Goal: Information Seeking & Learning: Learn about a topic

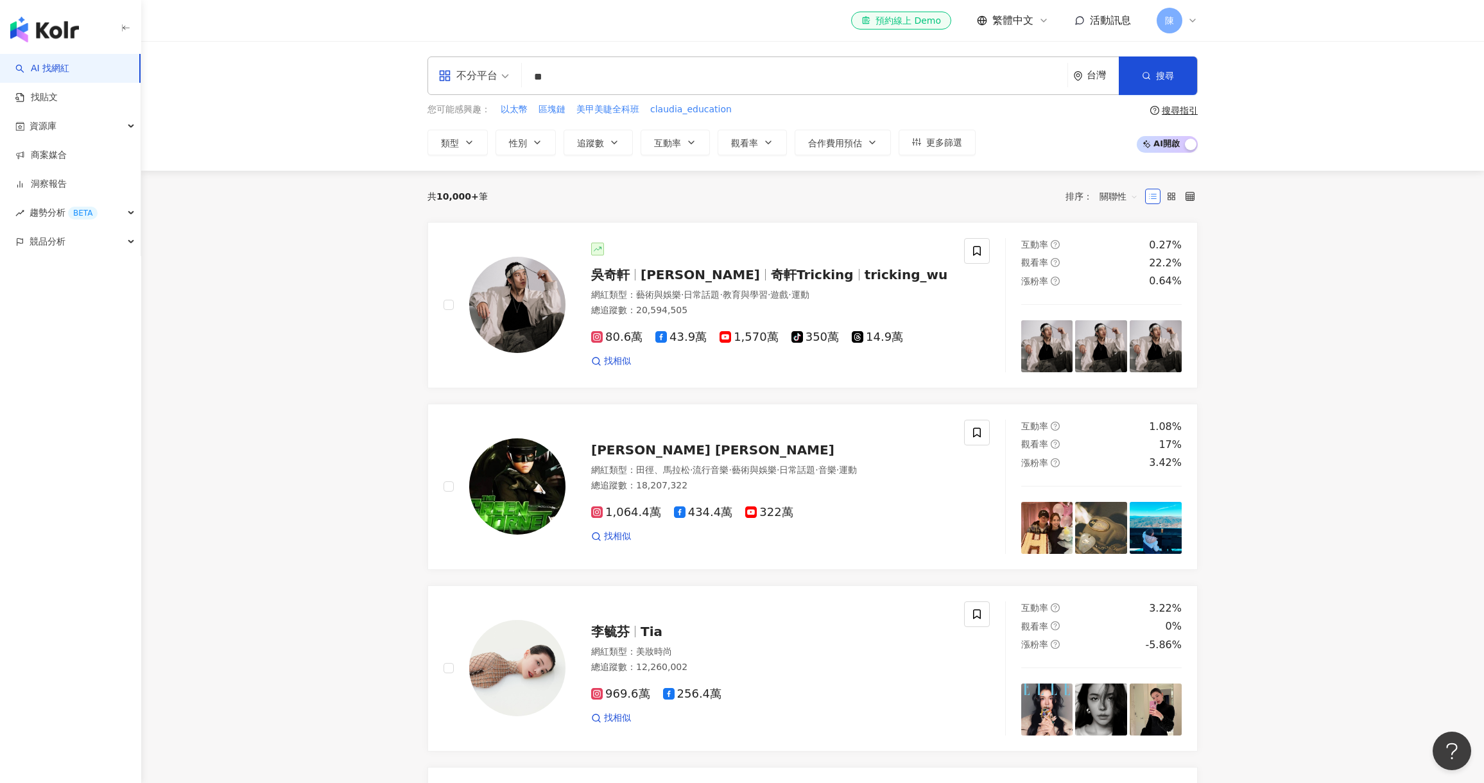
type input "*"
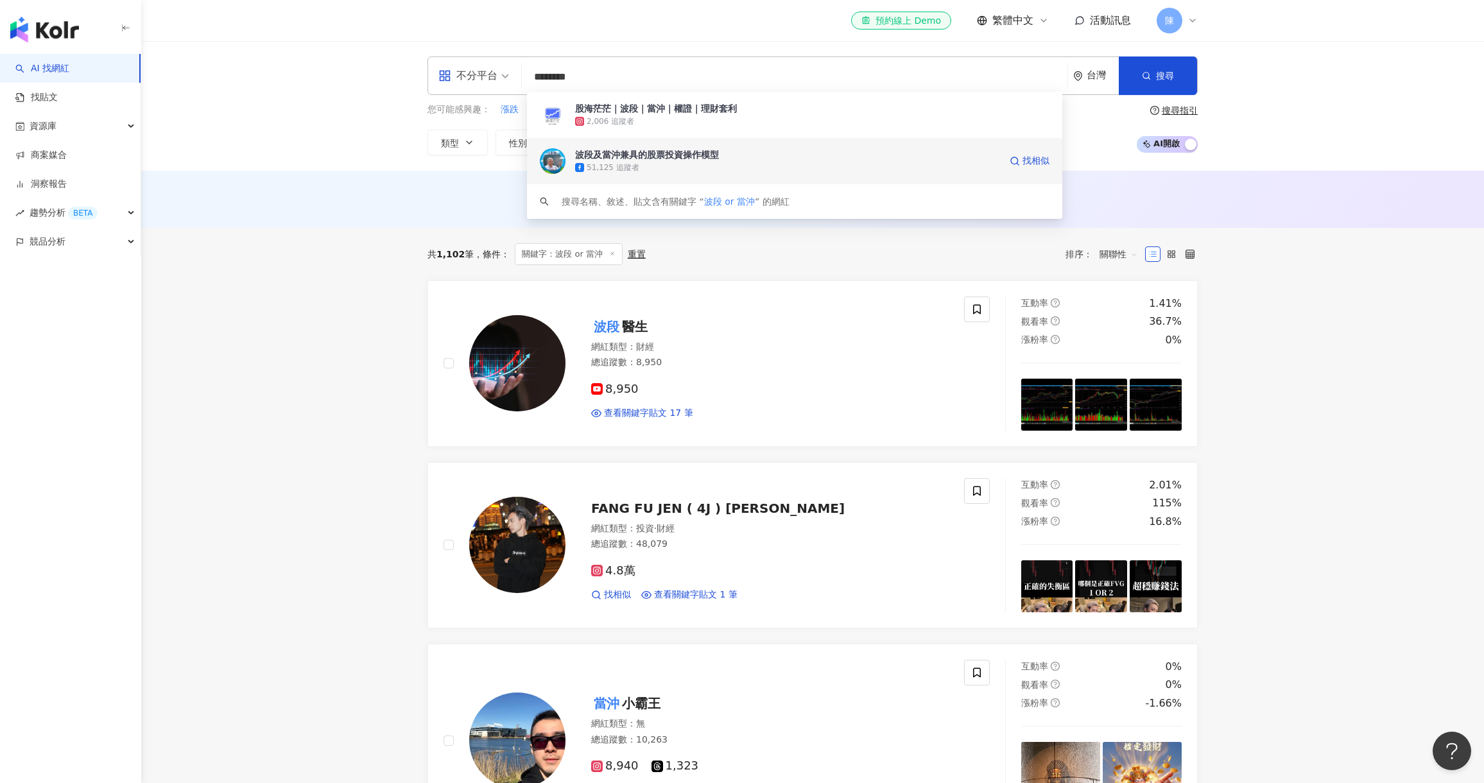
type input "********"
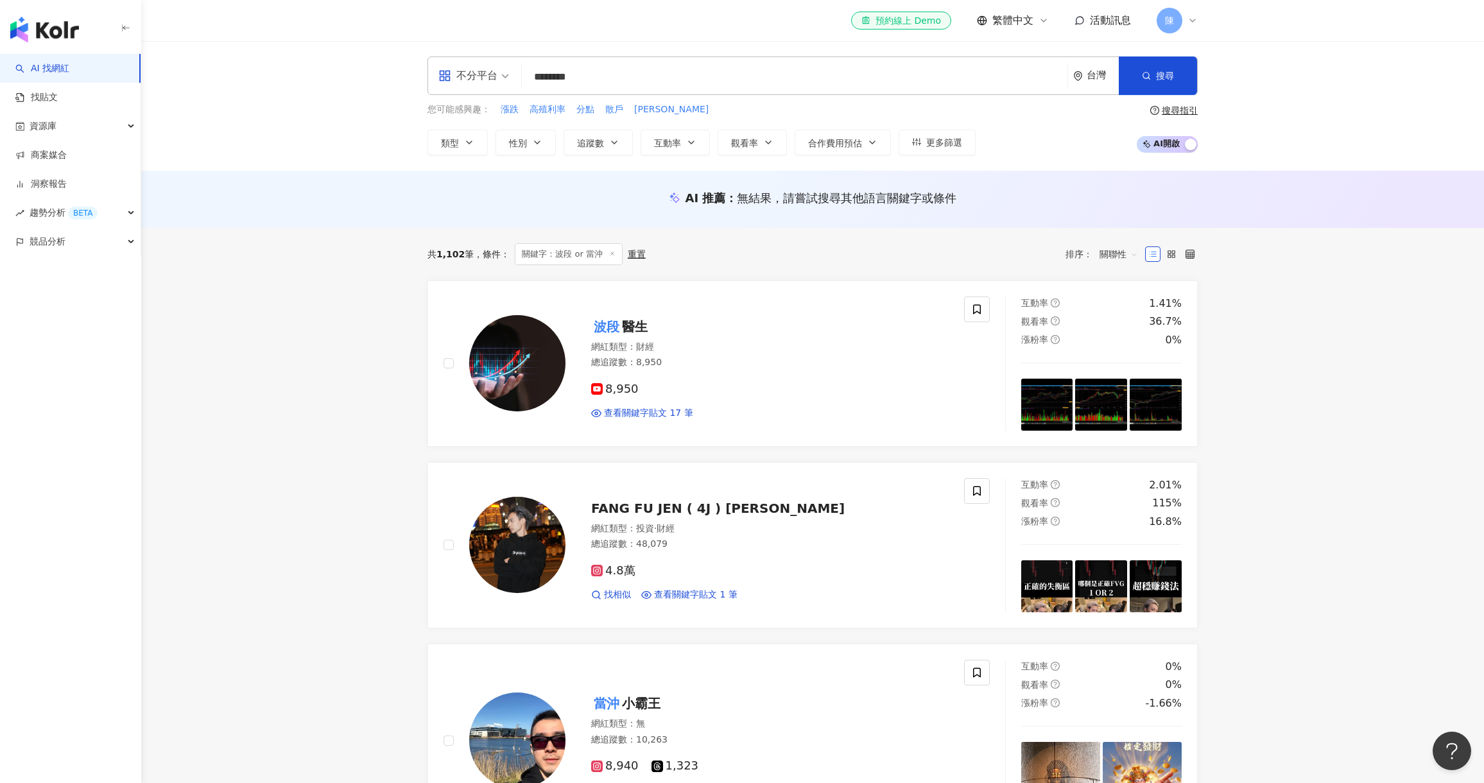
drag, startPoint x: 623, startPoint y: 163, endPoint x: 420, endPoint y: 363, distance: 285.0
click at [605, 75] on input "********" at bounding box center [794, 77] width 535 height 24
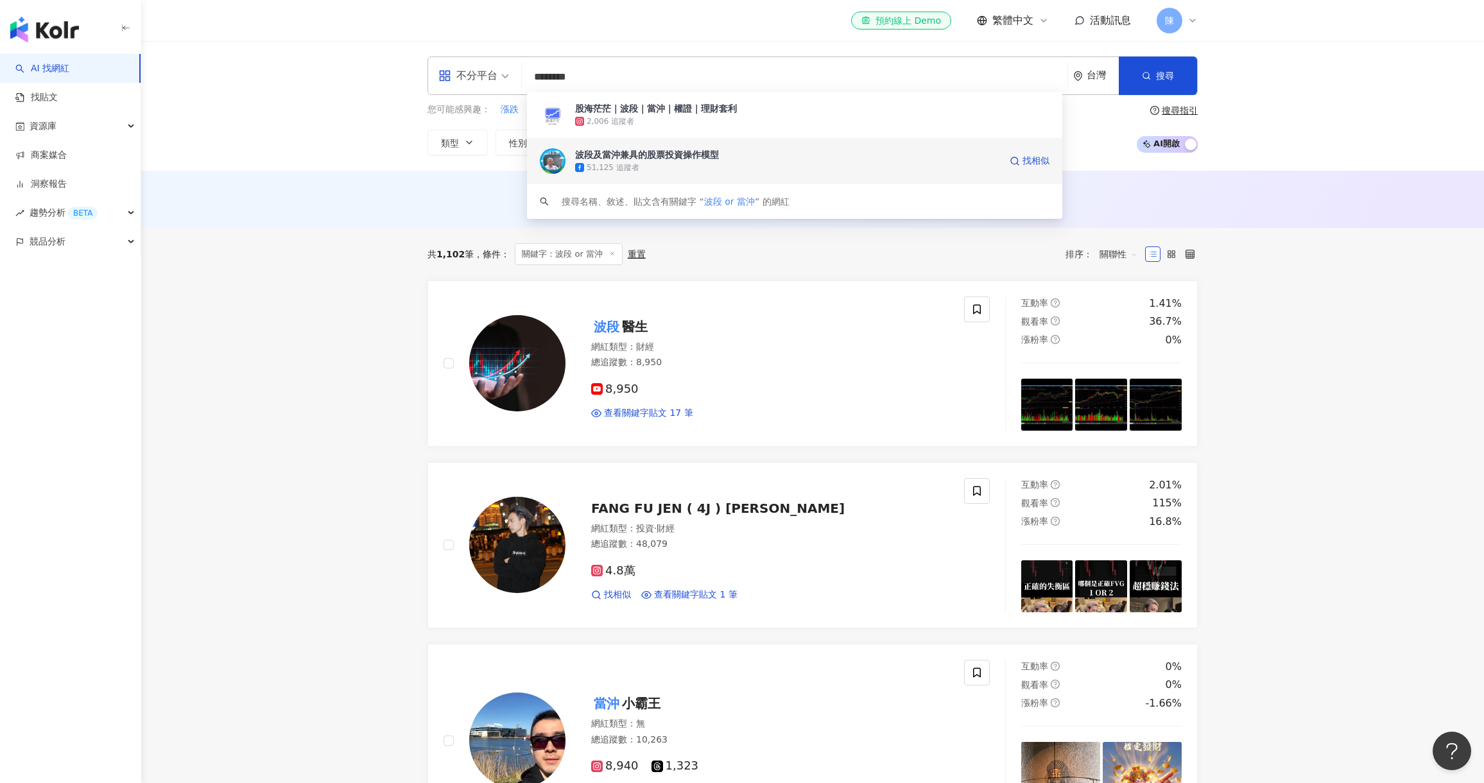
click at [622, 156] on div "波段及當沖兼具的股票投資操作模型" at bounding box center [647, 154] width 144 height 13
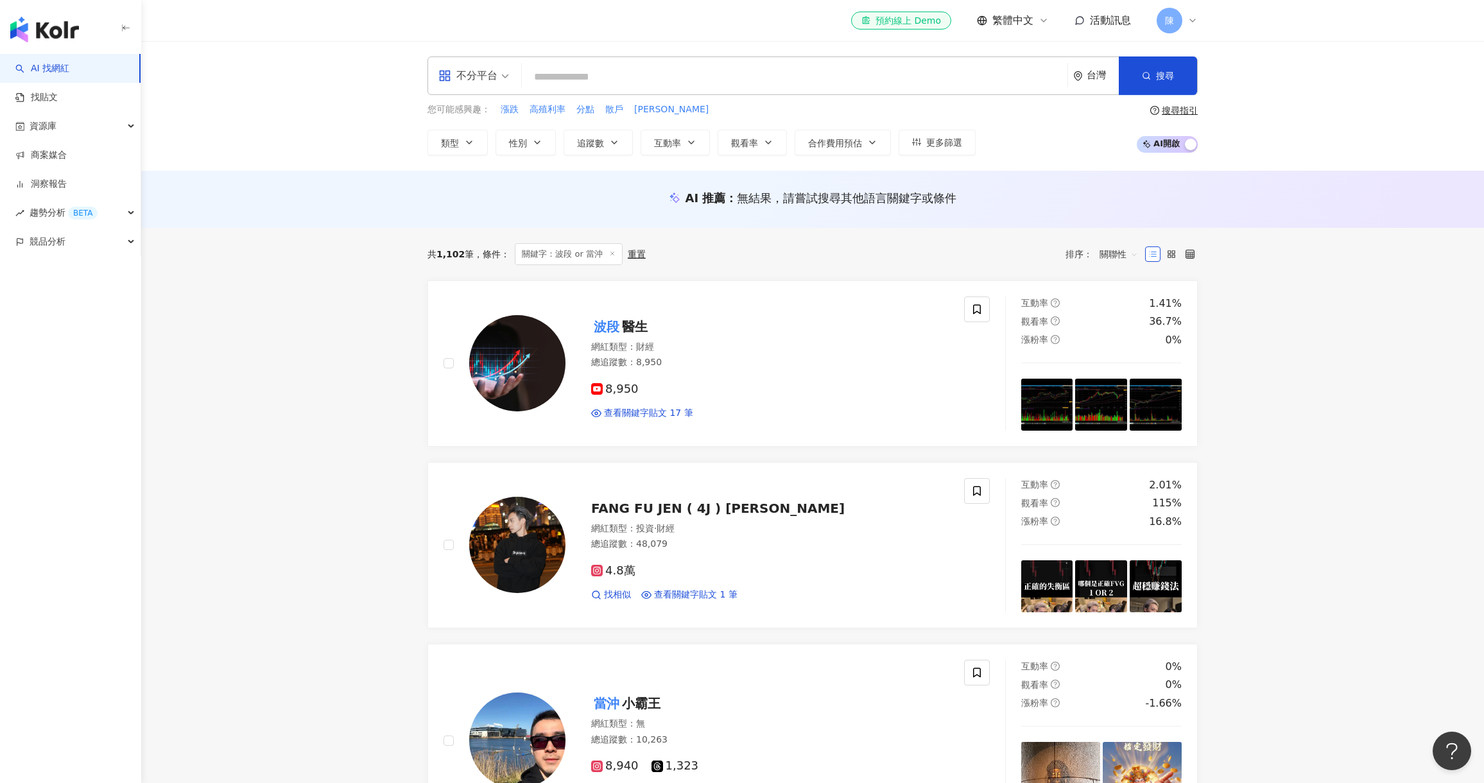
click at [1118, 255] on span "關聯性" at bounding box center [1118, 254] width 39 height 21
drag, startPoint x: 1121, startPoint y: 279, endPoint x: 1123, endPoint y: 304, distance: 25.1
click at [1123, 304] on div "關聯性 追蹤數 漲粉率 互動率 觀看率 關鍵字" at bounding box center [1118, 335] width 47 height 131
click at [1123, 304] on div "追蹤數" at bounding box center [1119, 302] width 32 height 14
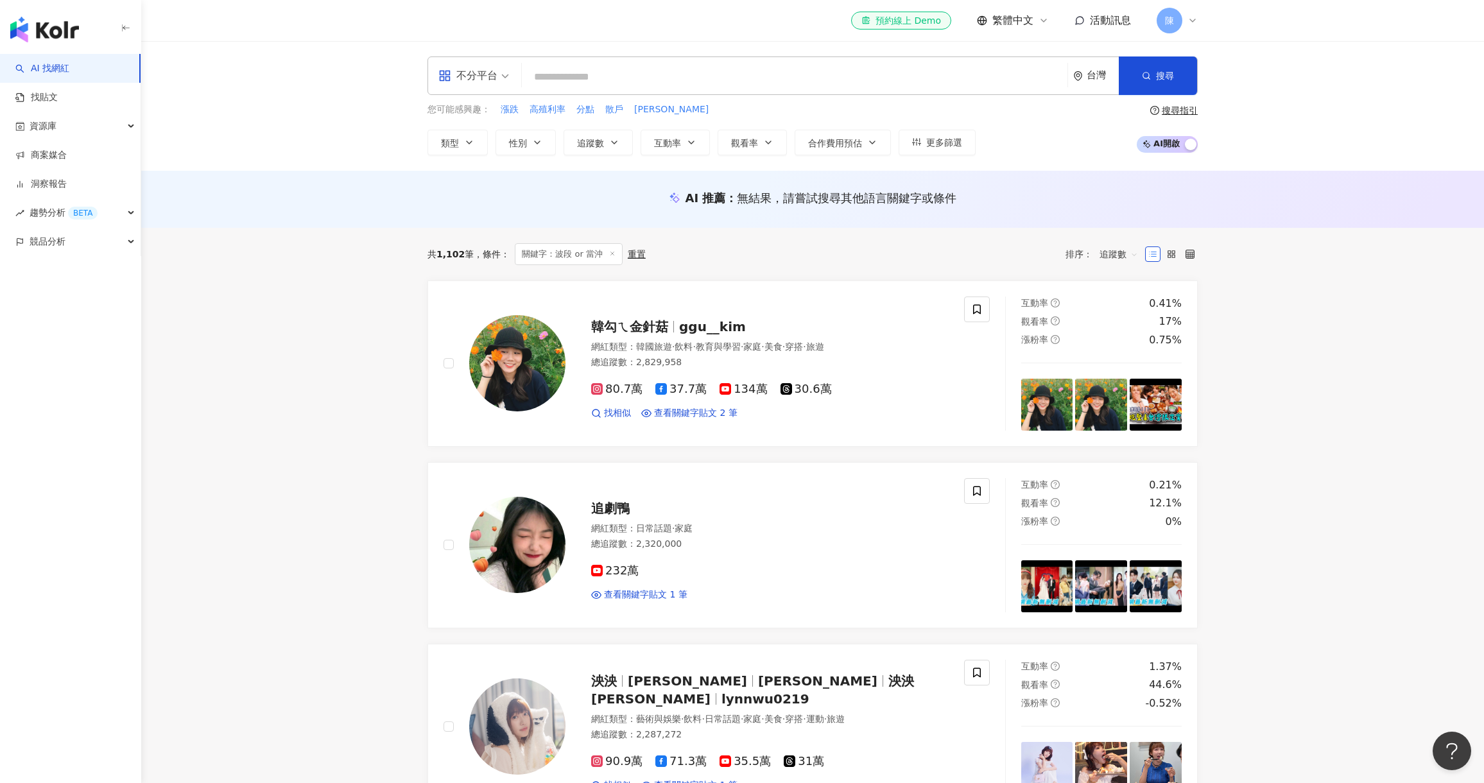
click at [1116, 255] on span "追蹤數" at bounding box center [1118, 254] width 39 height 21
click at [1117, 393] on div "關鍵字" at bounding box center [1119, 390] width 32 height 14
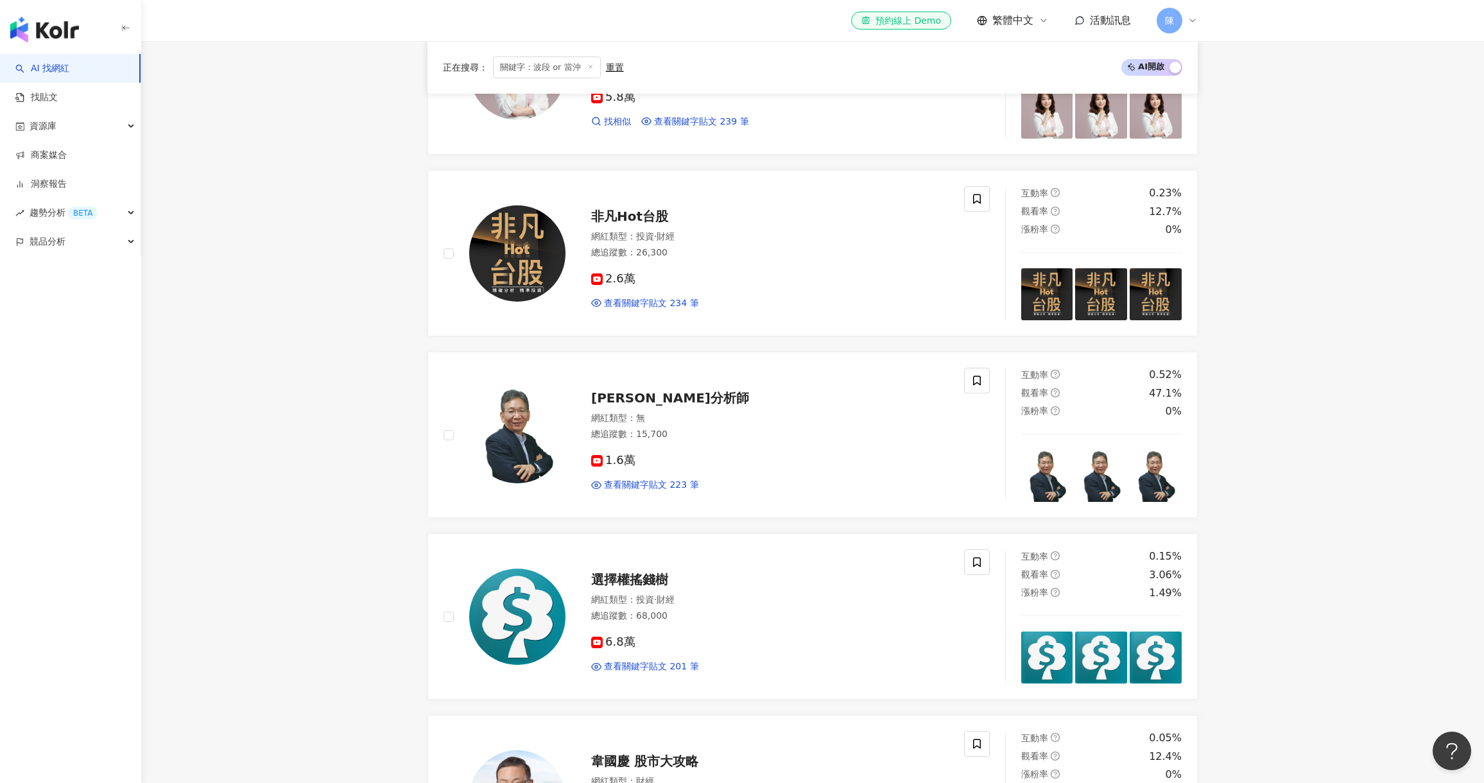
scroll to position [1605, 0]
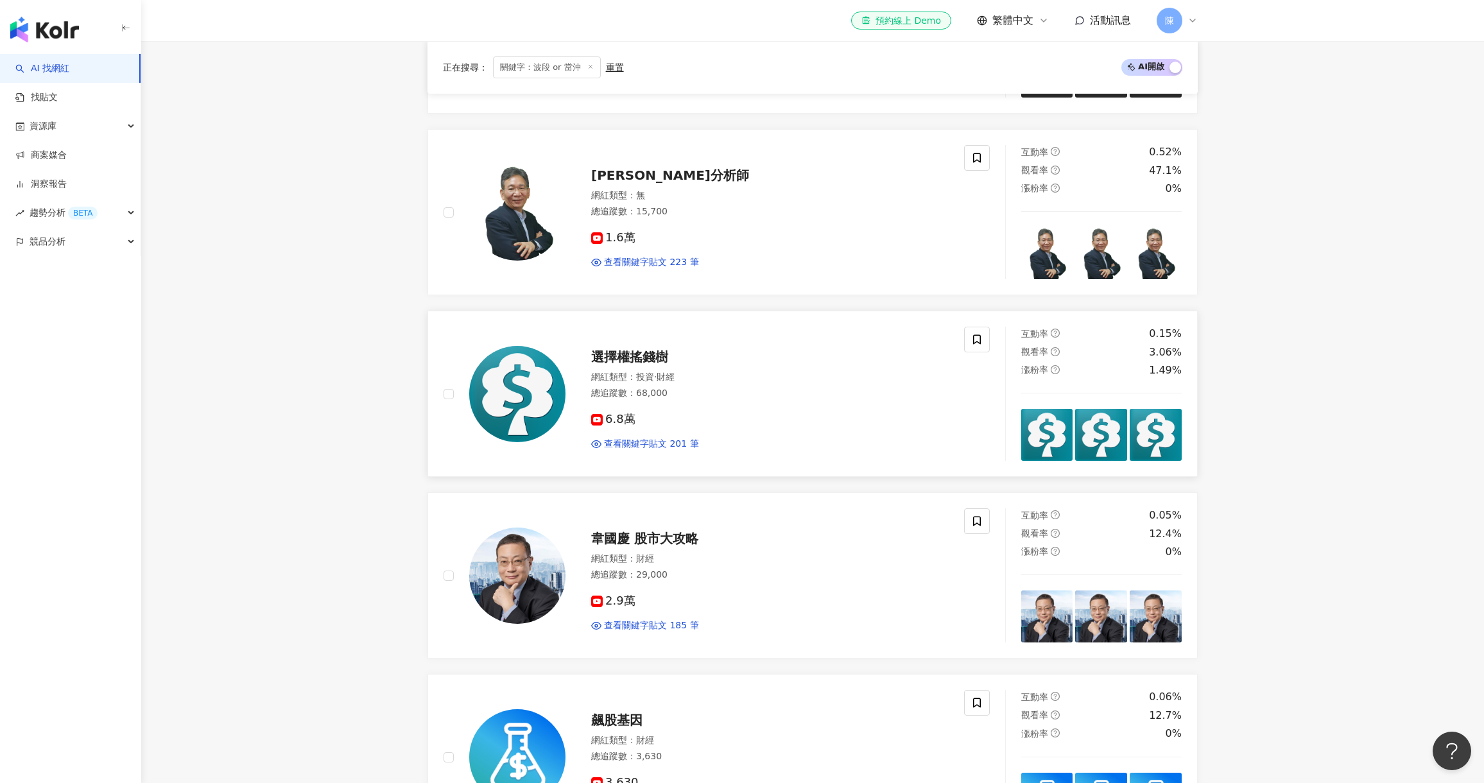
click at [614, 359] on span "選擇權搖錢樹" at bounding box center [629, 356] width 77 height 15
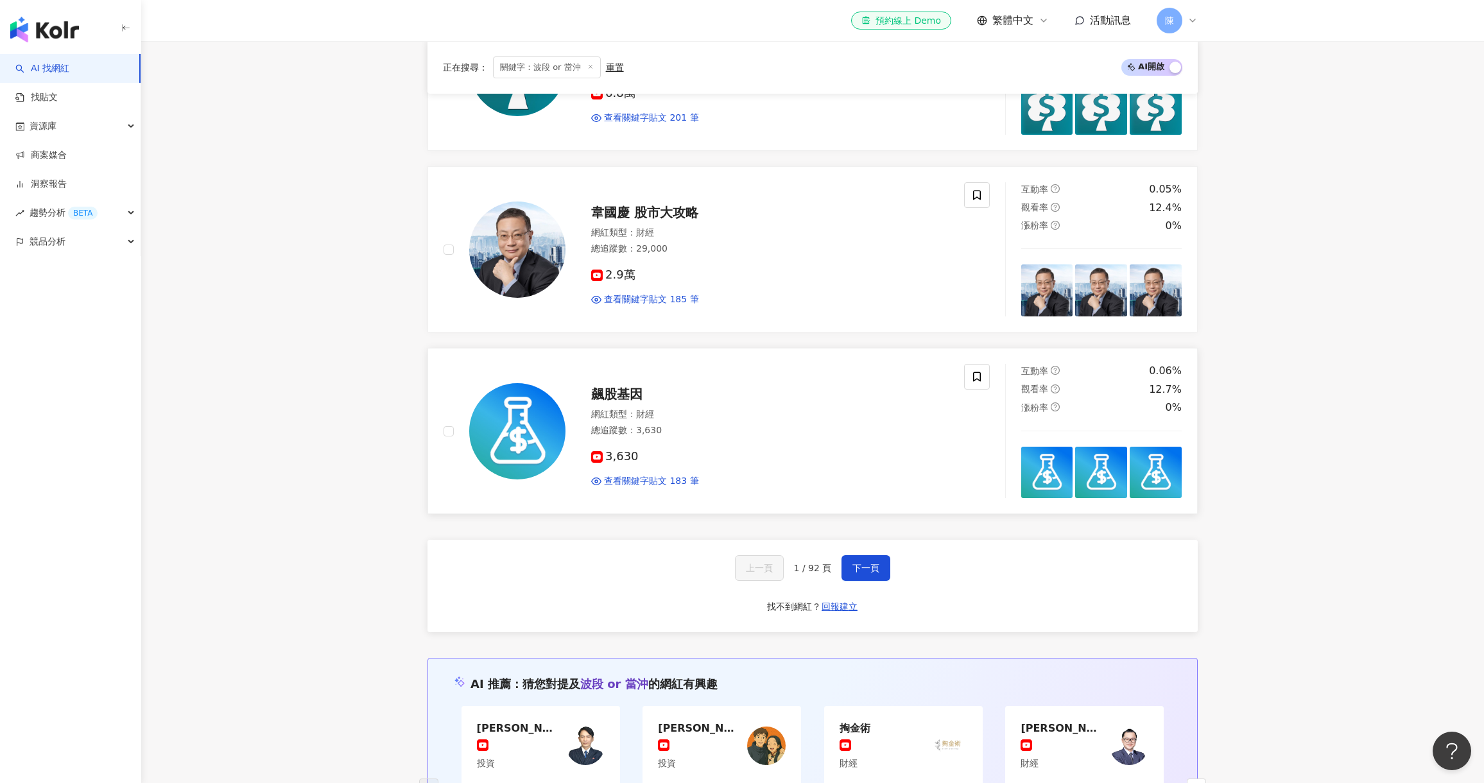
scroll to position [2054, 0]
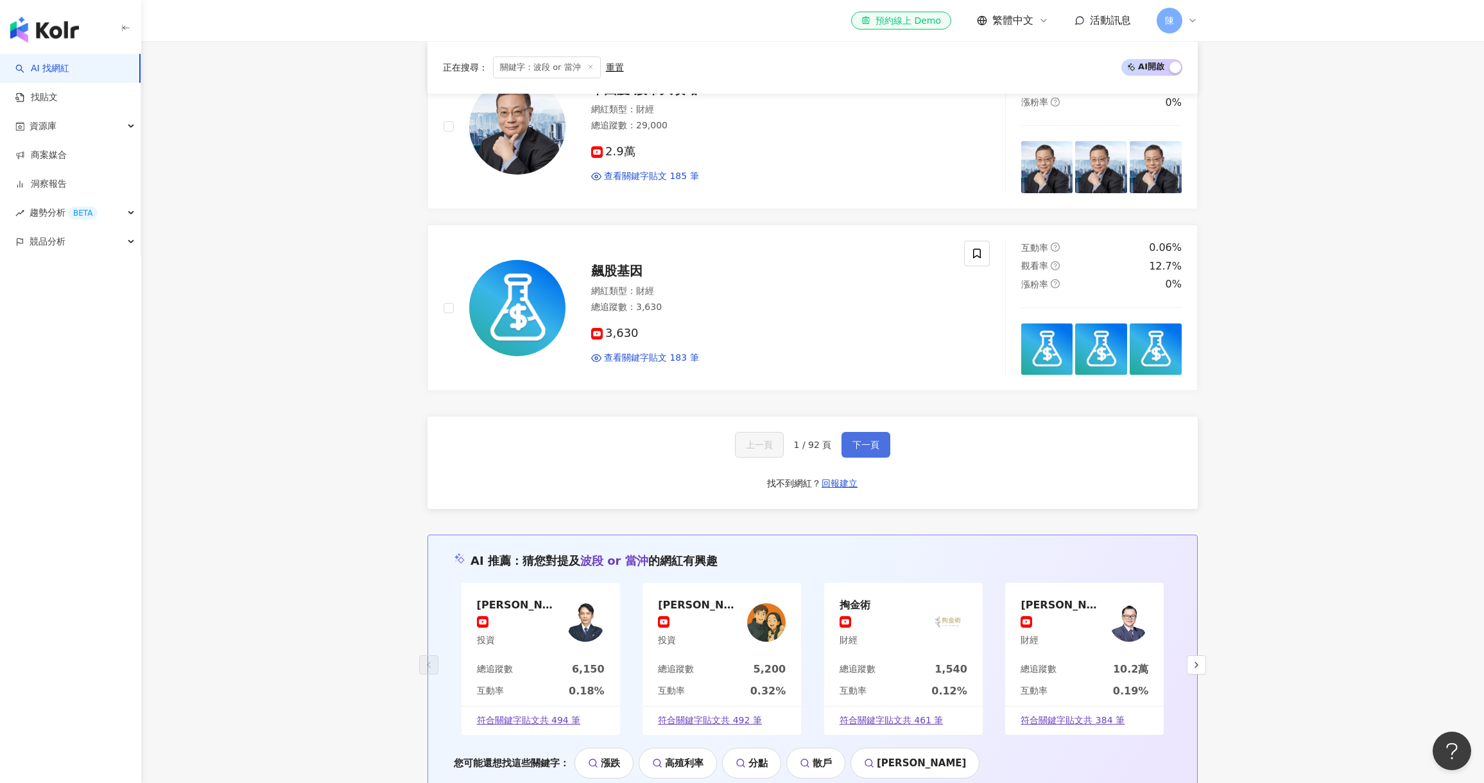
click at [856, 442] on span "下一頁" at bounding box center [865, 445] width 27 height 10
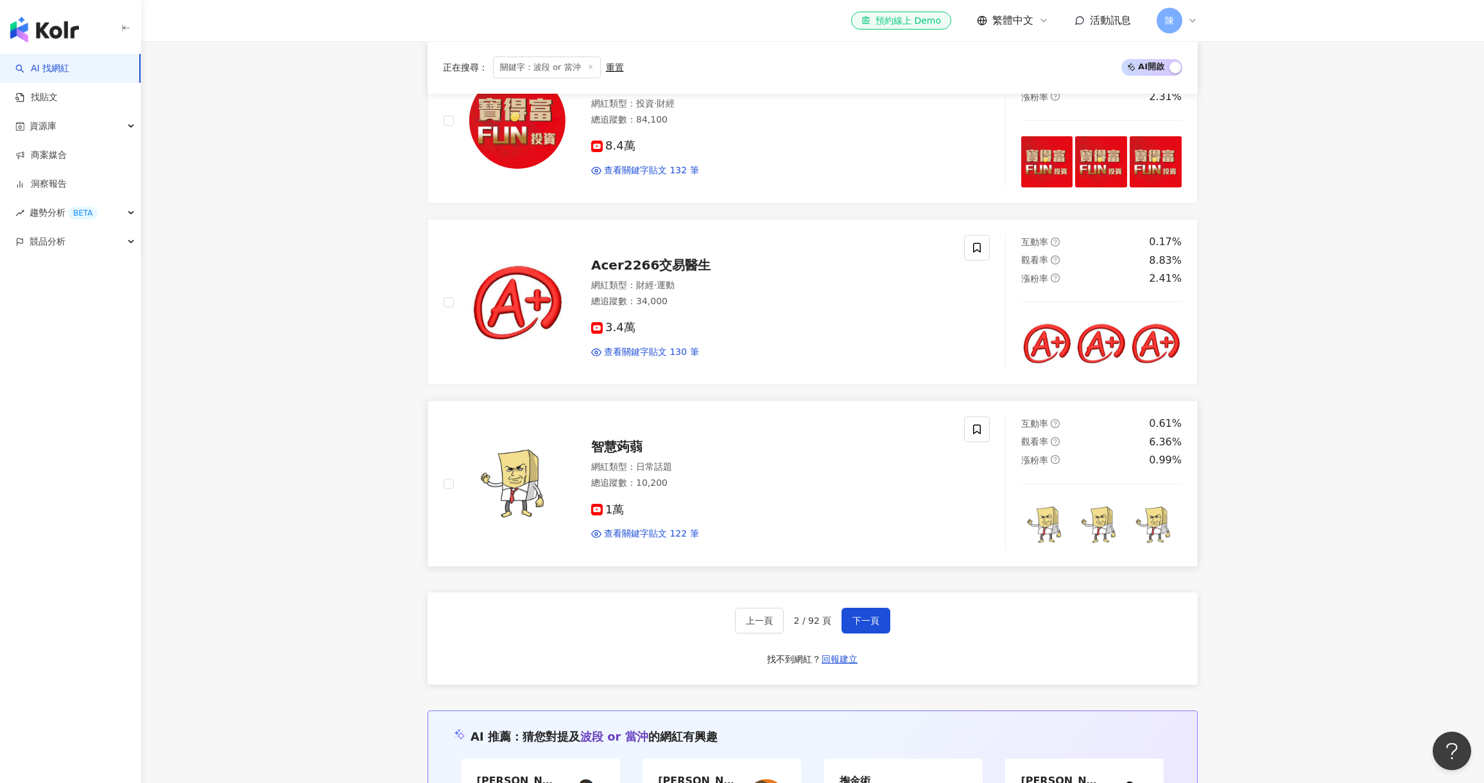
scroll to position [1680, 0]
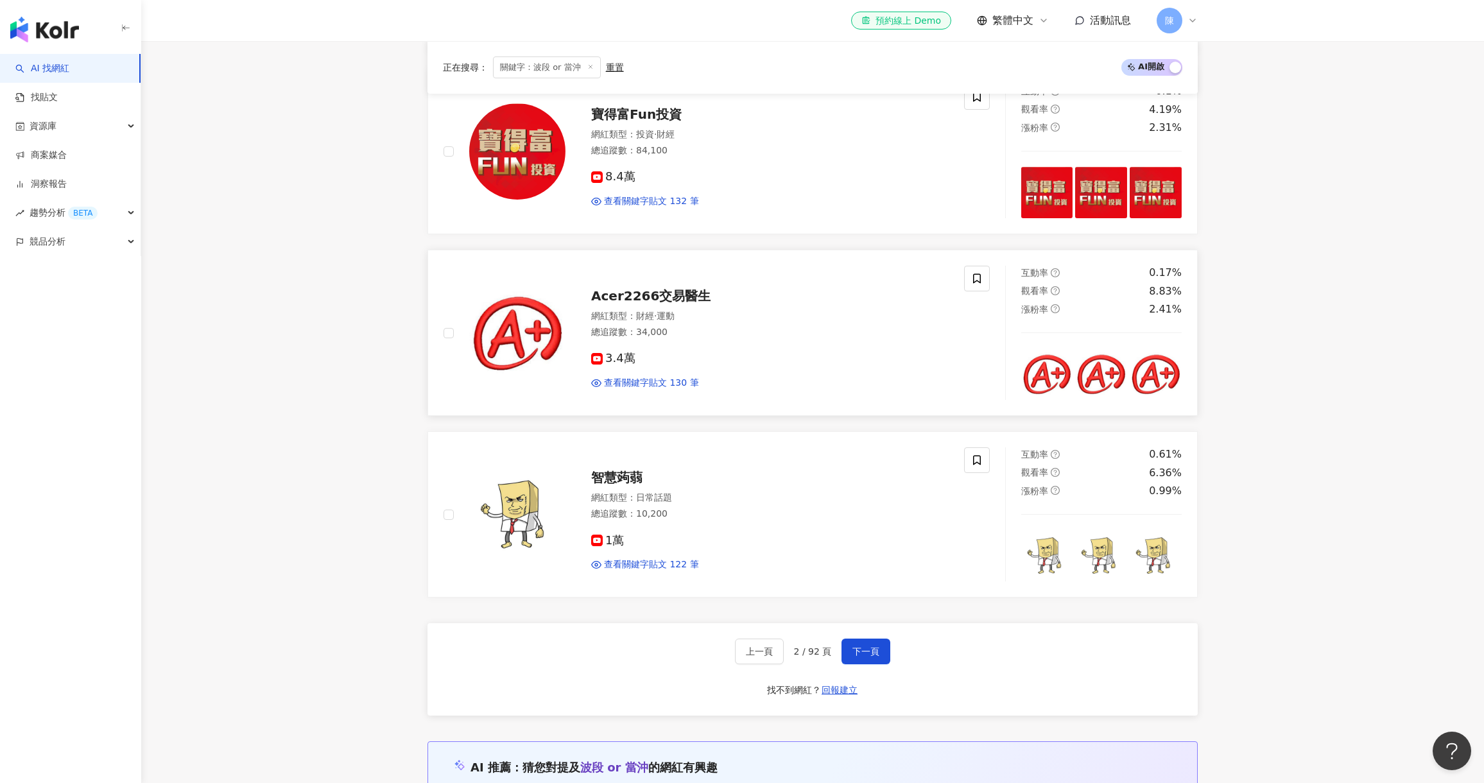
click at [652, 288] on span "Acer2266交易醫生" at bounding box center [650, 295] width 119 height 15
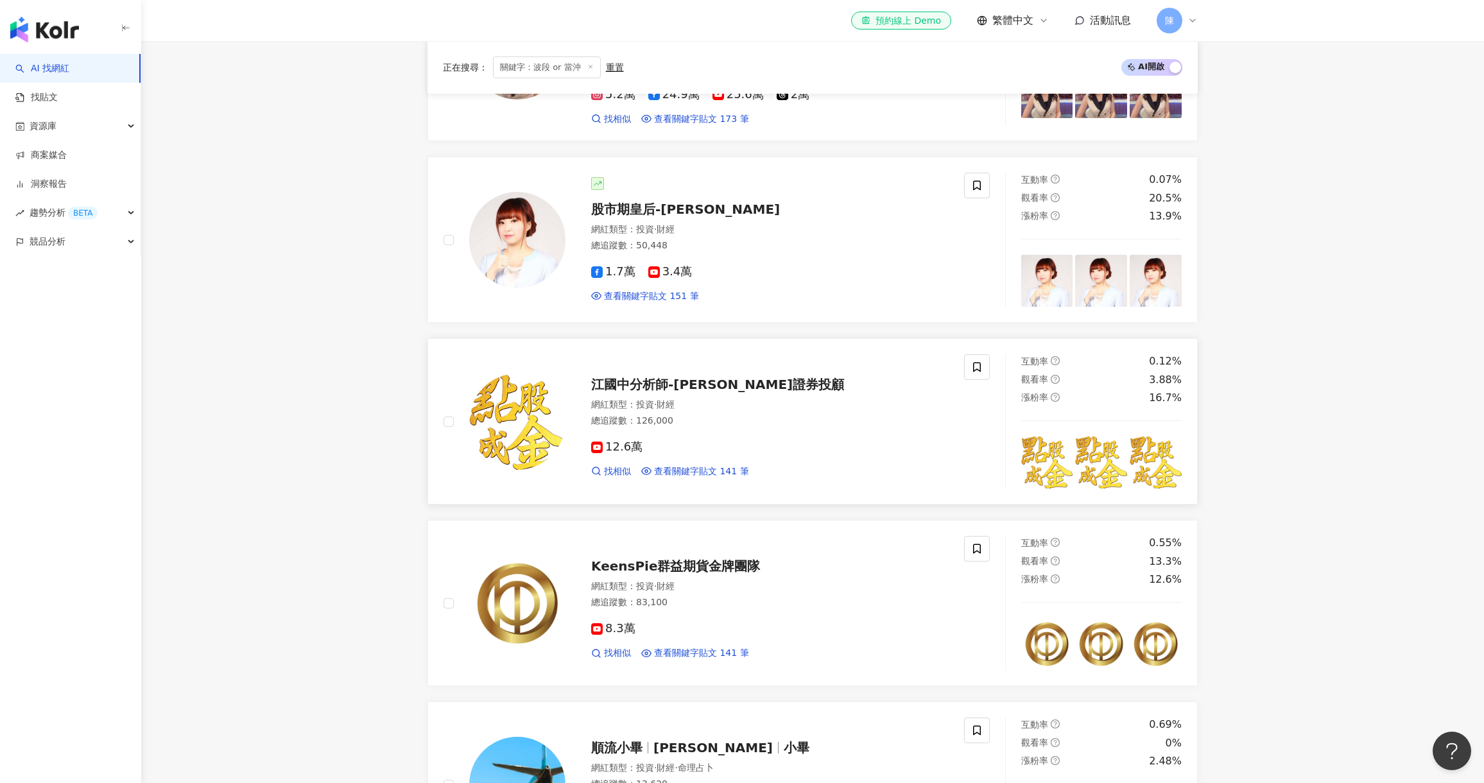
scroll to position [653, 0]
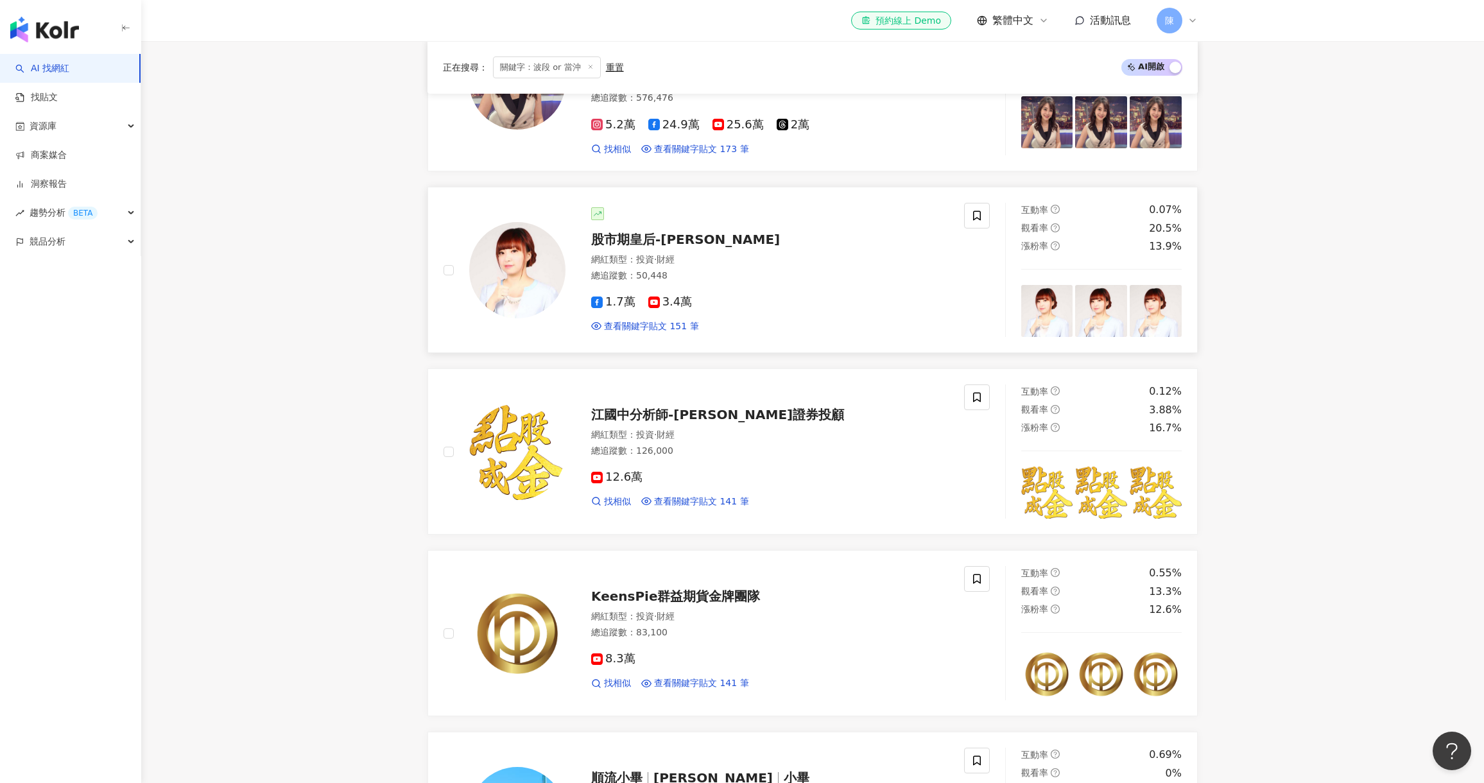
click at [627, 232] on span "股市期皇后-莊佳螢" at bounding box center [685, 239] width 189 height 15
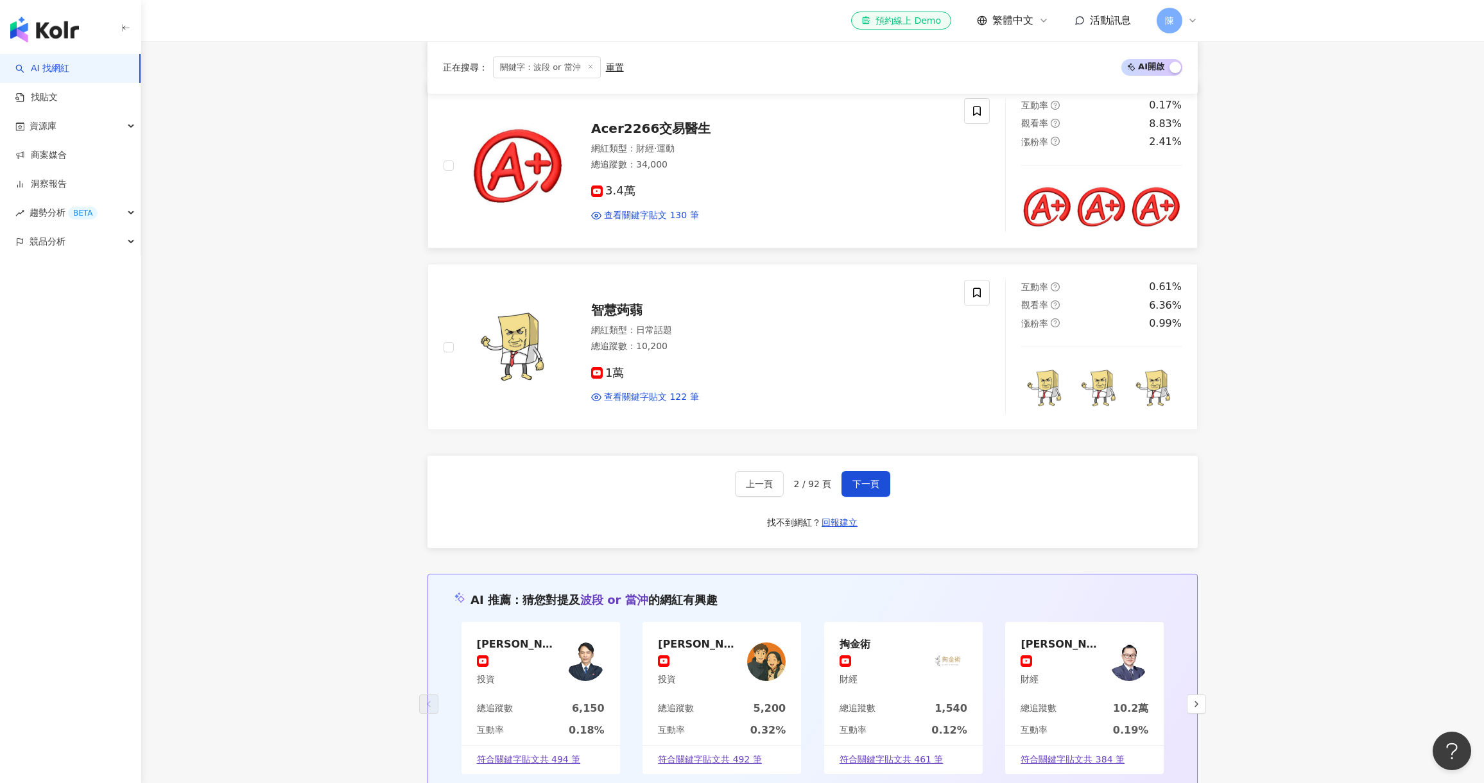
scroll to position [2001, 0]
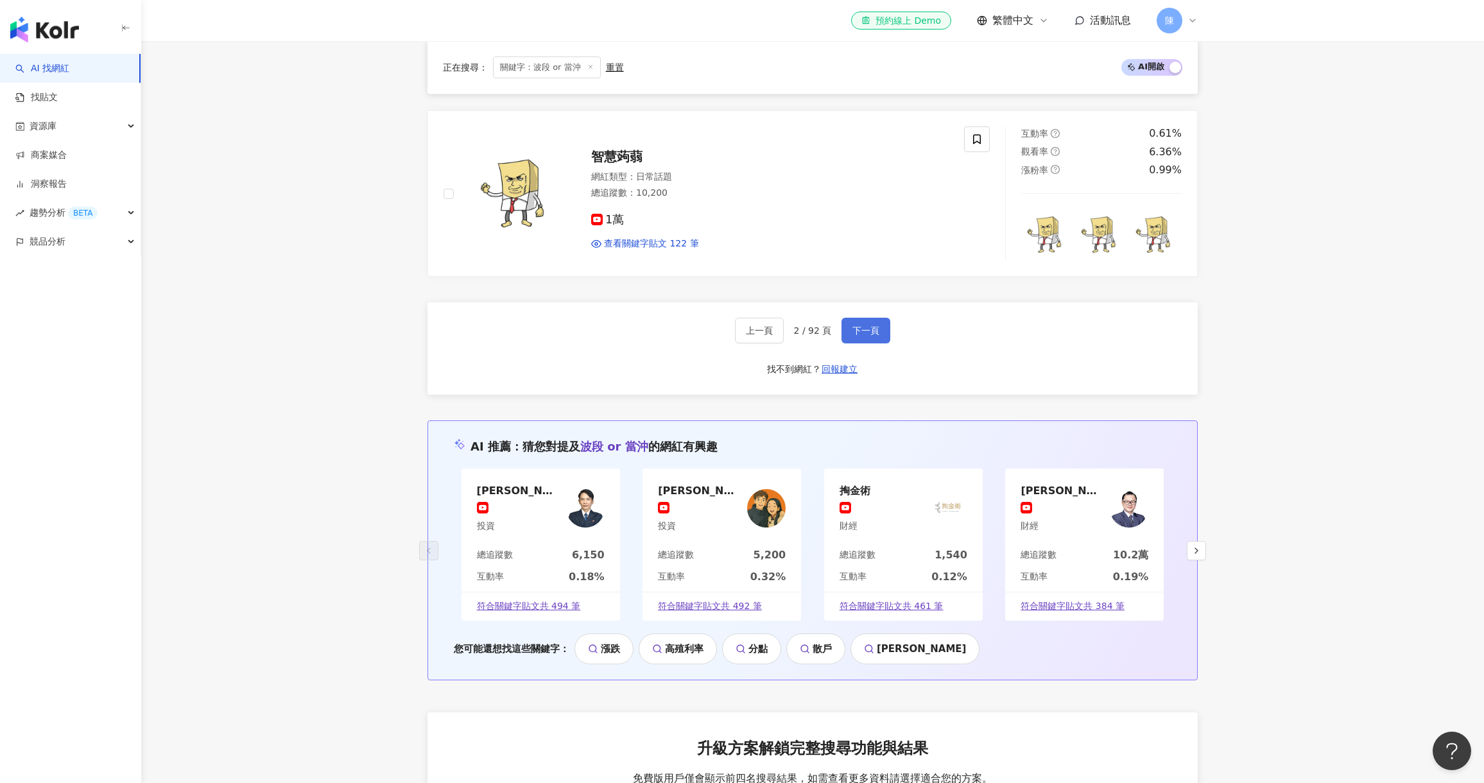
click at [861, 325] on span "下一頁" at bounding box center [865, 330] width 27 height 10
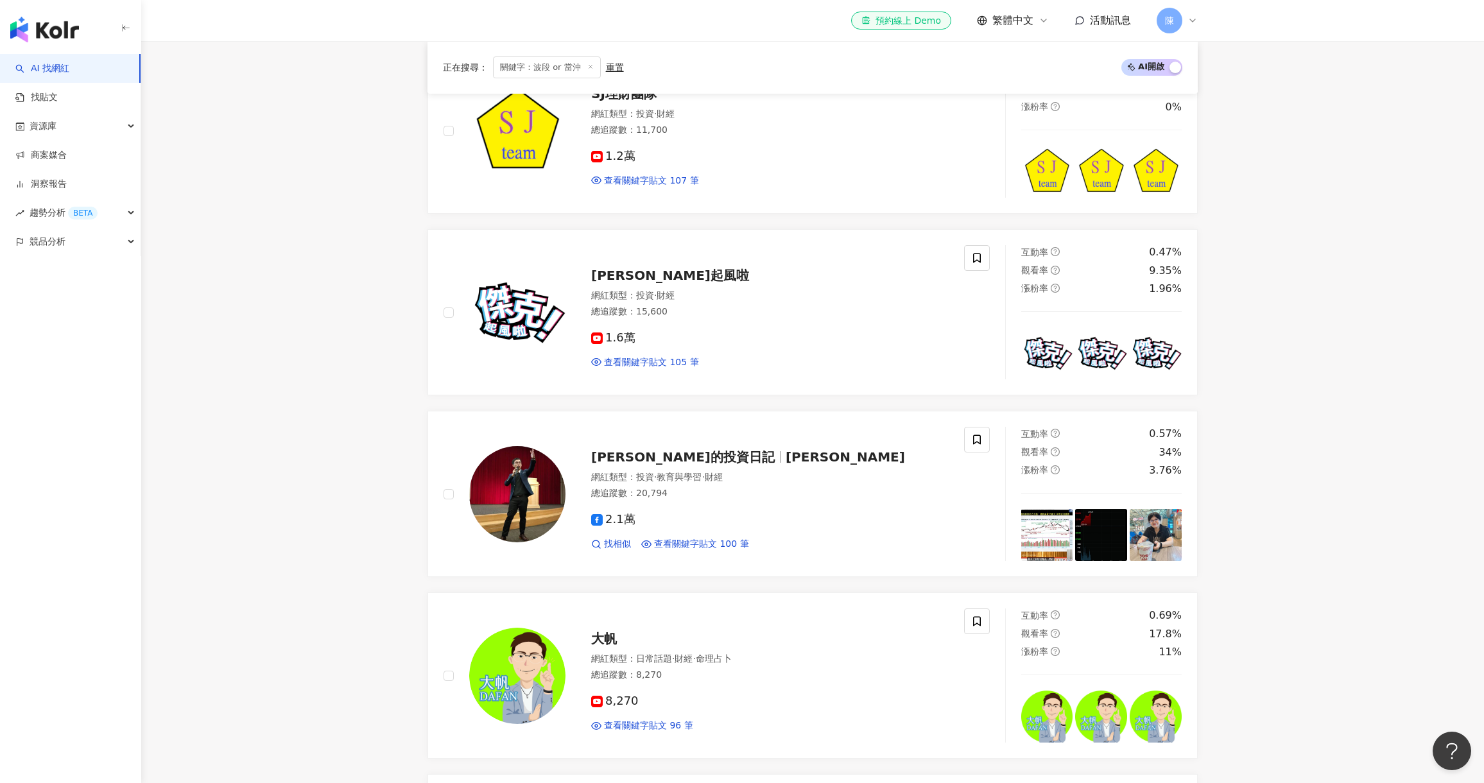
scroll to position [1220, 0]
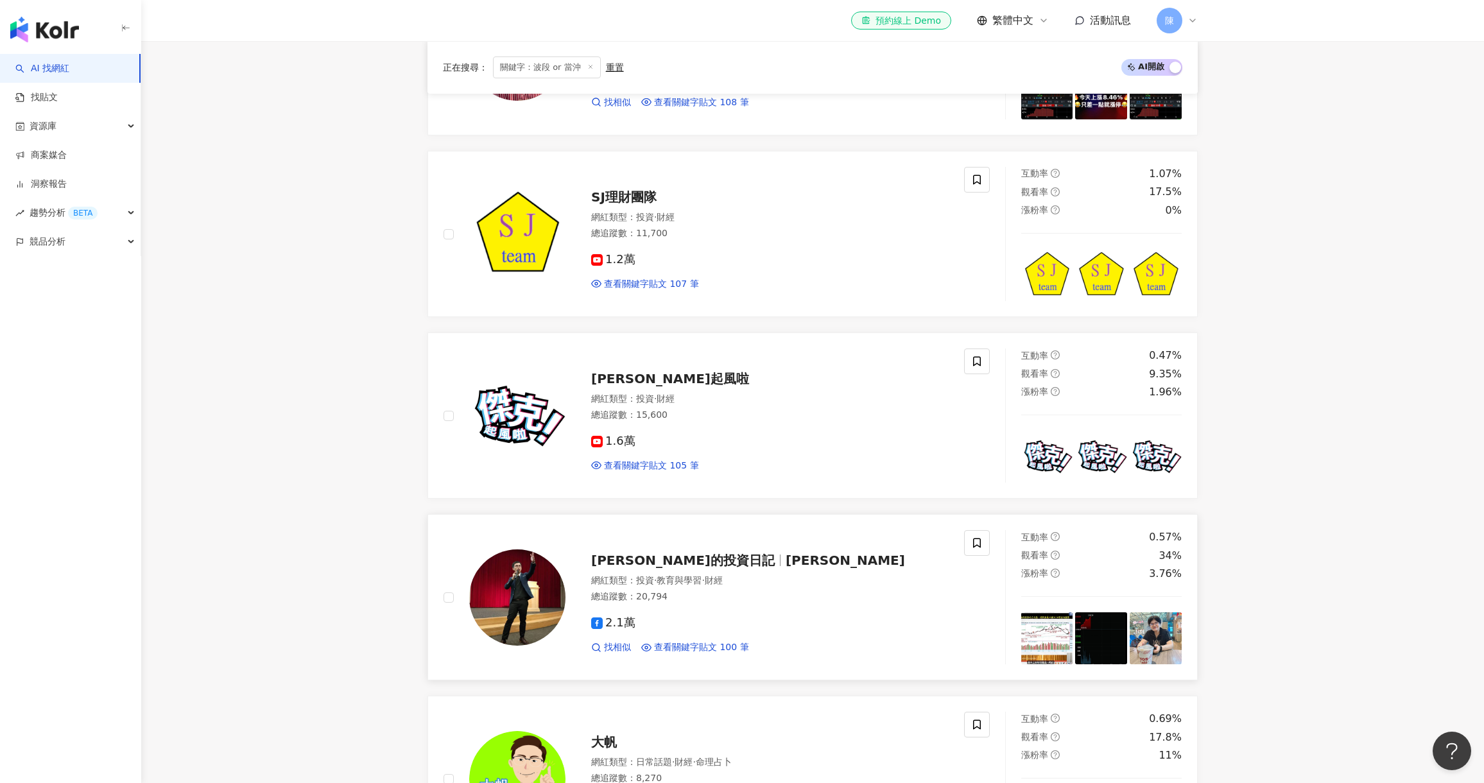
click at [655, 560] on span "鄭大的投資日記" at bounding box center [683, 560] width 184 height 15
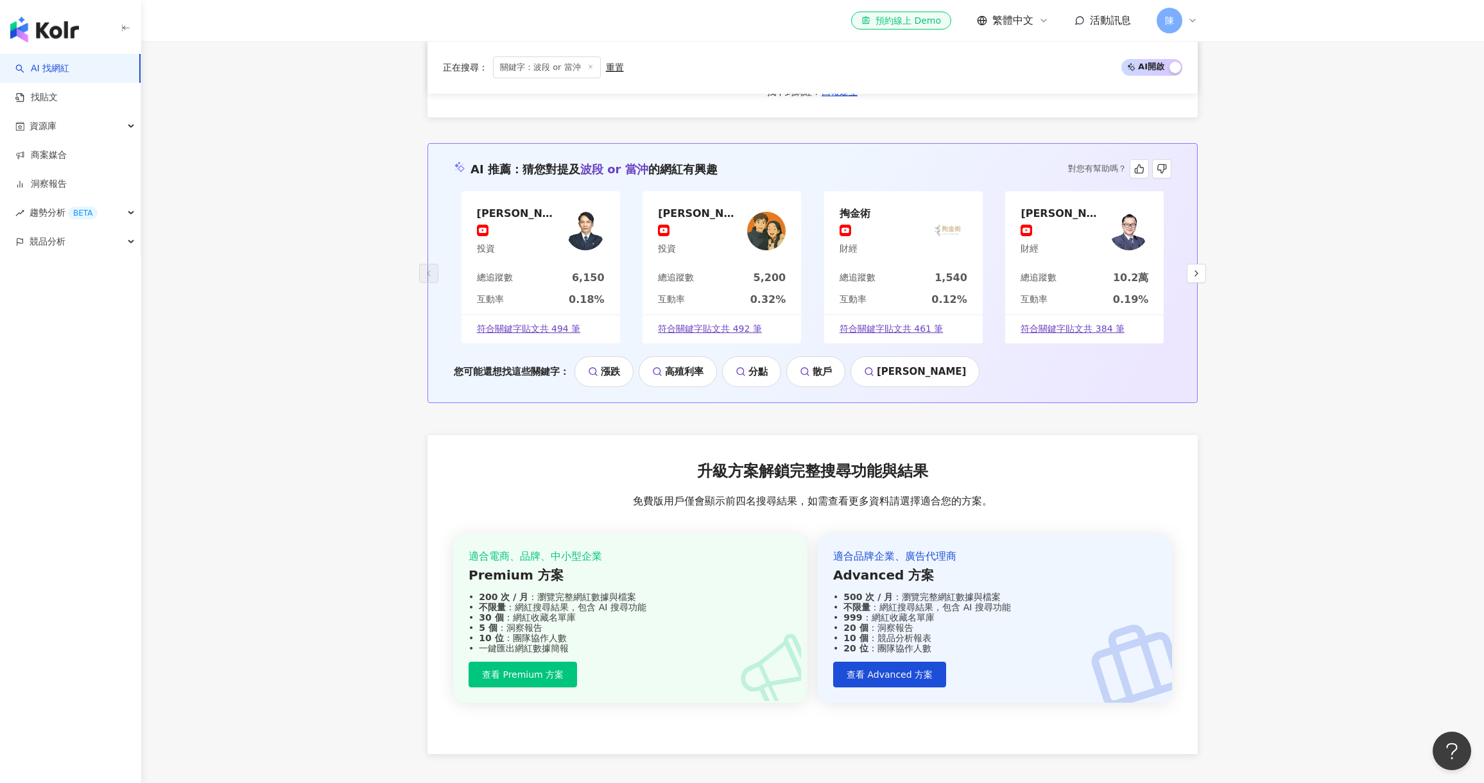
scroll to position [2238, 0]
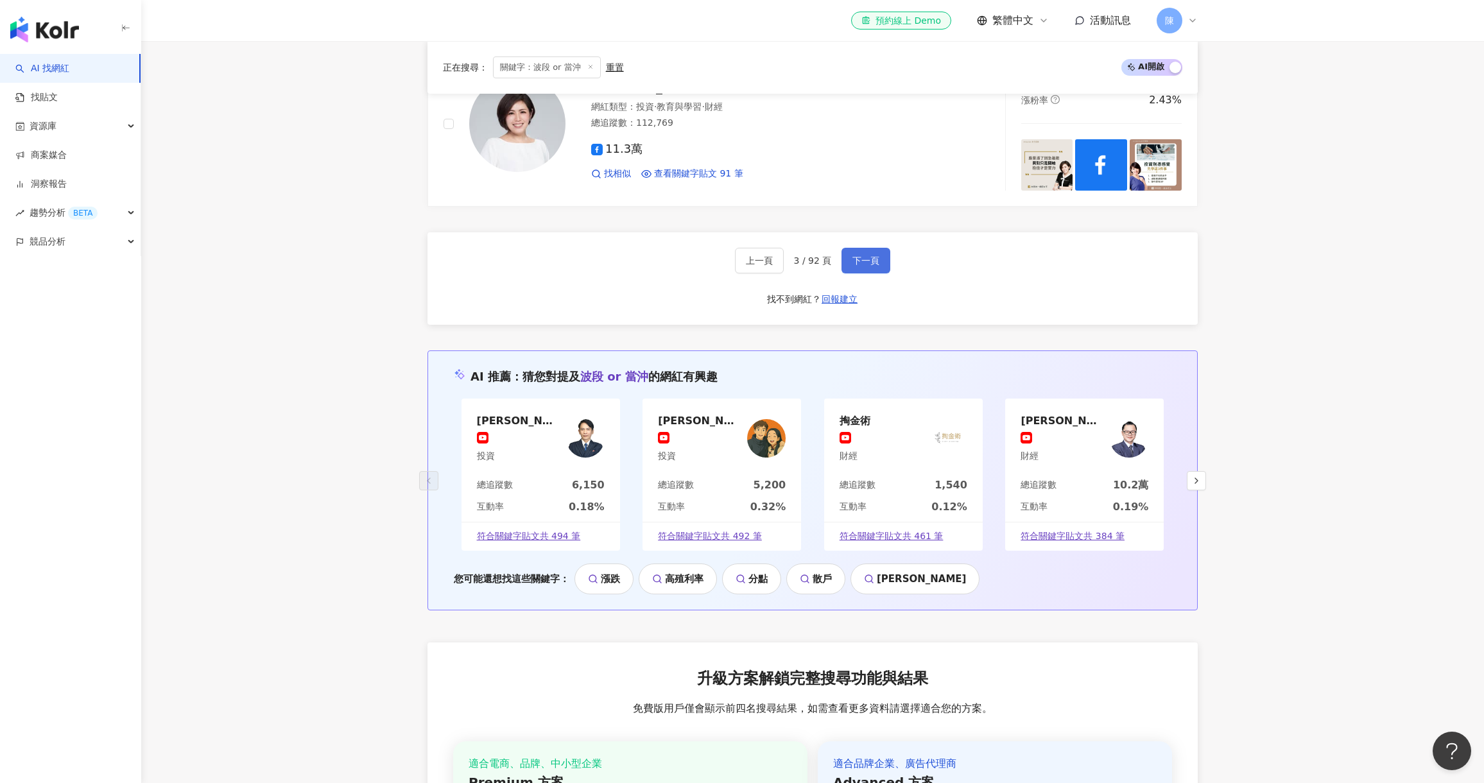
click at [856, 263] on span "下一頁" at bounding box center [865, 260] width 27 height 10
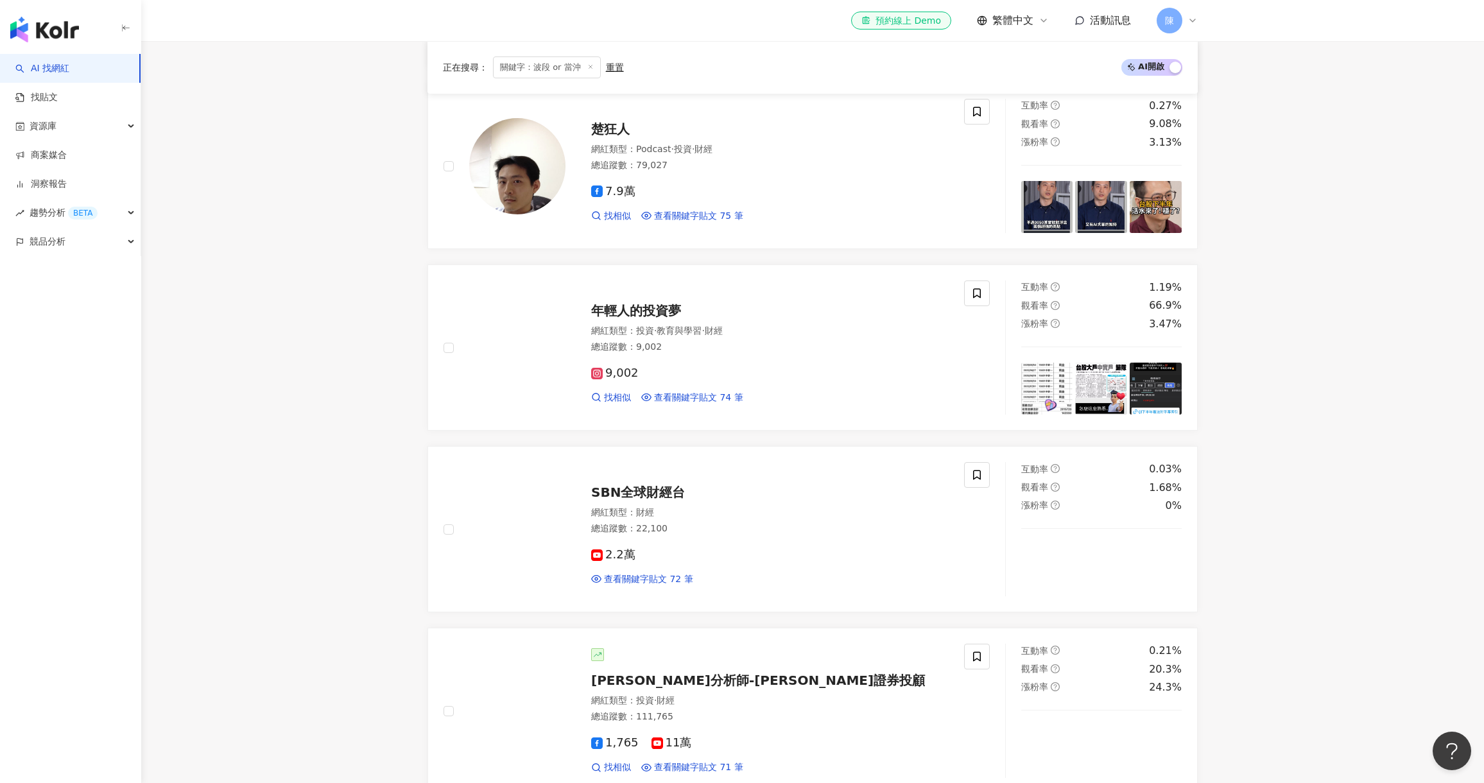
scroll to position [1030, 0]
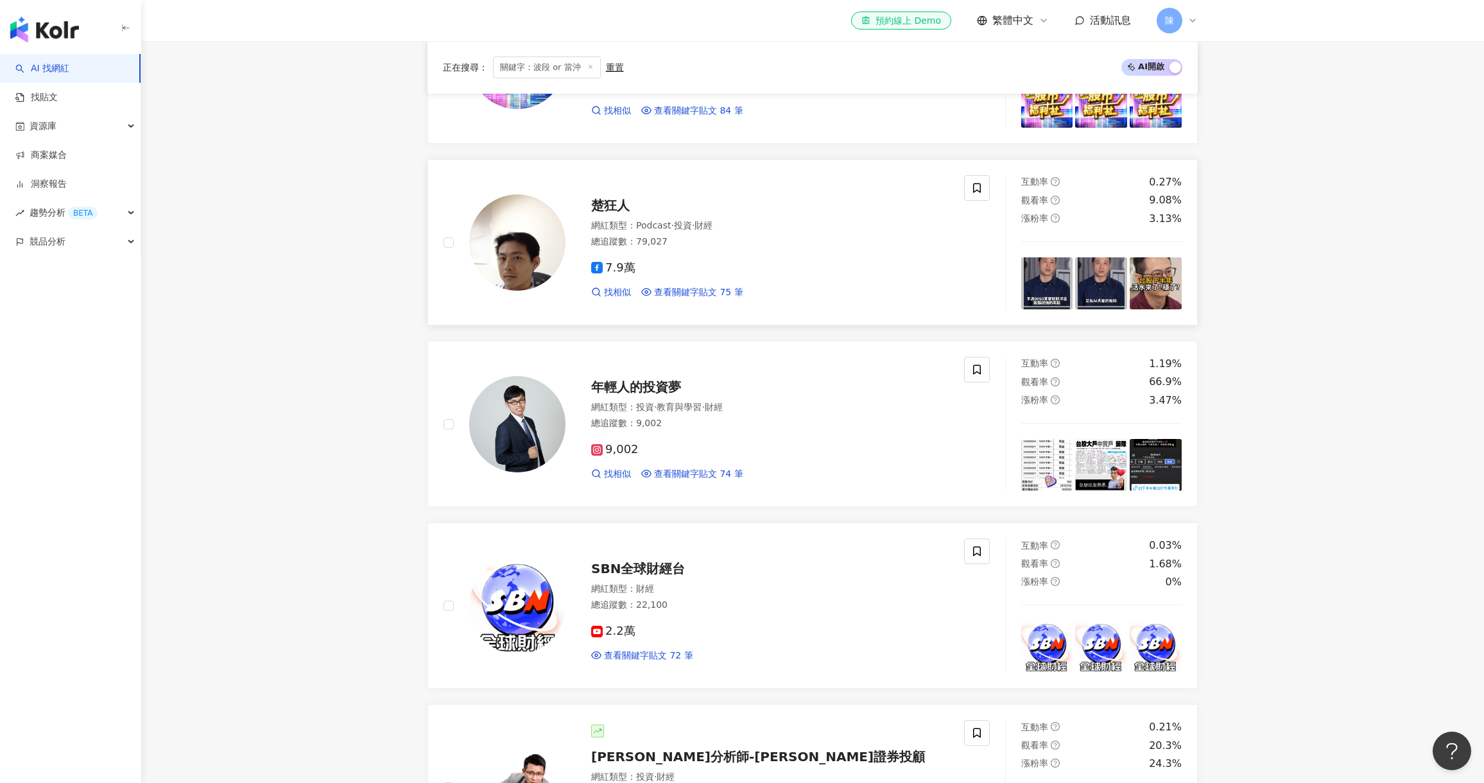
click at [619, 208] on span "楚狂人" at bounding box center [610, 205] width 39 height 15
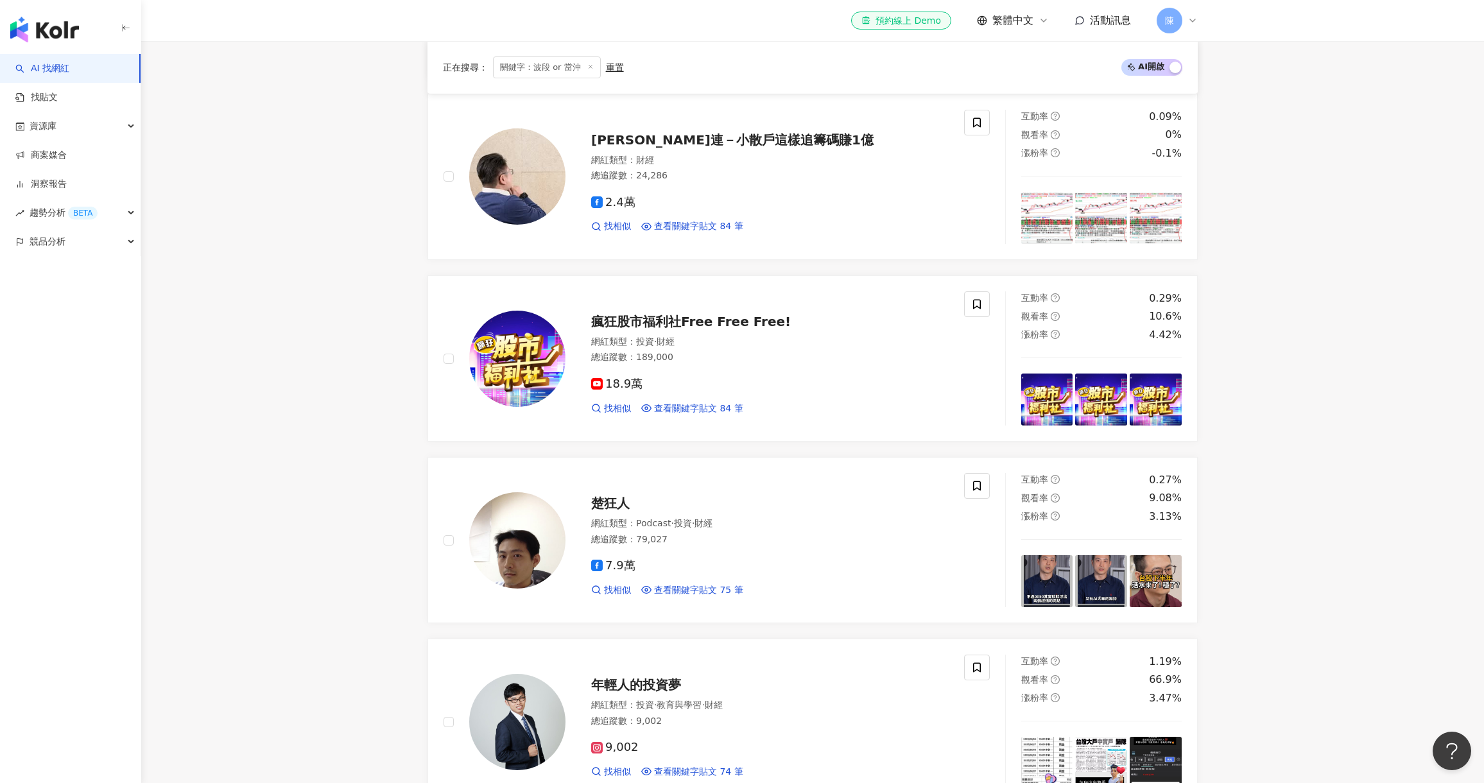
scroll to position [709, 0]
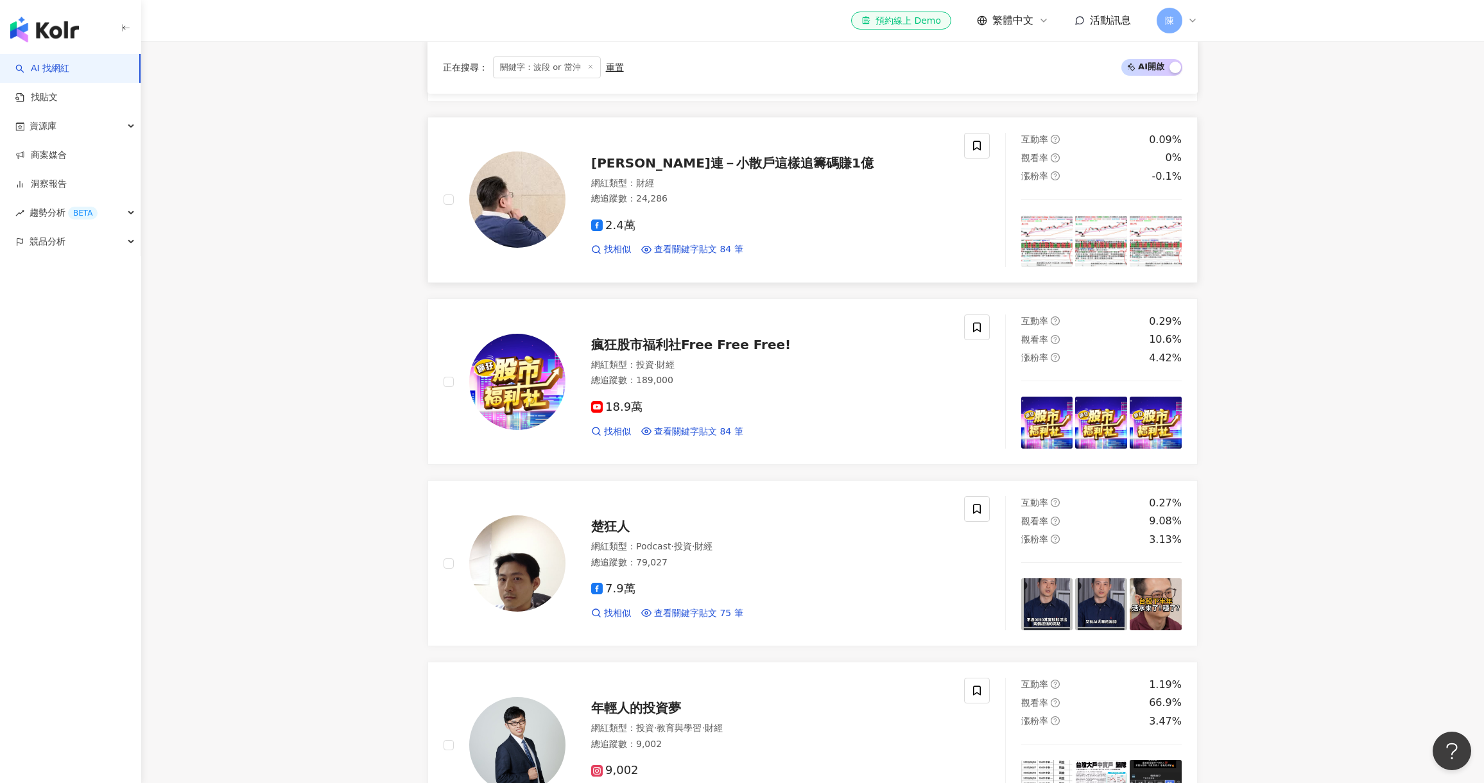
click at [676, 163] on span "麥克連－小散戶這樣追籌碼賺1億" at bounding box center [732, 162] width 282 height 15
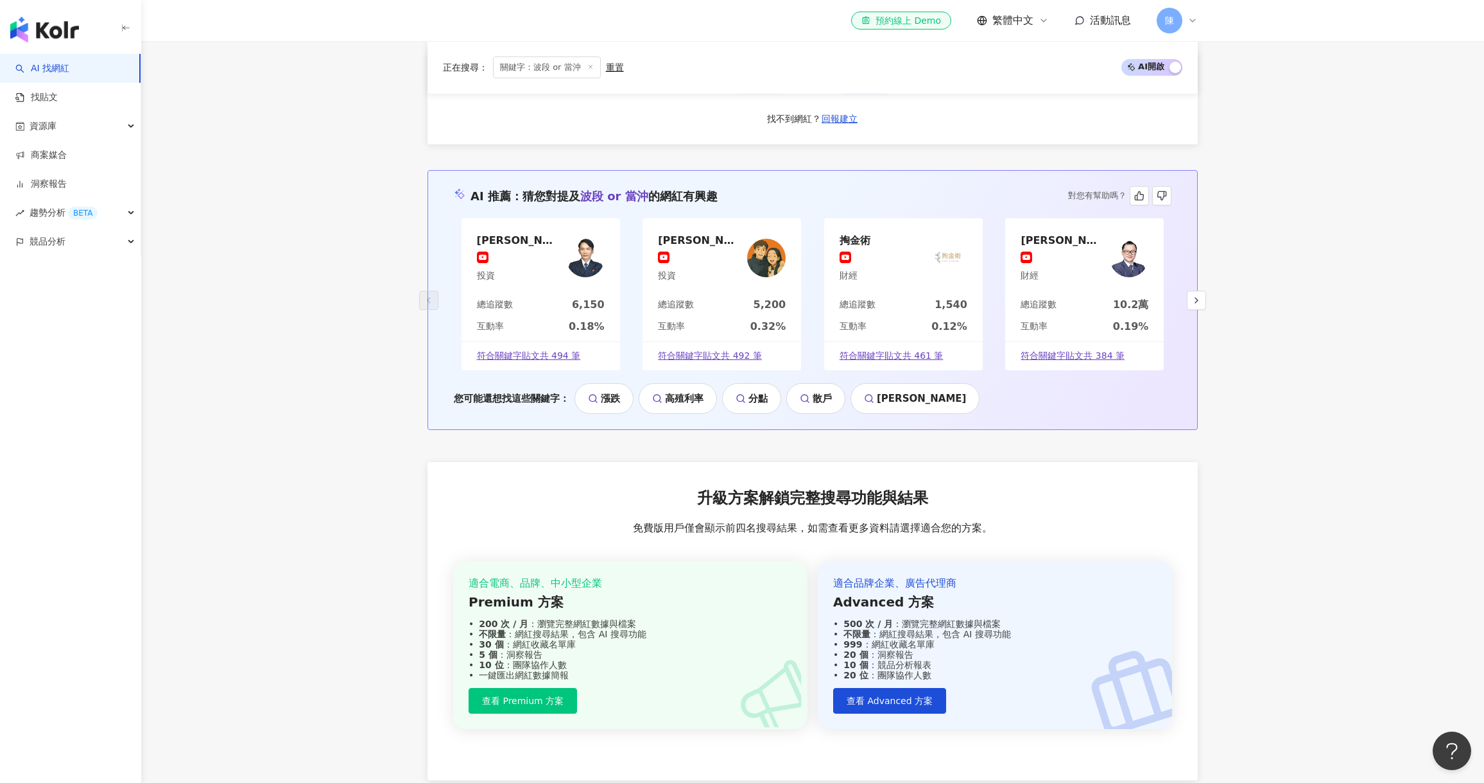
scroll to position [2056, 0]
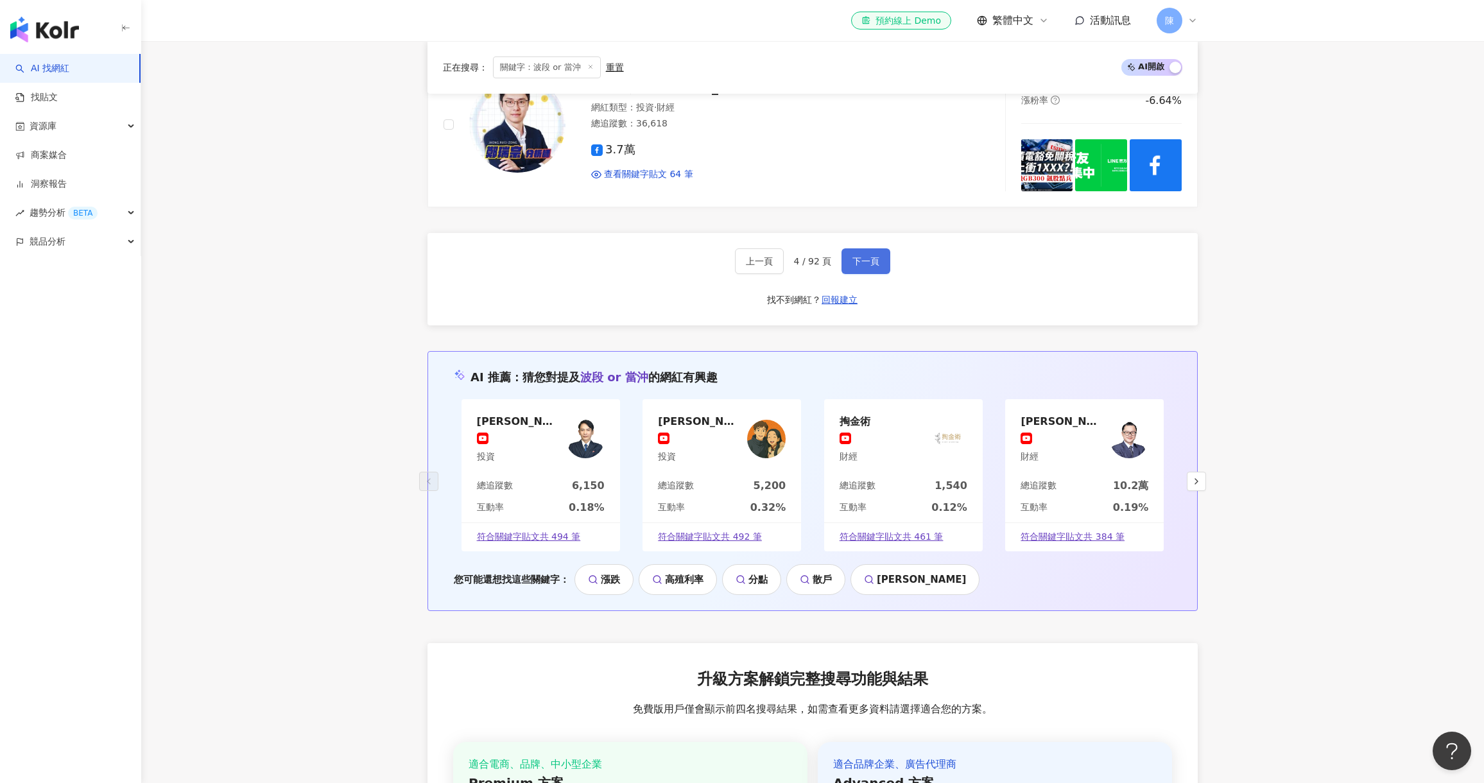
click at [870, 268] on button "下一頁" at bounding box center [865, 261] width 49 height 26
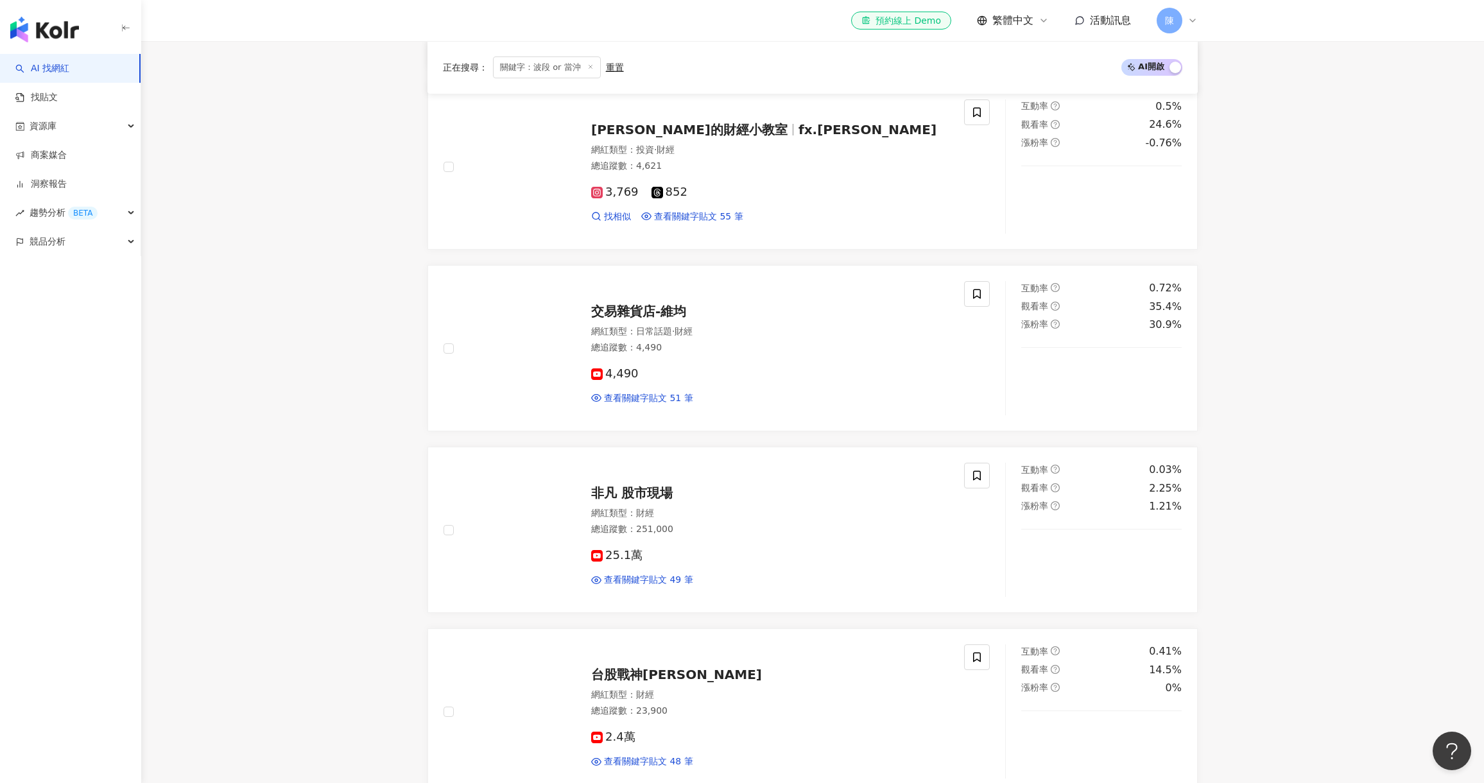
scroll to position [1286, 0]
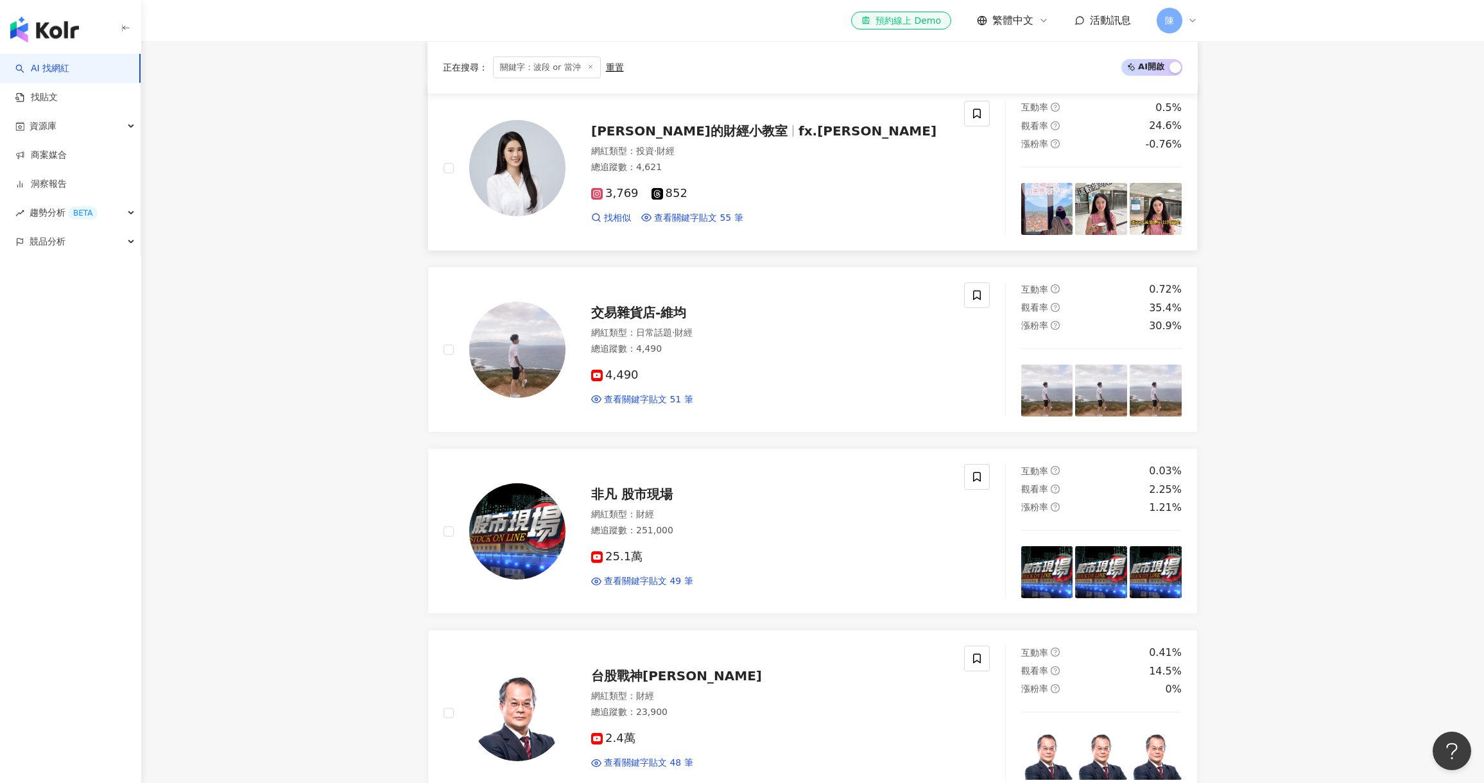
click at [700, 137] on span "蕙寧的財經小教室" at bounding box center [694, 130] width 207 height 15
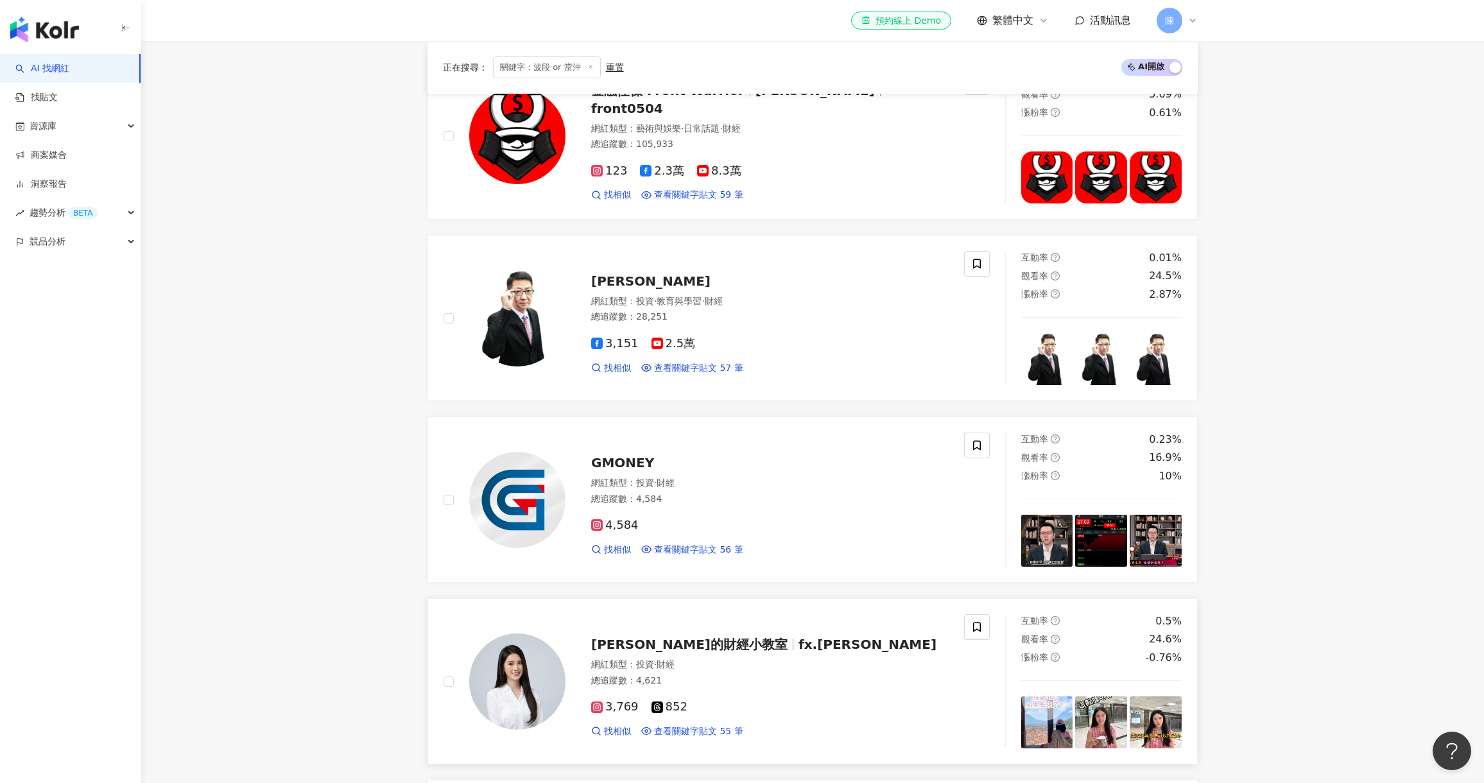
scroll to position [580, 0]
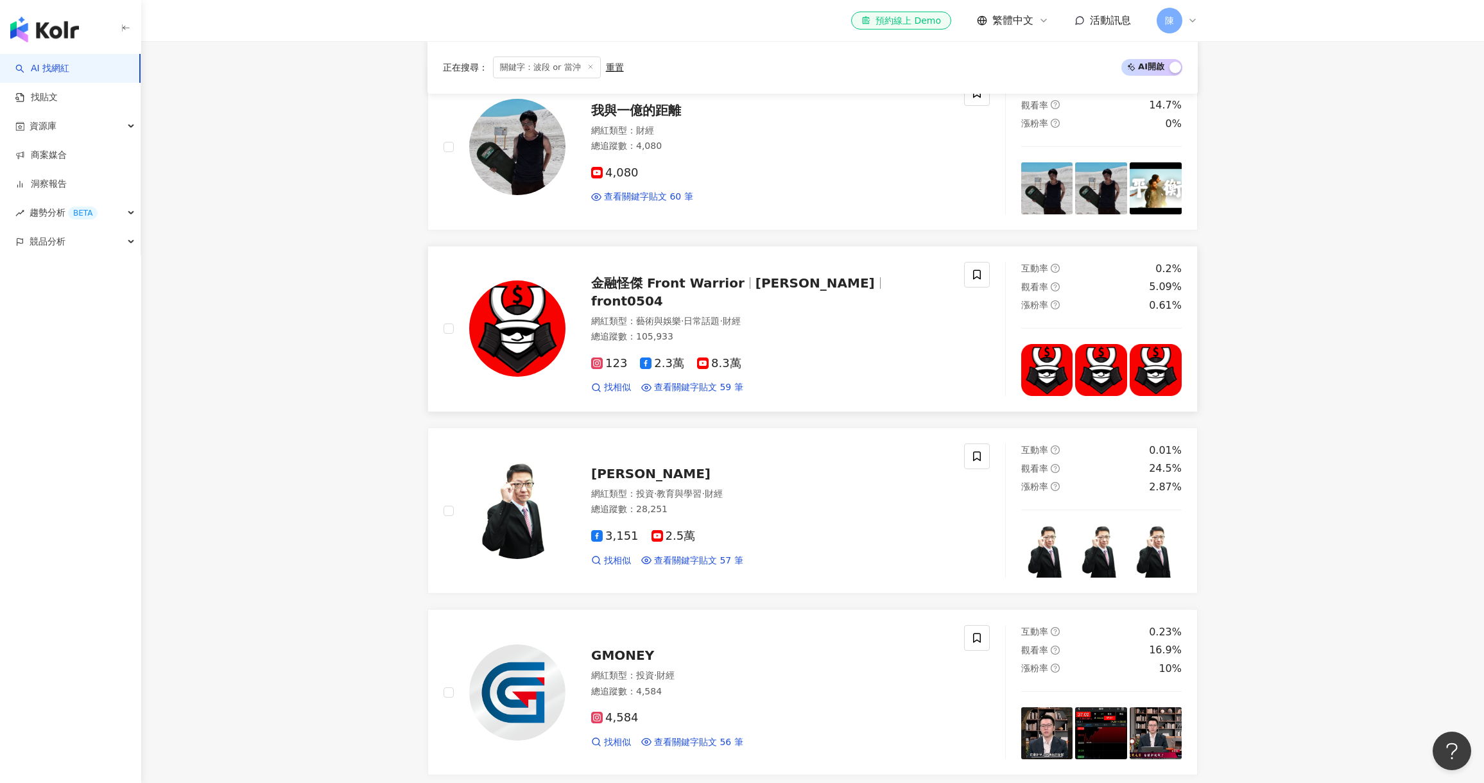
click at [732, 291] on span "金融怪傑 Front Warrior" at bounding box center [673, 282] width 164 height 15
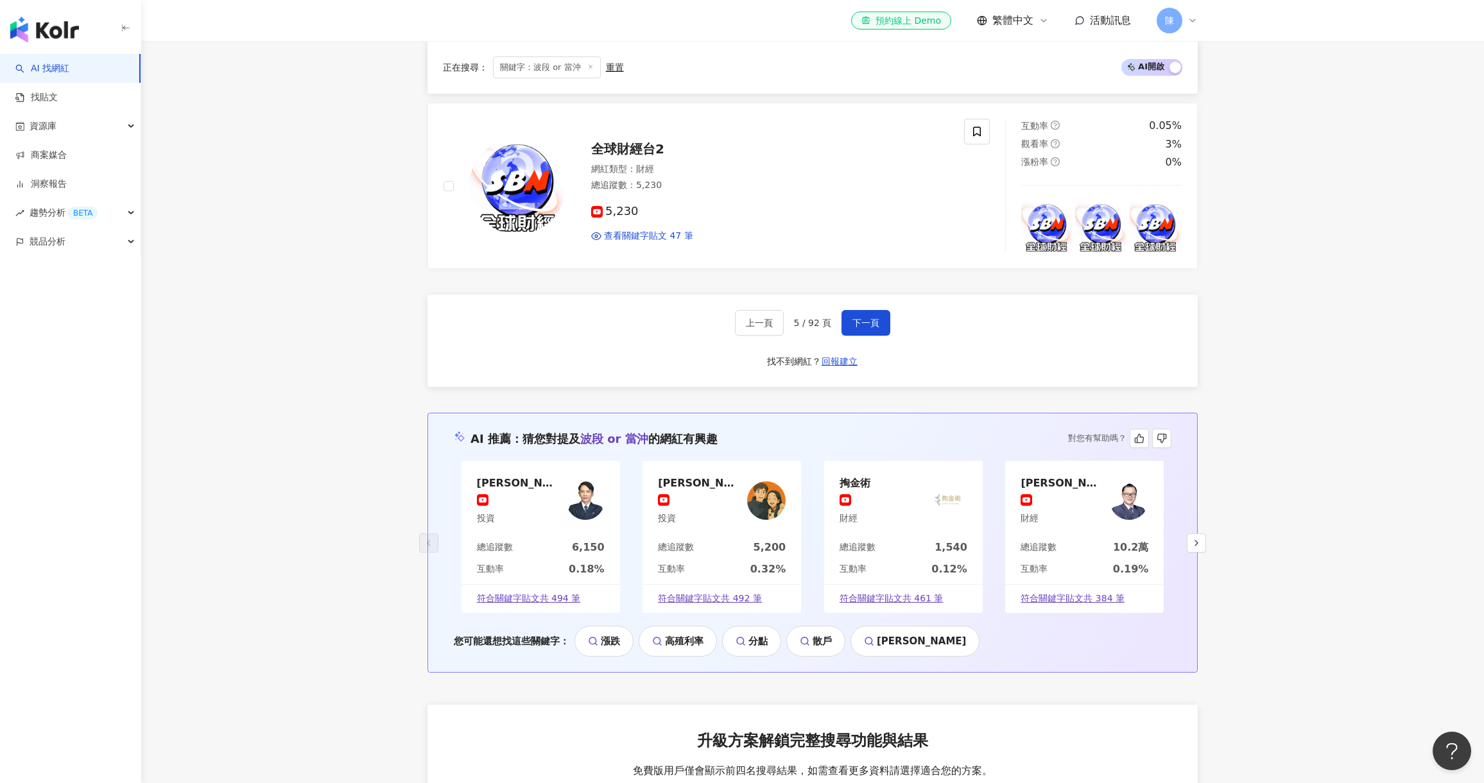
scroll to position [1992, 0]
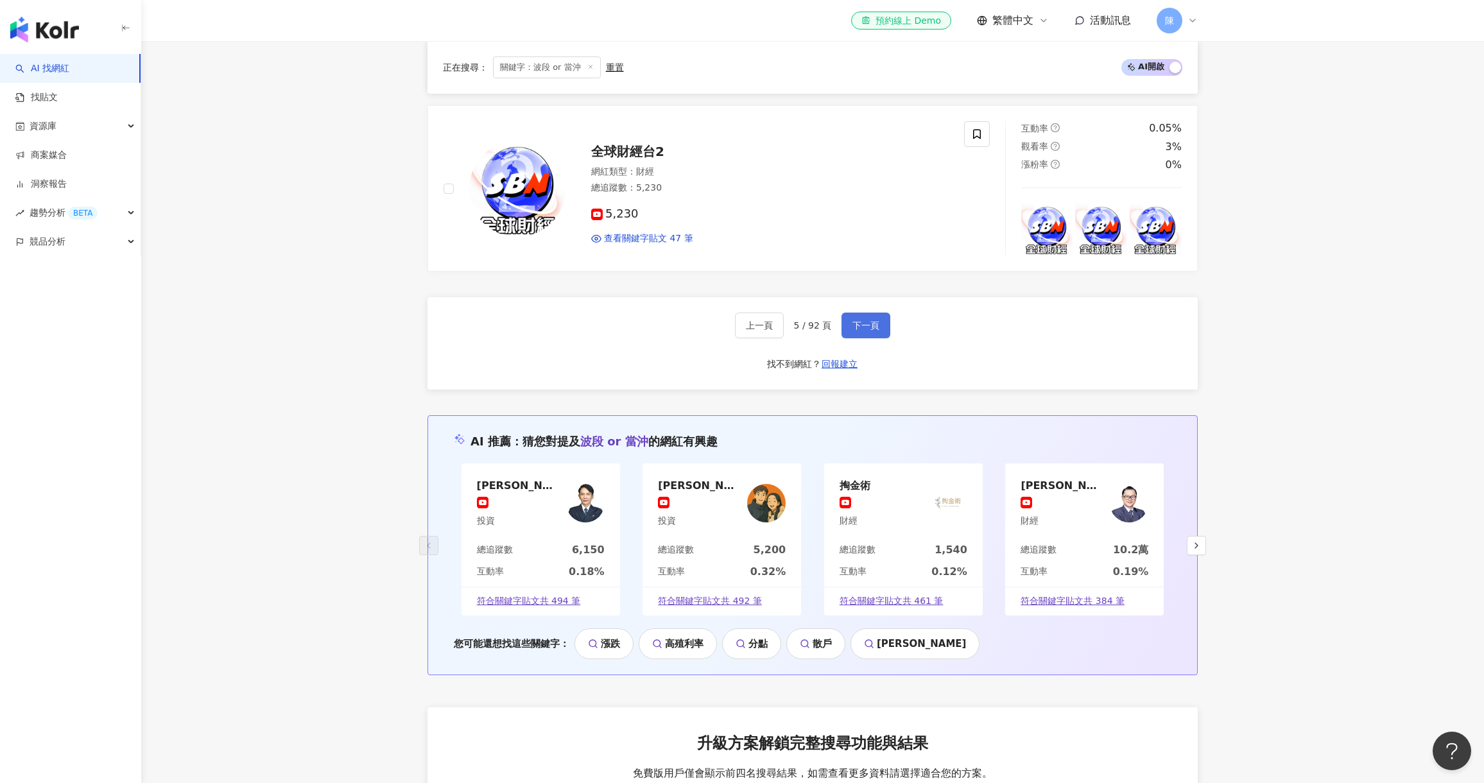
click at [876, 327] on span "下一頁" at bounding box center [865, 325] width 27 height 10
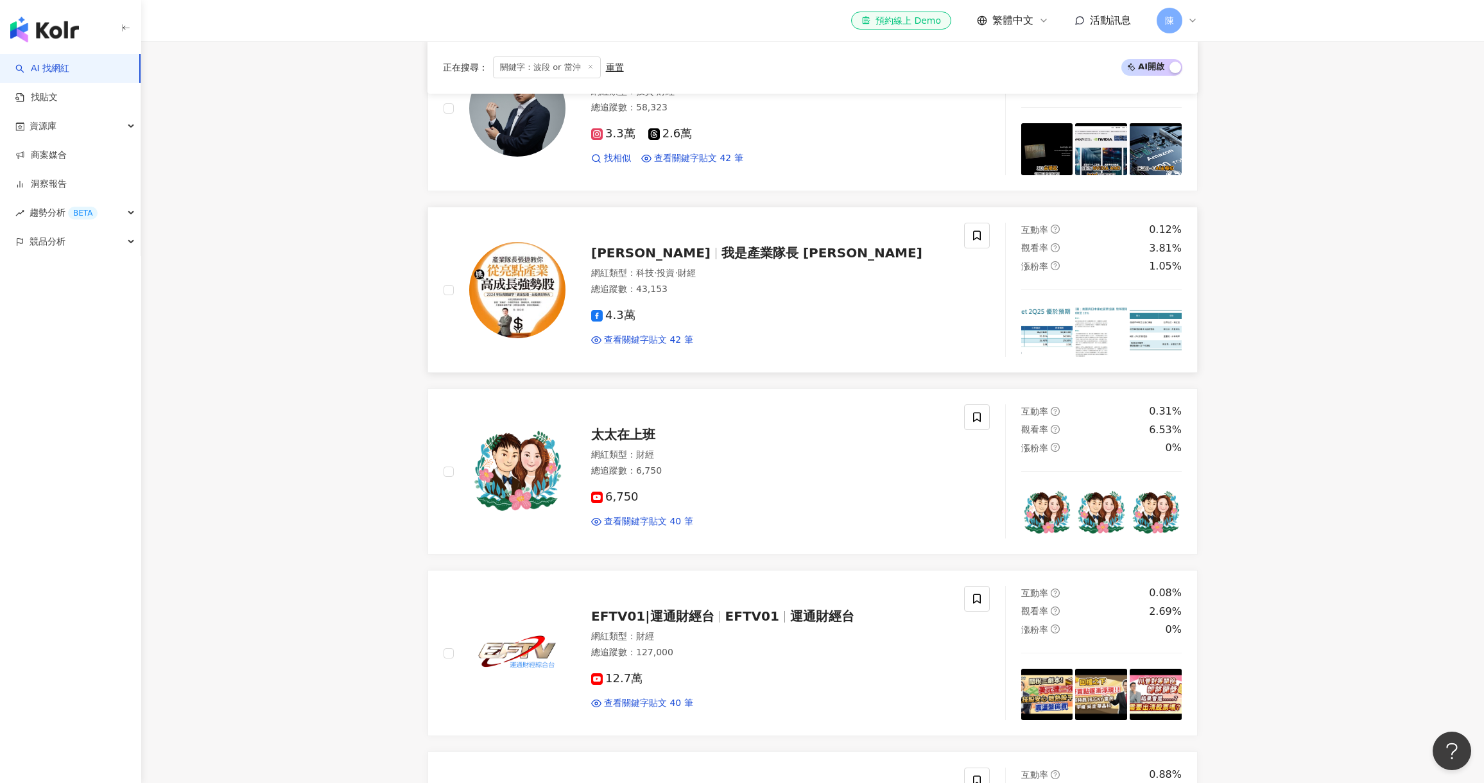
scroll to position [1350, 0]
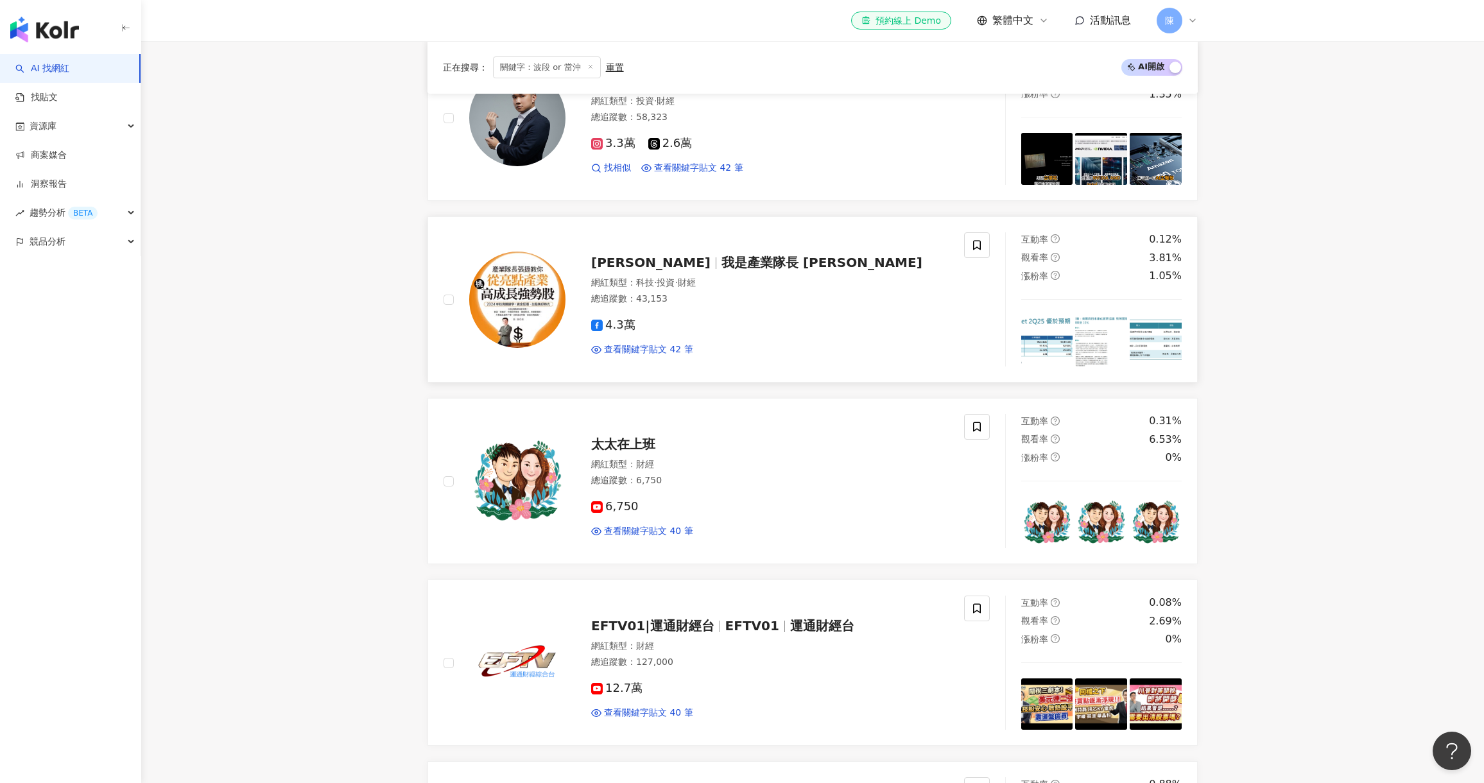
click at [721, 255] on span "我是產業隊長 張捷" at bounding box center [821, 262] width 201 height 15
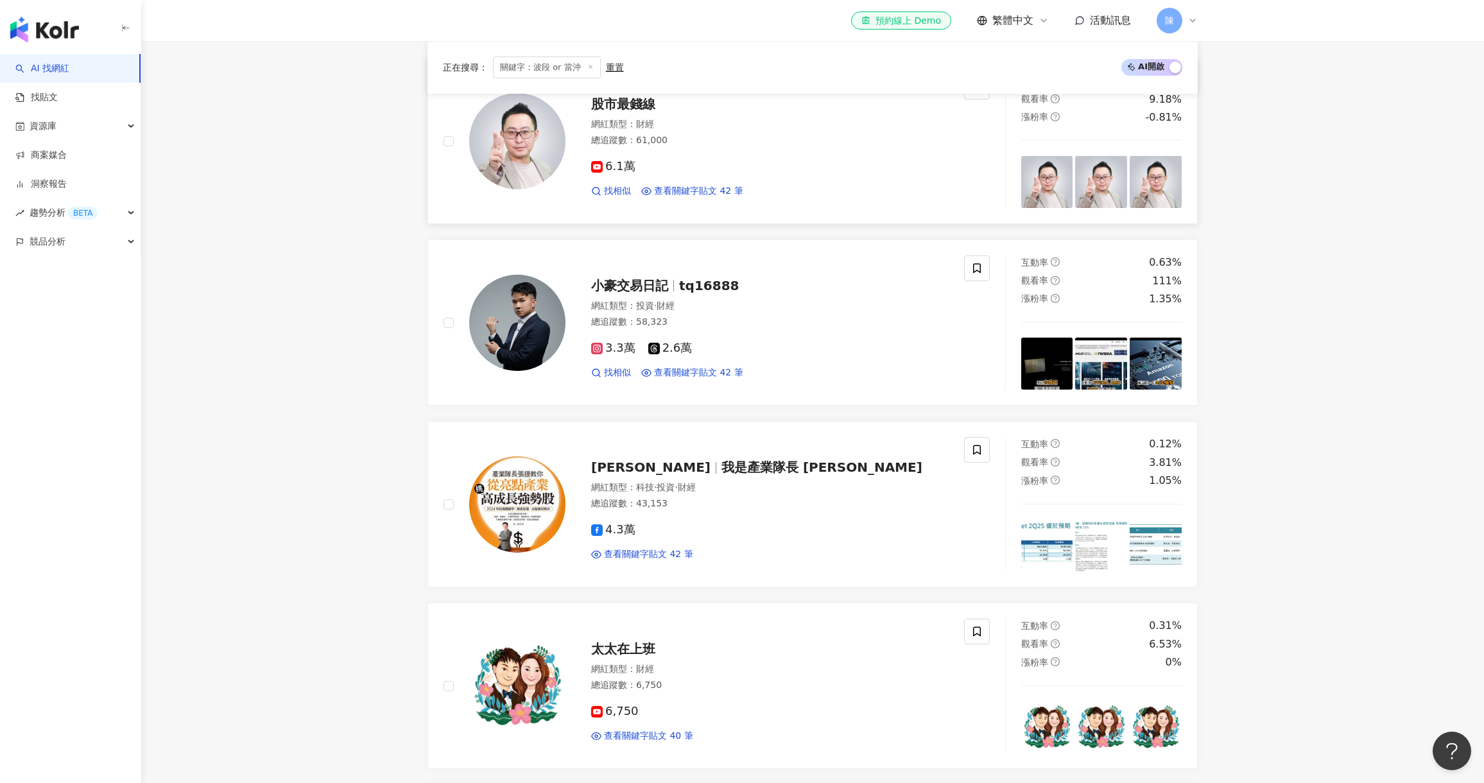
scroll to position [965, 0]
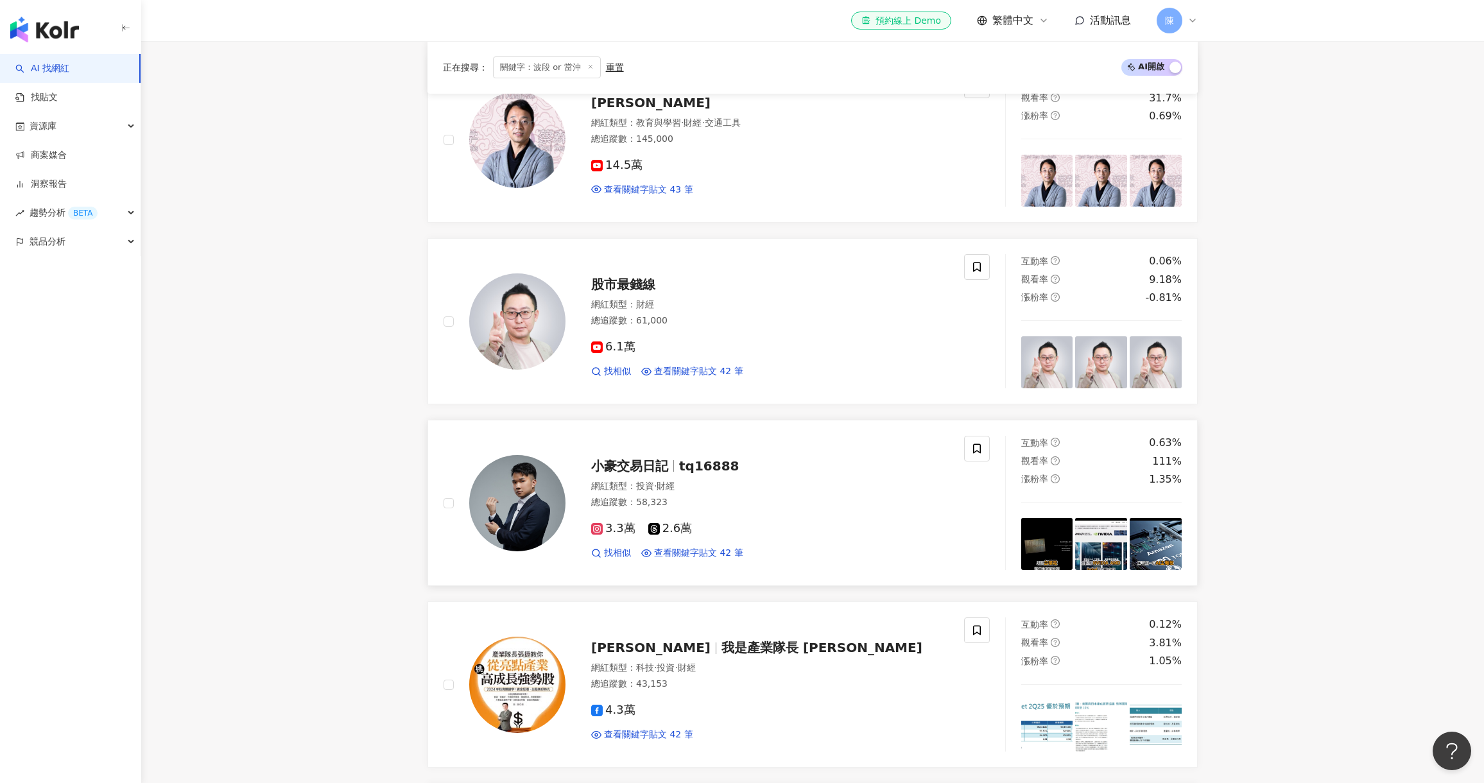
click at [688, 458] on span "tq16888" at bounding box center [709, 465] width 60 height 15
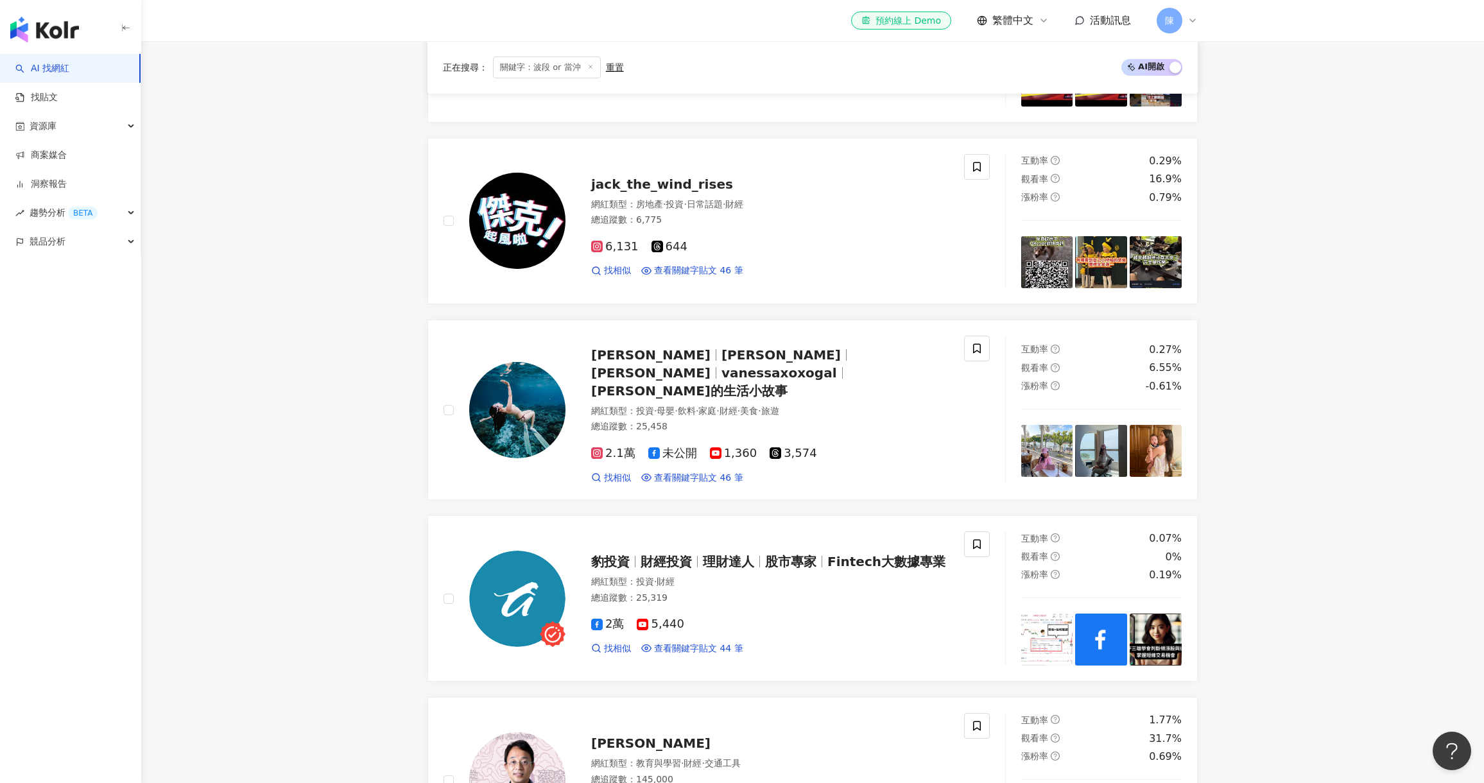
scroll to position [323, 0]
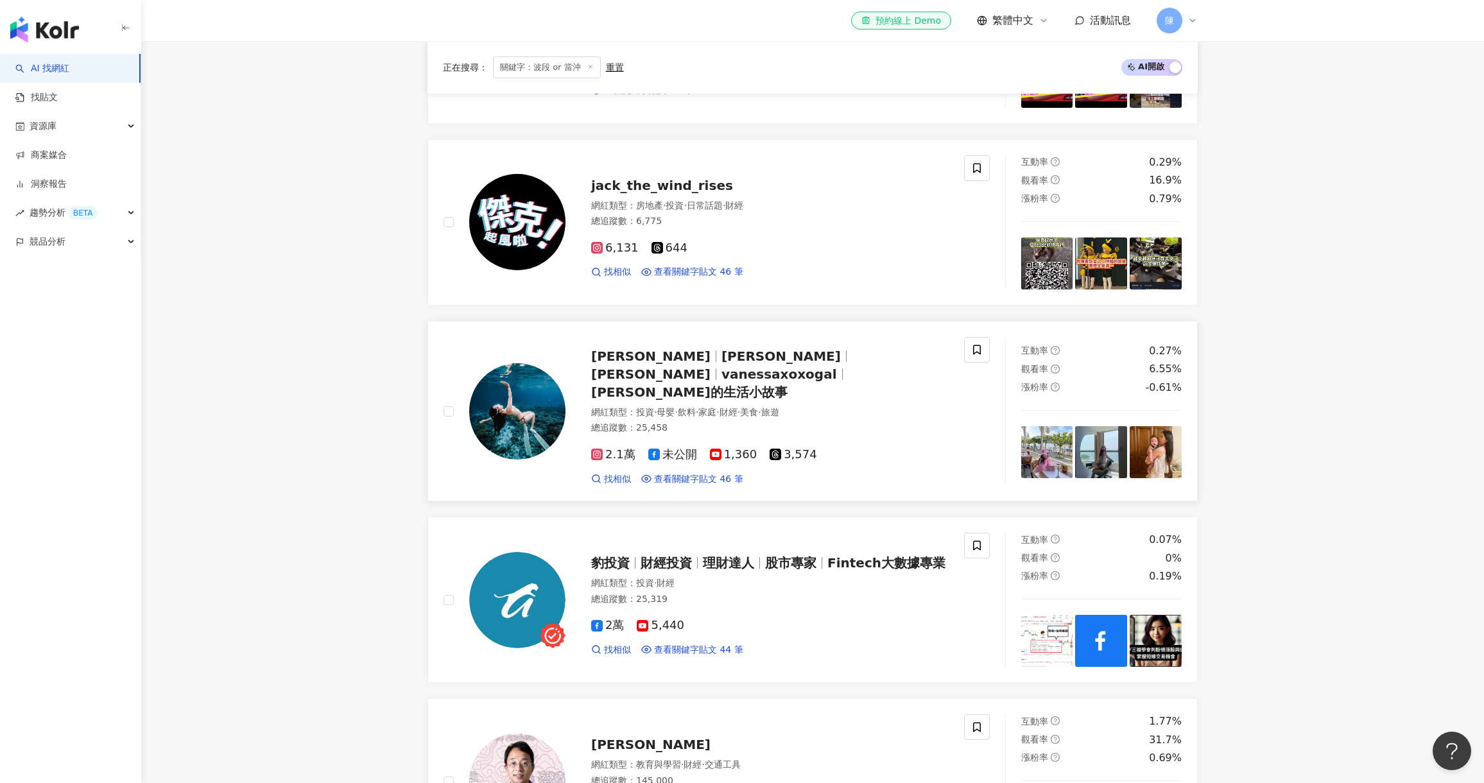
click at [837, 366] on span "vanessaxoxogal" at bounding box center [779, 373] width 116 height 15
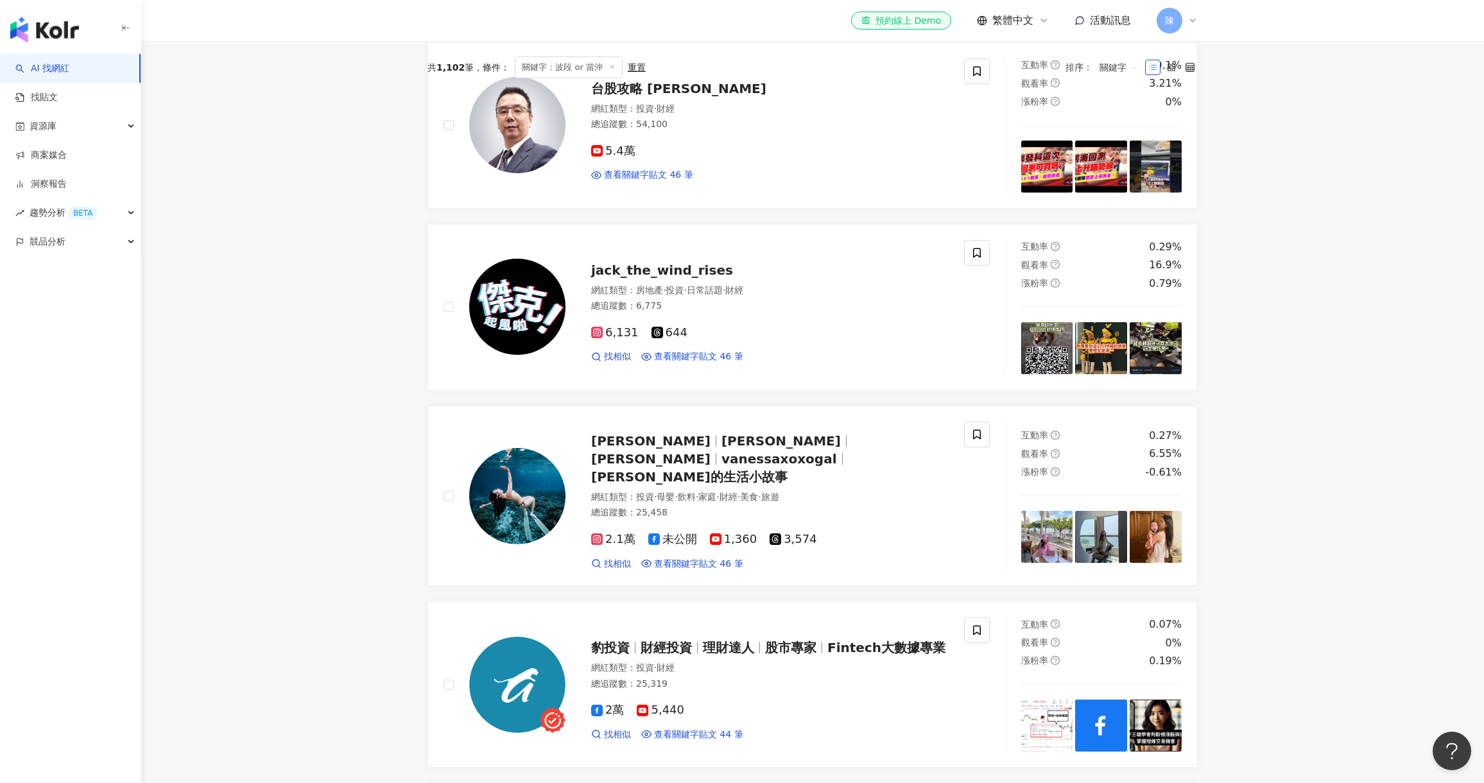
scroll to position [130, 0]
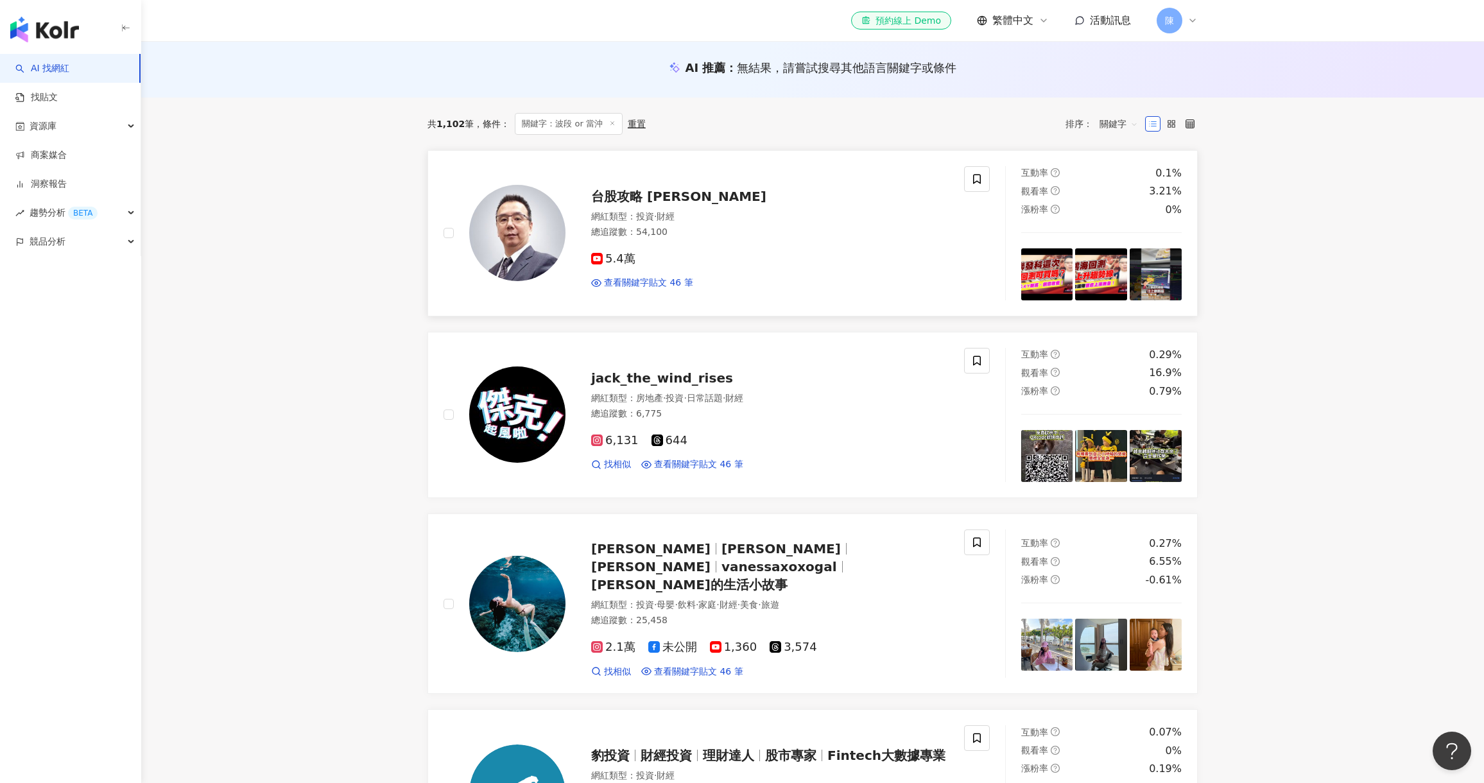
click at [660, 196] on span "台股攻略 劉烱德" at bounding box center [678, 196] width 175 height 15
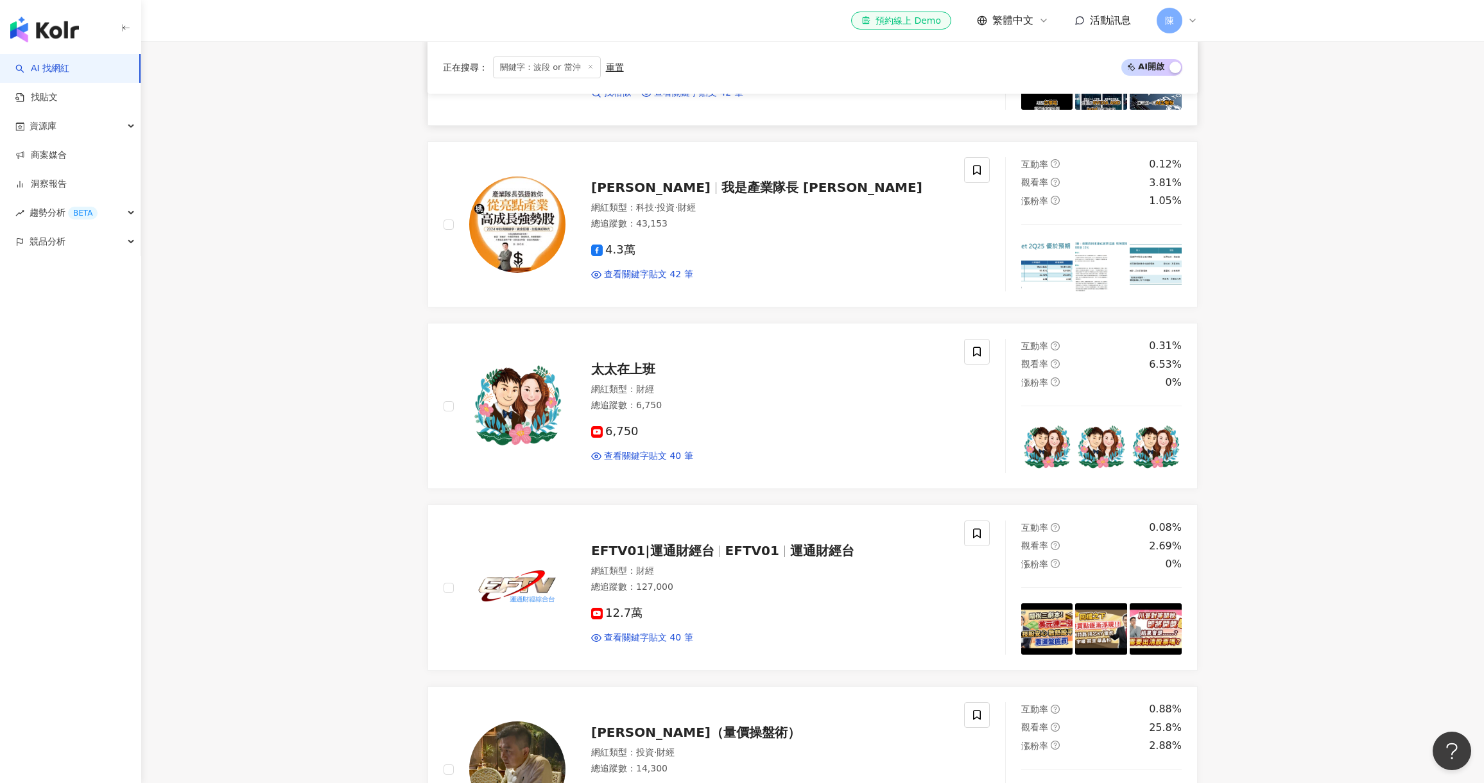
scroll to position [1671, 0]
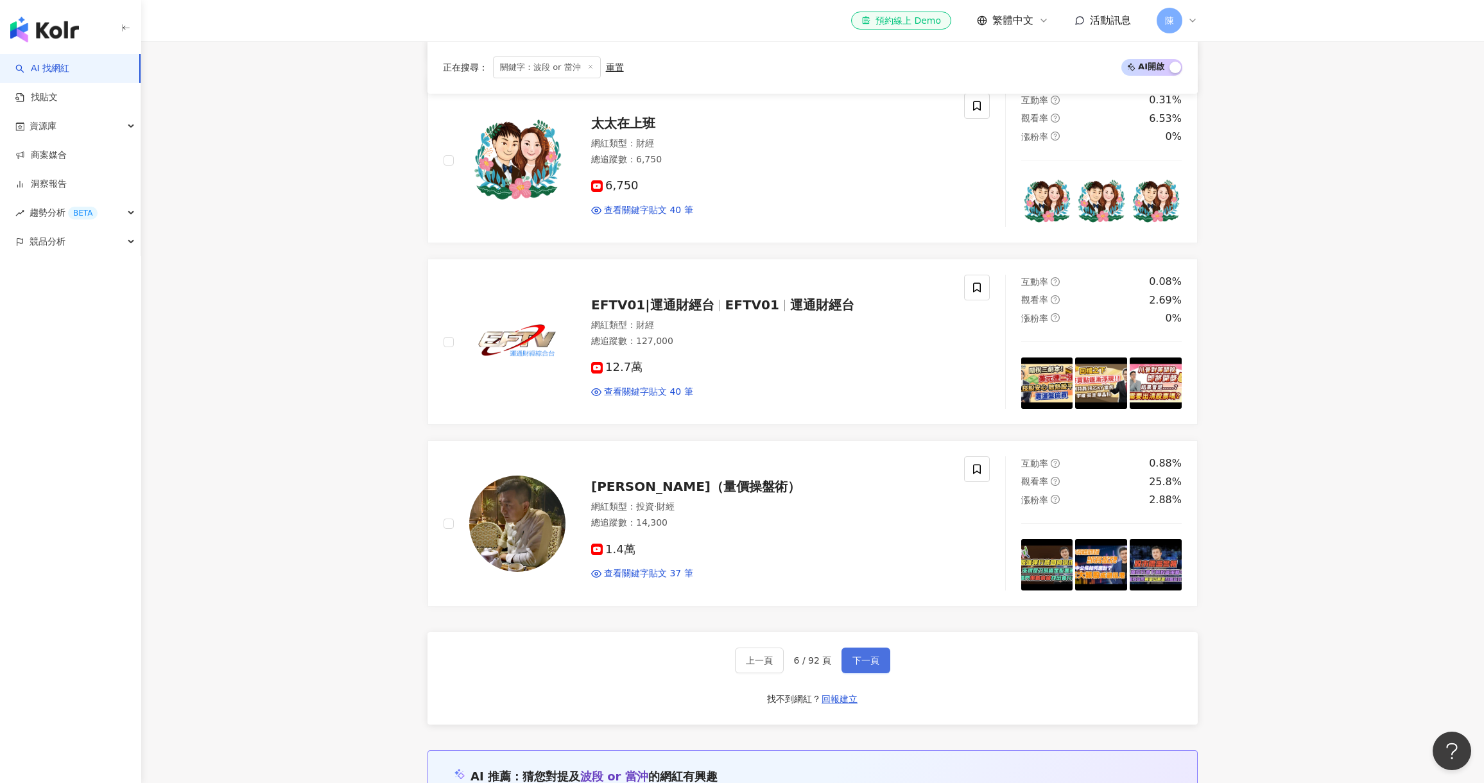
click at [859, 648] on button "下一頁" at bounding box center [865, 661] width 49 height 26
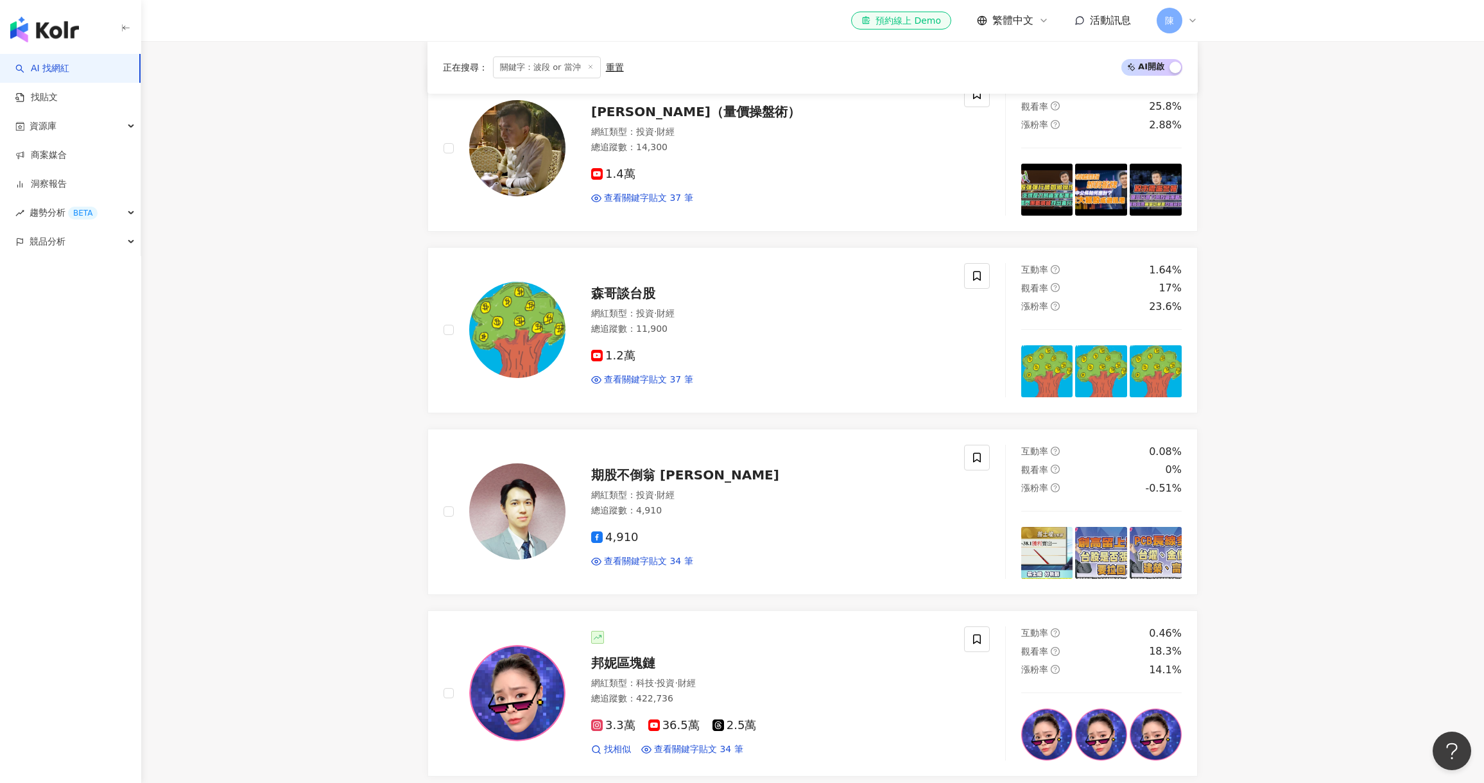
scroll to position [194, 0]
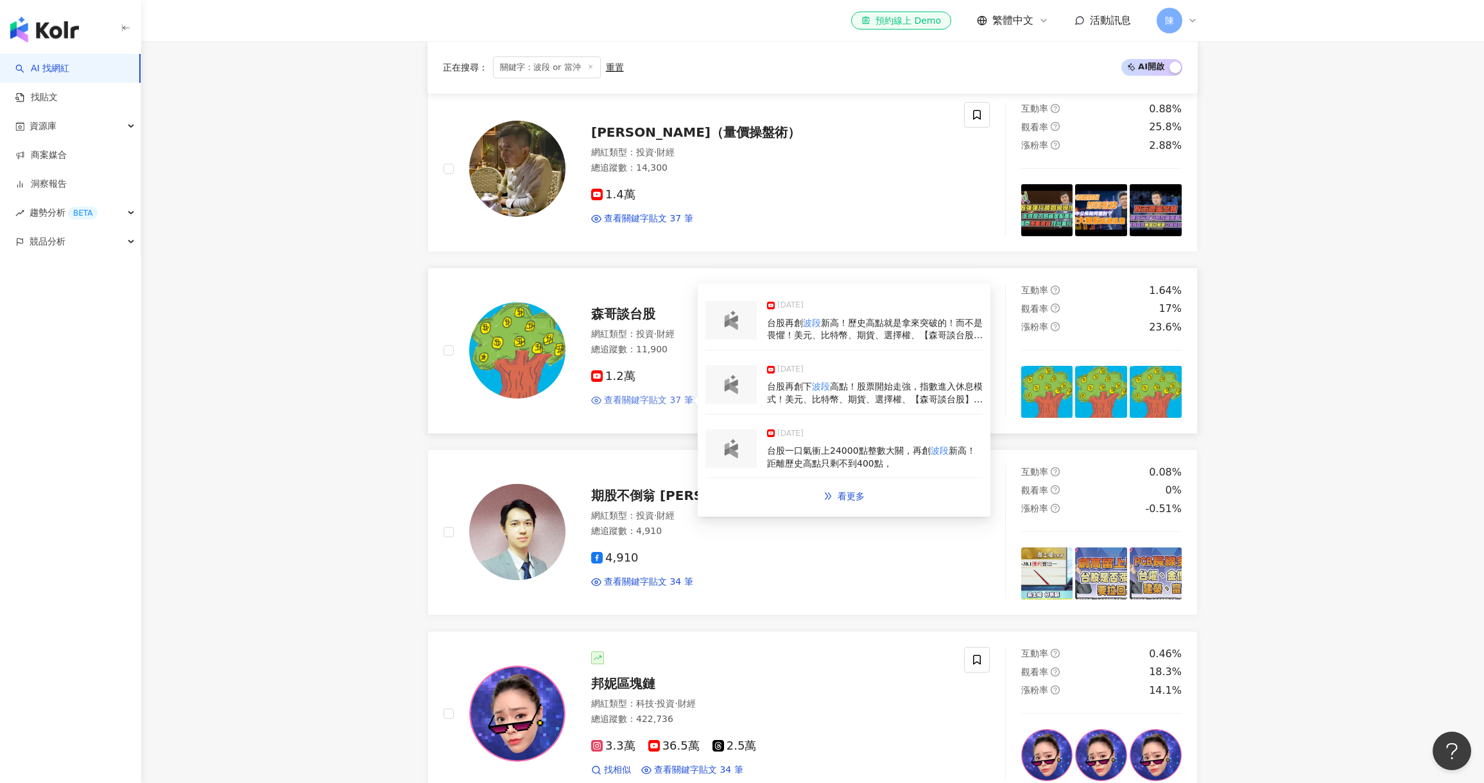
click at [651, 397] on span "查看關鍵字貼文 37 筆" at bounding box center [648, 400] width 89 height 13
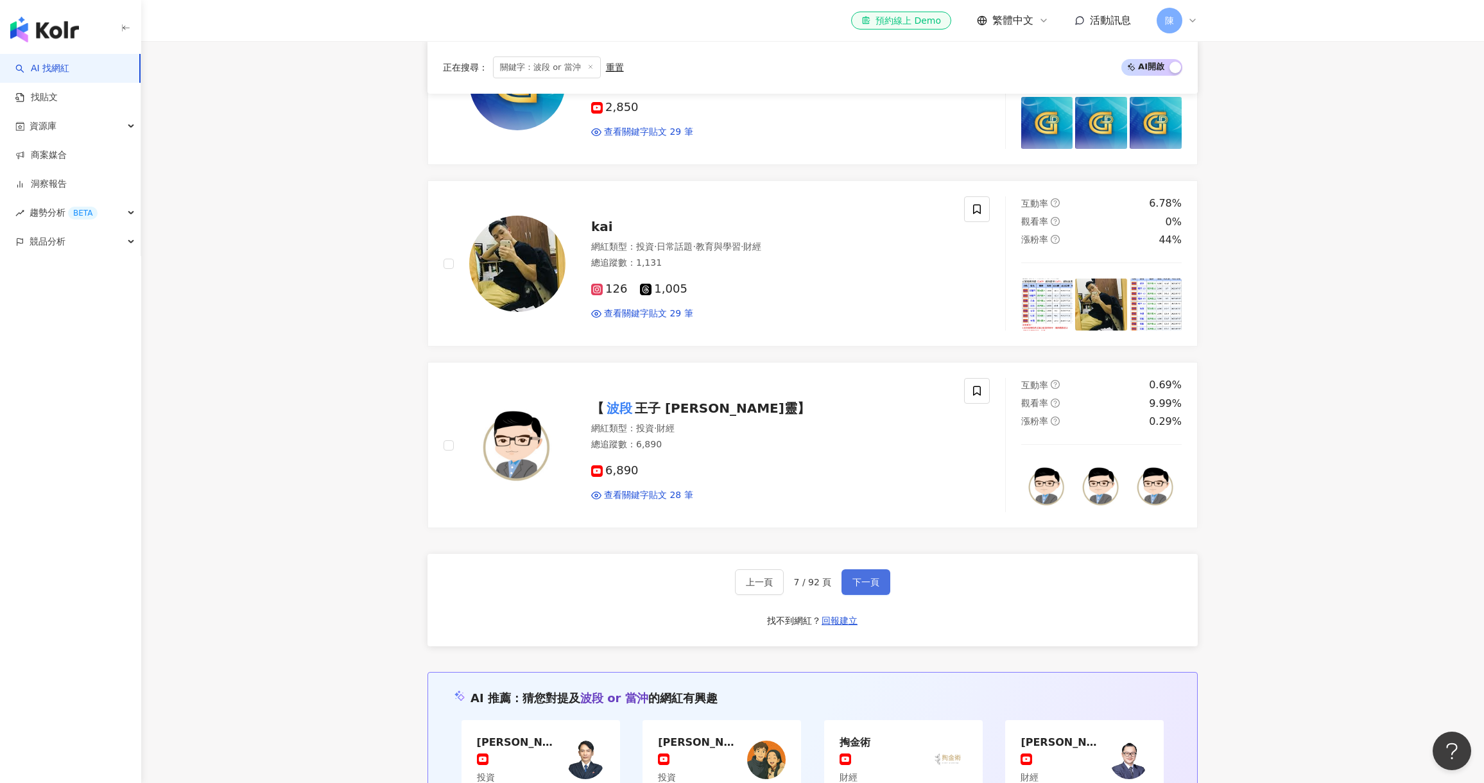
click at [852, 581] on span "下一頁" at bounding box center [865, 582] width 27 height 10
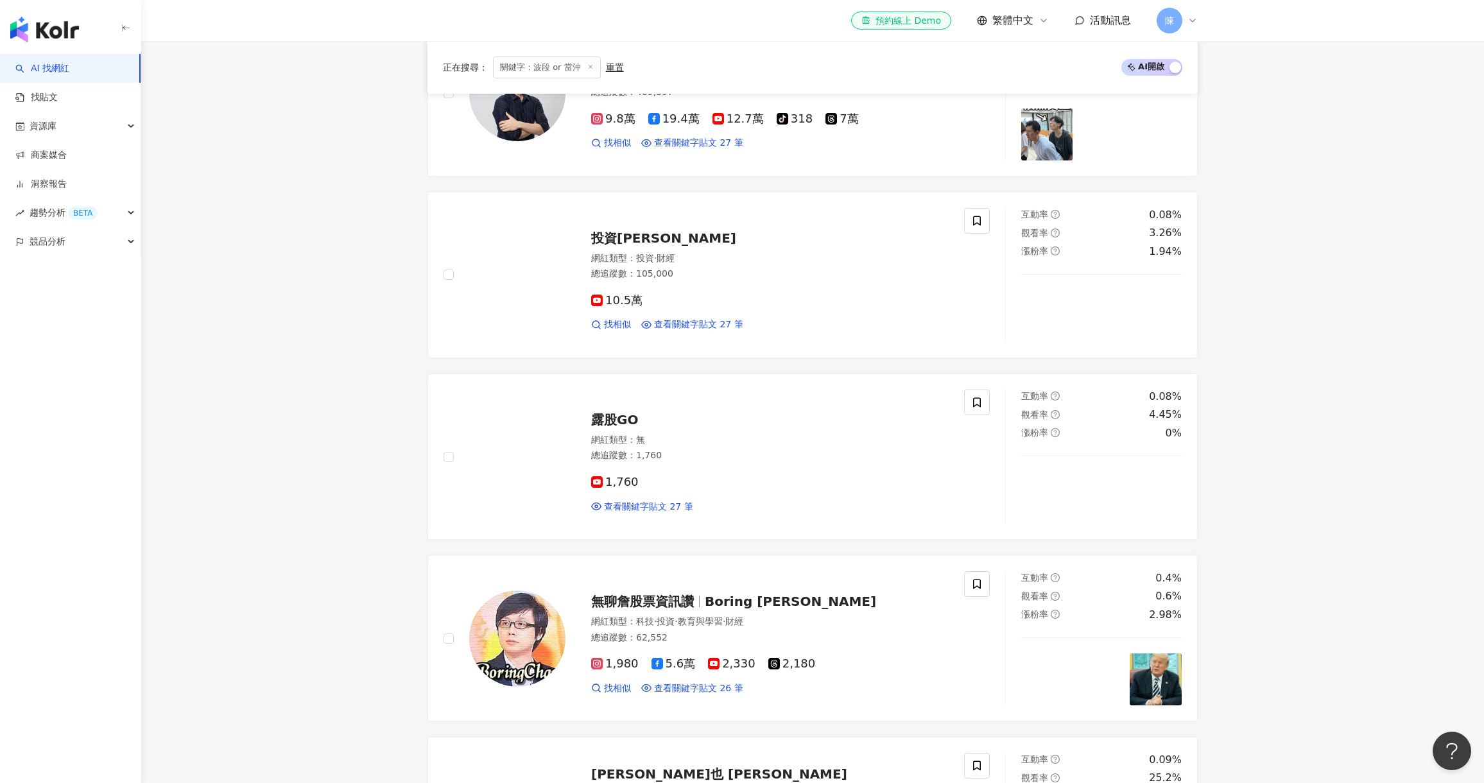
scroll to position [633, 0]
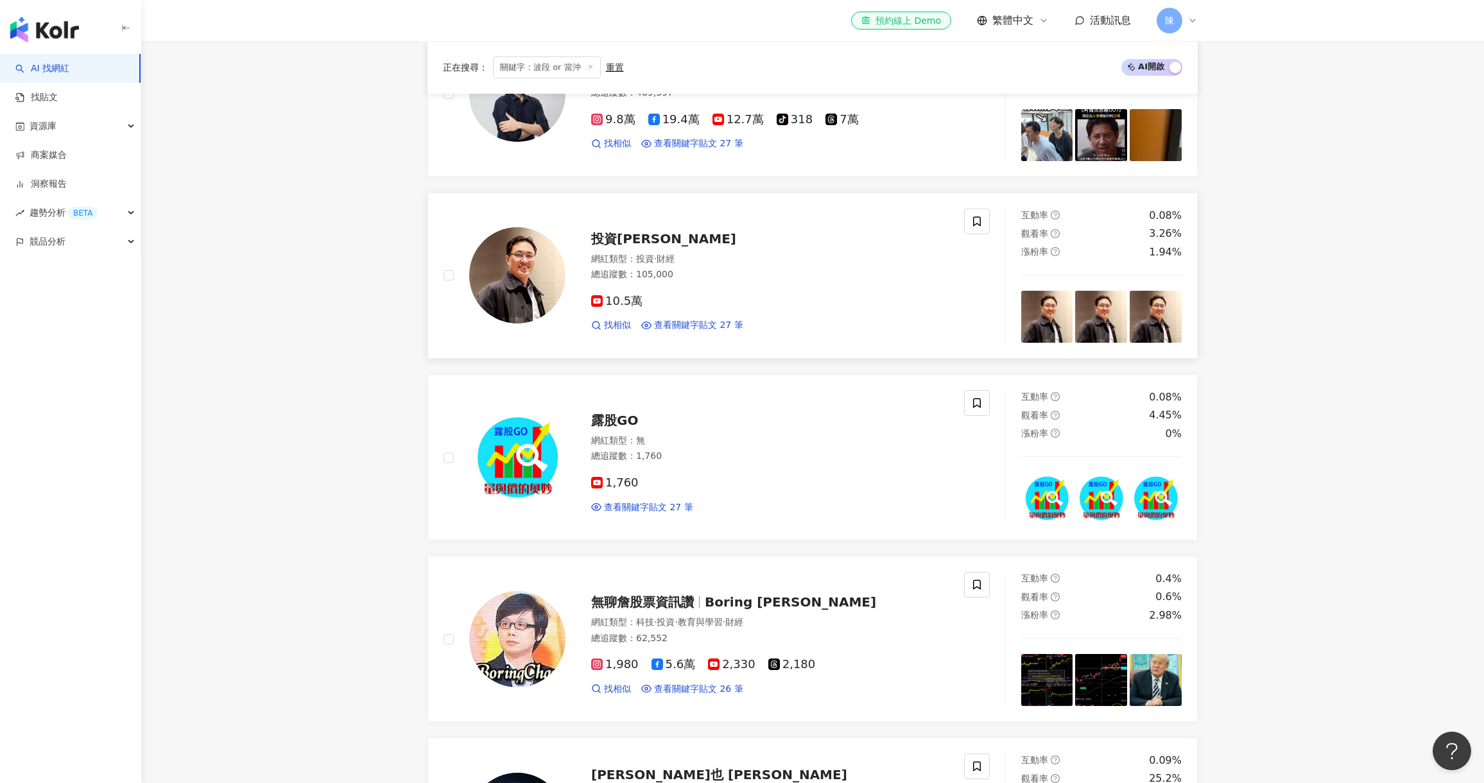
click at [622, 237] on span "投資伊森" at bounding box center [663, 238] width 145 height 15
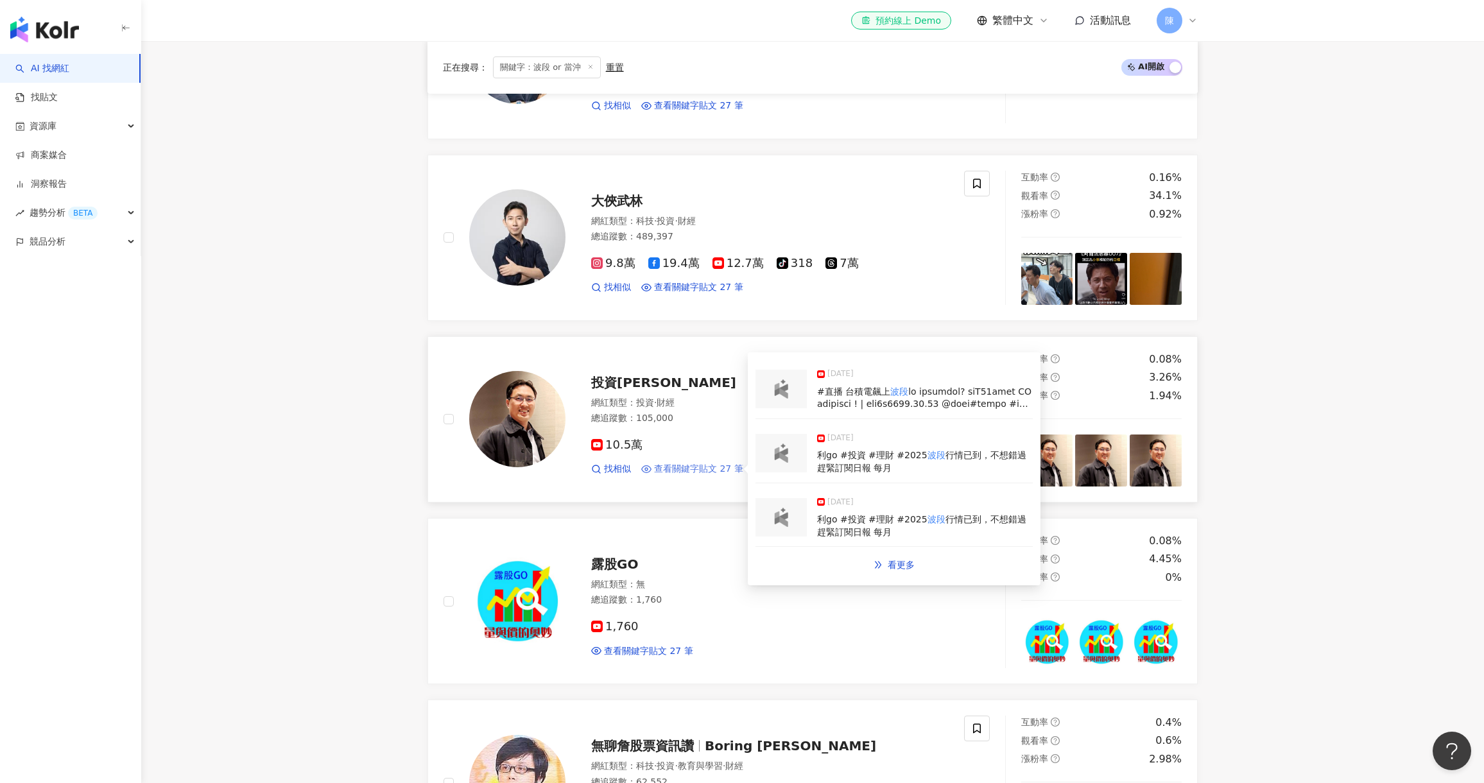
scroll to position [312, 0]
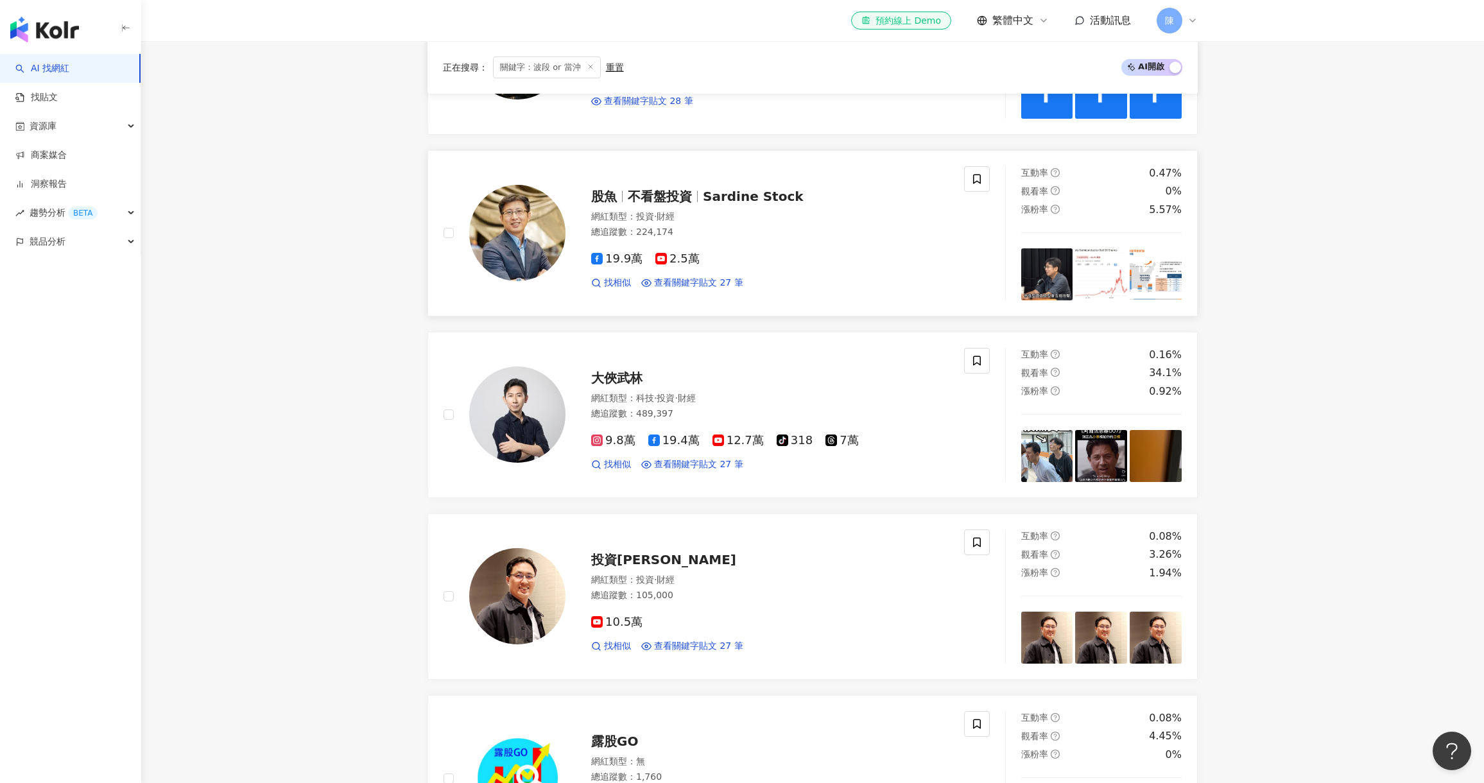
click at [692, 195] on span "不看盤投資" at bounding box center [665, 196] width 75 height 15
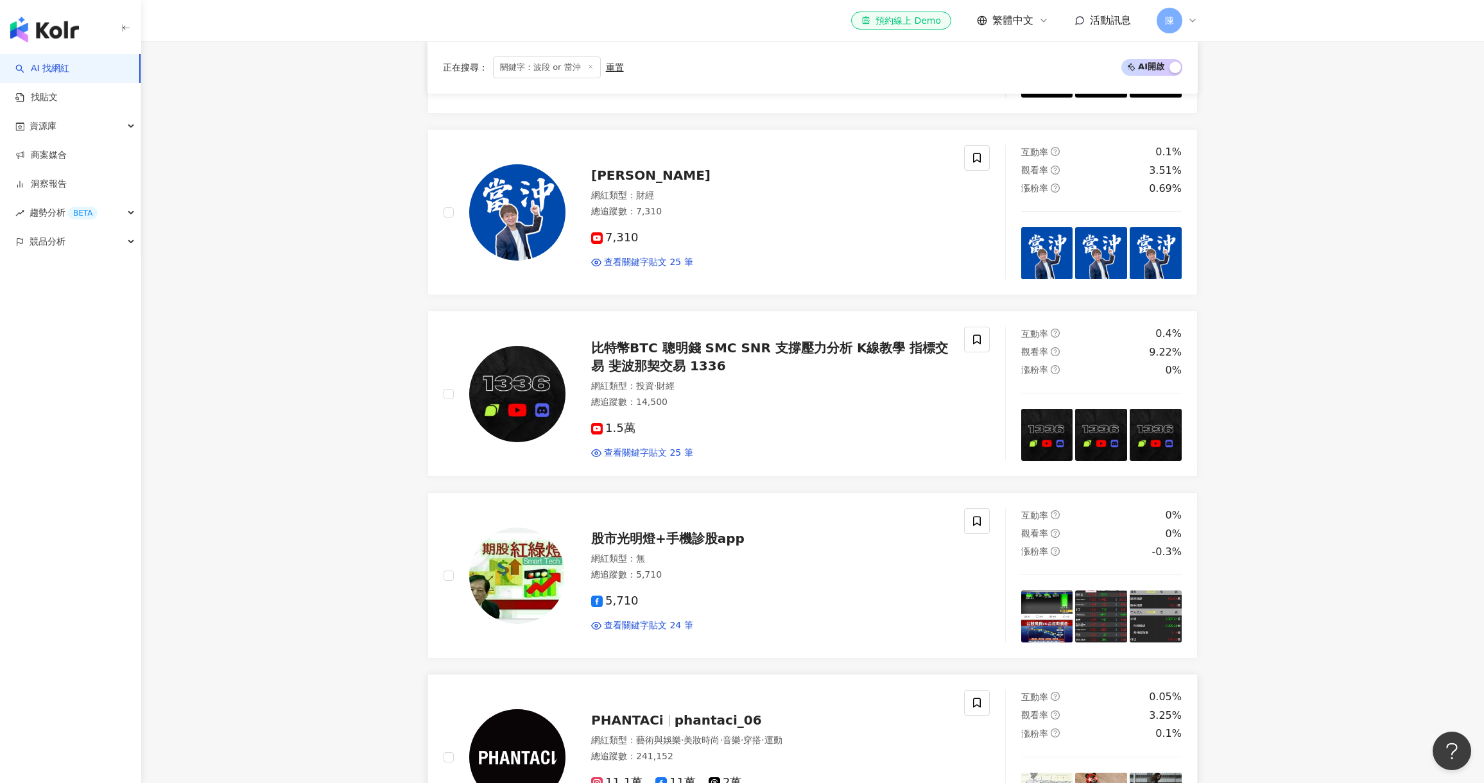
scroll to position [1981, 0]
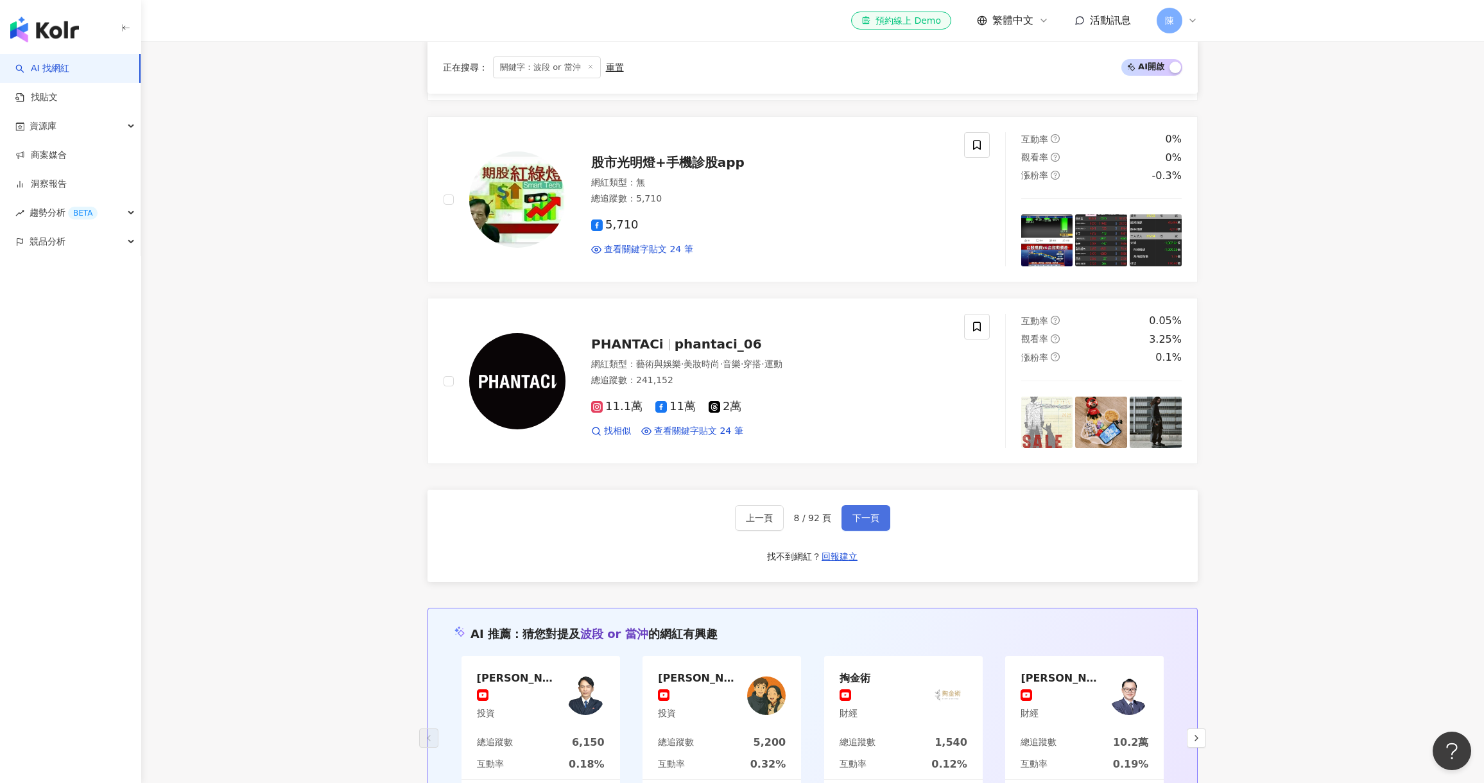
click at [859, 522] on span "下一頁" at bounding box center [865, 518] width 27 height 10
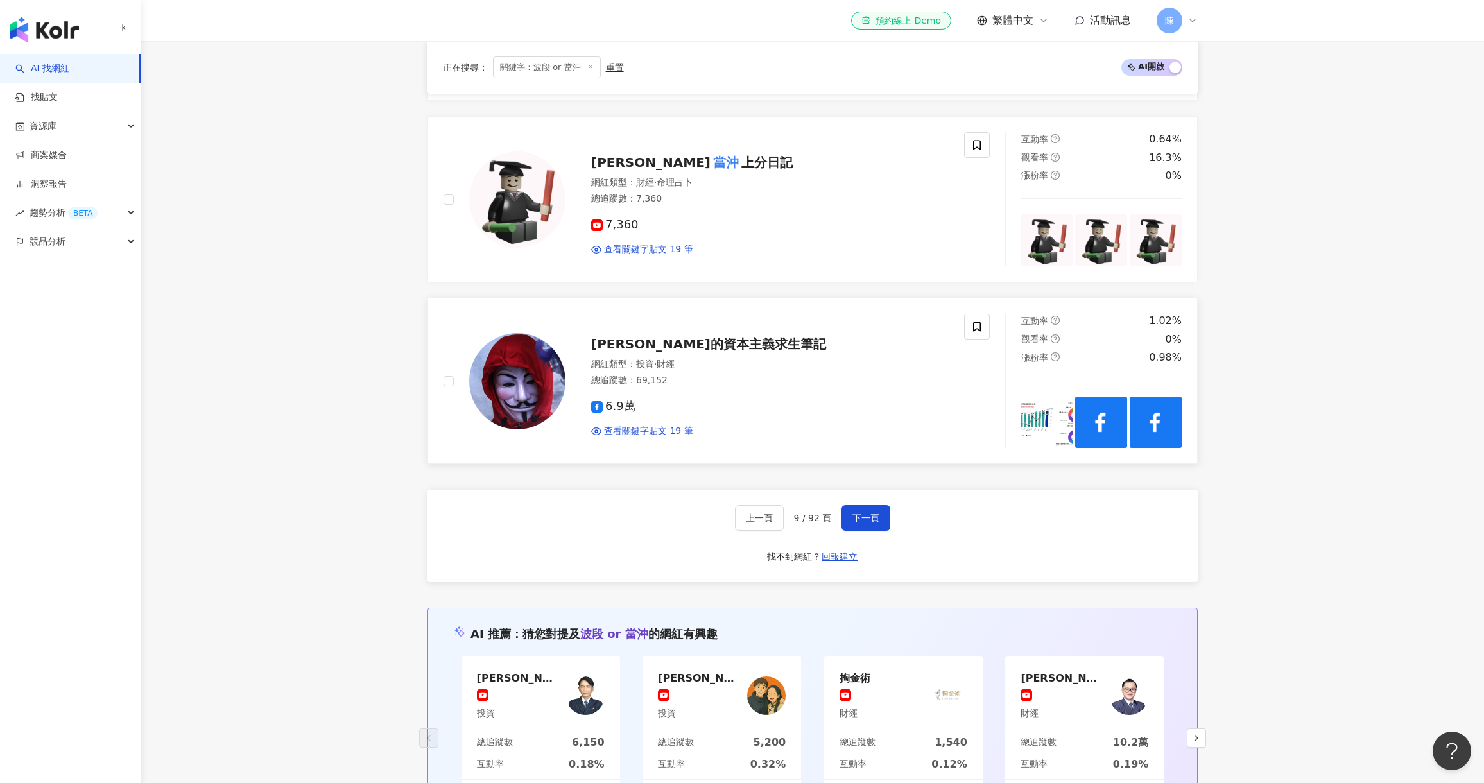
click at [712, 345] on span "[PERSON_NAME]的資本主義求生筆記" at bounding box center [708, 343] width 235 height 15
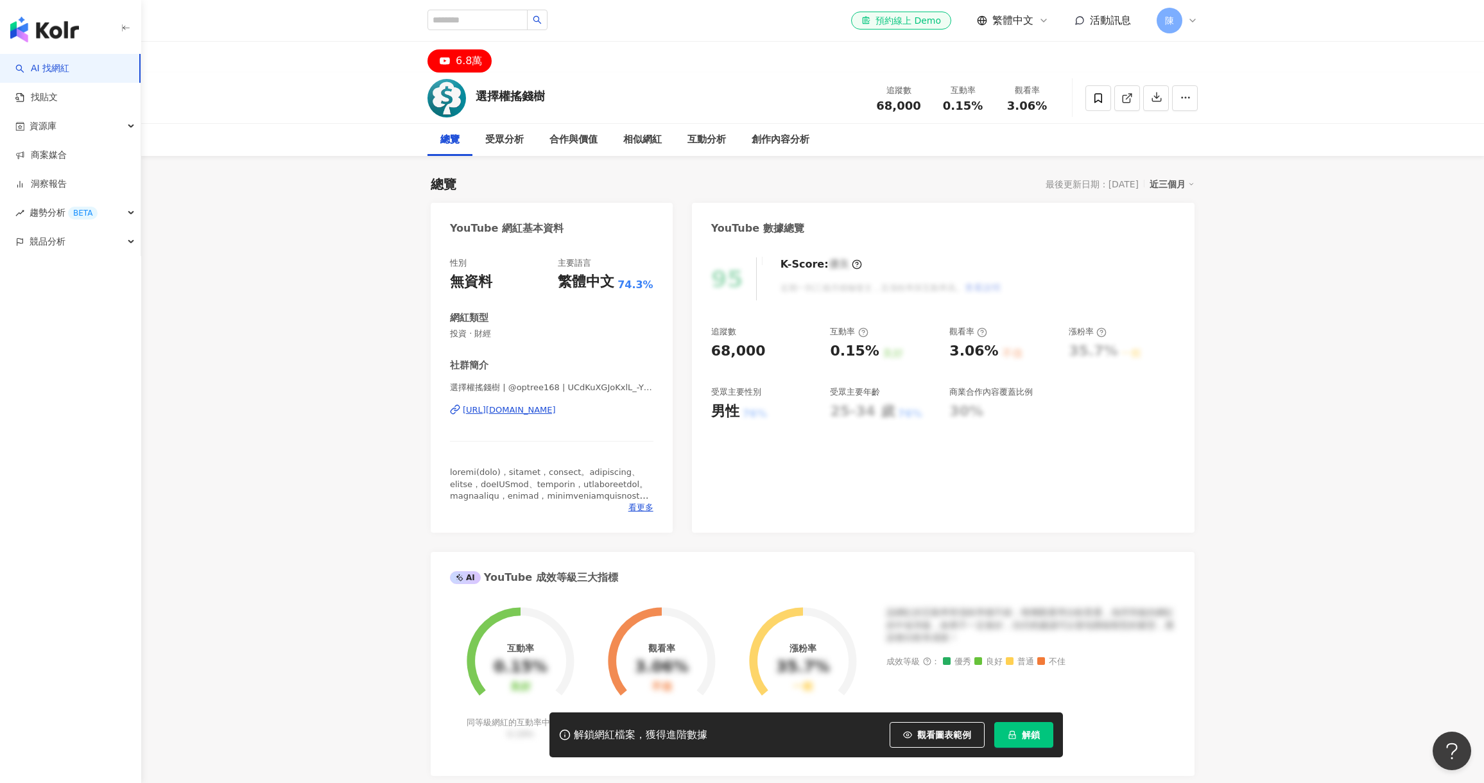
click at [556, 408] on div "https://www.youtube.com/channel/UCdKuXGJoKxlL_-Y5IFBNHJQ" at bounding box center [509, 410] width 93 height 12
click at [1012, 739] on icon "lock" at bounding box center [1012, 735] width 7 height 8
click at [556, 409] on div "https://www.youtube.com/channel/UCS3iEnyOQ77A59uHly_gWgQ" at bounding box center [509, 410] width 93 height 12
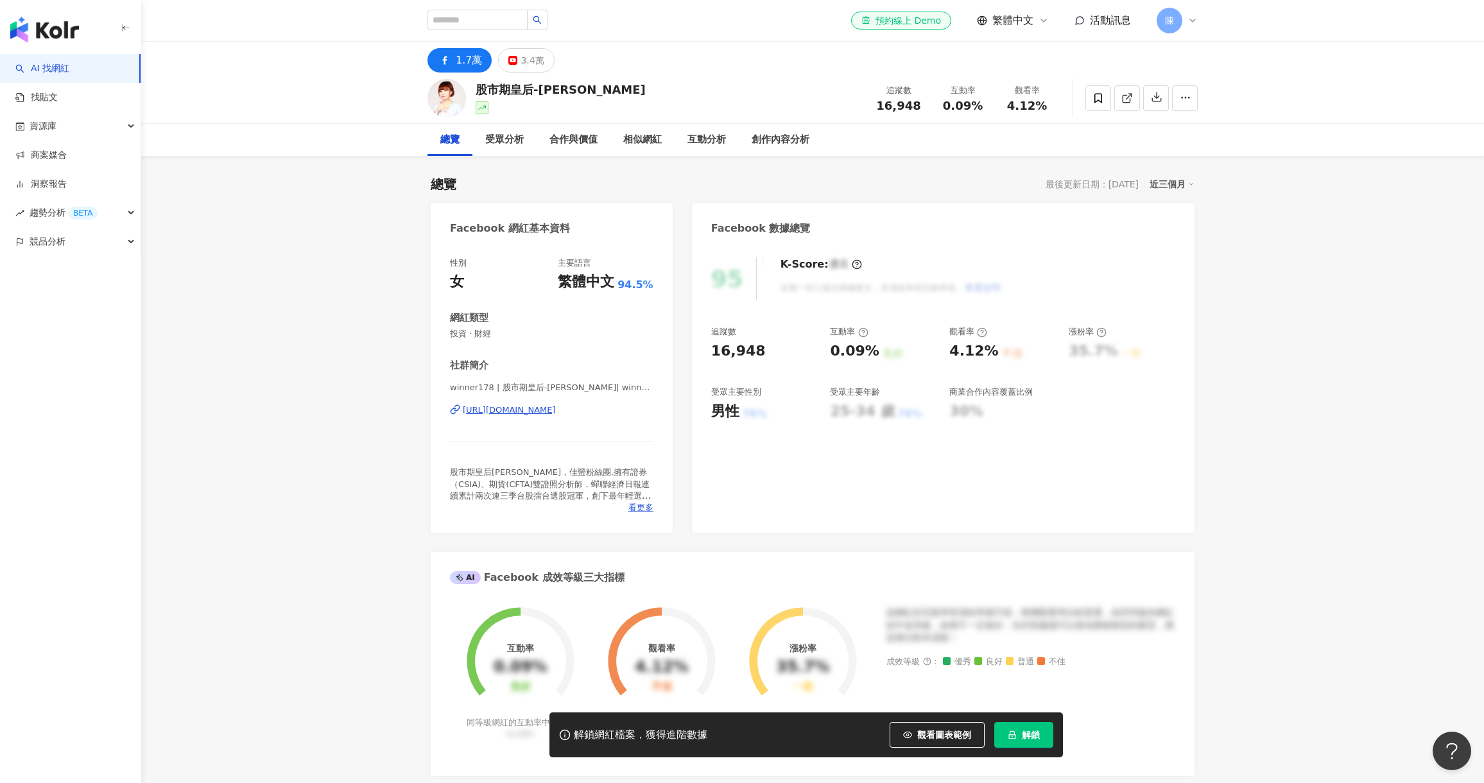
drag, startPoint x: 0, startPoint y: 0, endPoint x: 343, endPoint y: 489, distance: 597.6
drag, startPoint x: 343, startPoint y: 489, endPoint x: 551, endPoint y: 401, distance: 225.4
click at [551, 401] on div "winner178 | 股市期皇后-莊佳螢 | winner178 https://www.facebook.com/425009161017081" at bounding box center [551, 419] width 203 height 75
click at [555, 413] on div "https://www.facebook.com/425009161017081" at bounding box center [509, 410] width 93 height 12
click at [556, 409] on div "https://www.facebook.com/498719307263414" at bounding box center [509, 410] width 93 height 12
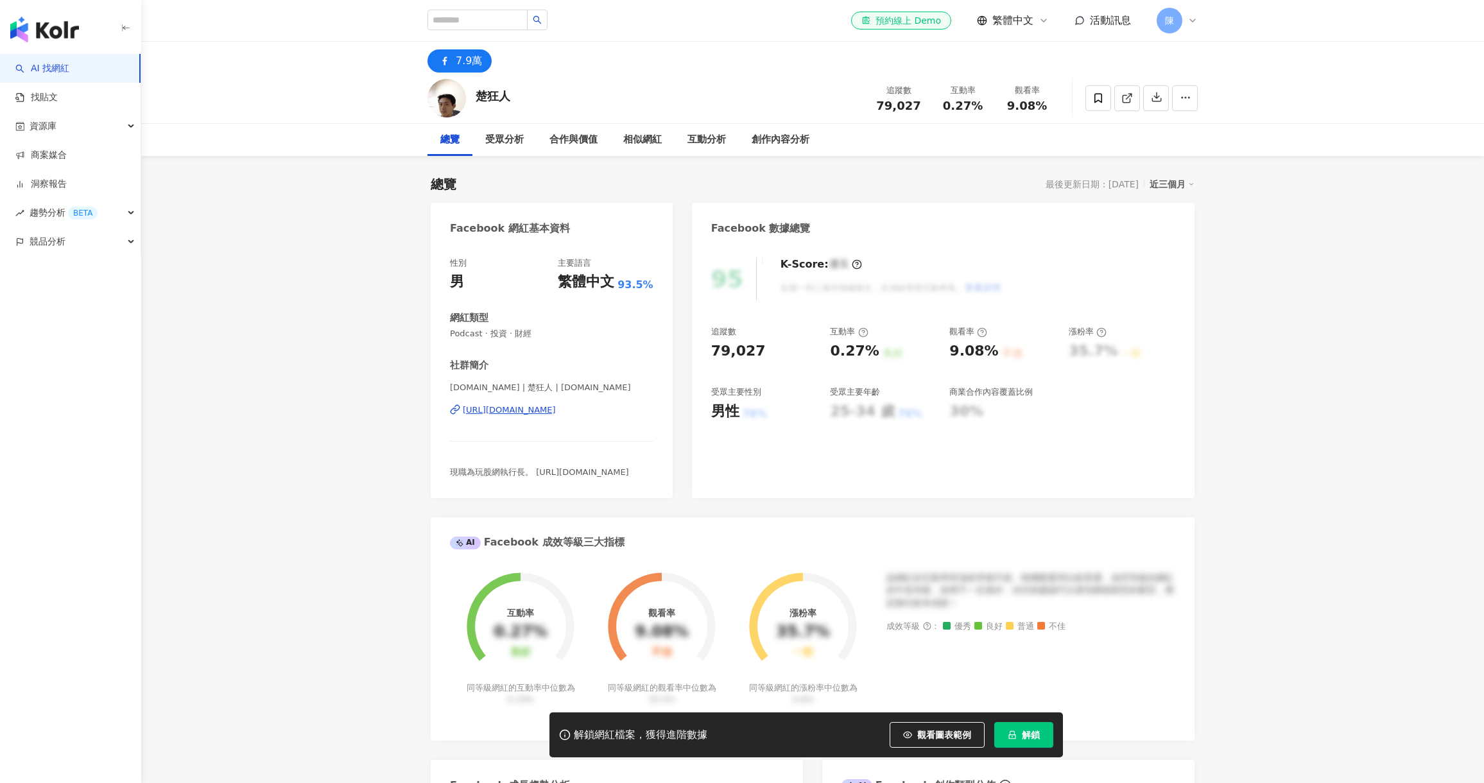
click at [556, 409] on div "https://www.facebook.com/157664979851" at bounding box center [509, 410] width 93 height 12
drag, startPoint x: 511, startPoint y: 96, endPoint x: 476, endPoint y: 91, distance: 35.1
click at [476, 91] on div "楚狂人 追蹤數 79,027 互動率 0.27% 觀看率 9.08%" at bounding box center [813, 98] width 822 height 51
copy div "楚狂人"
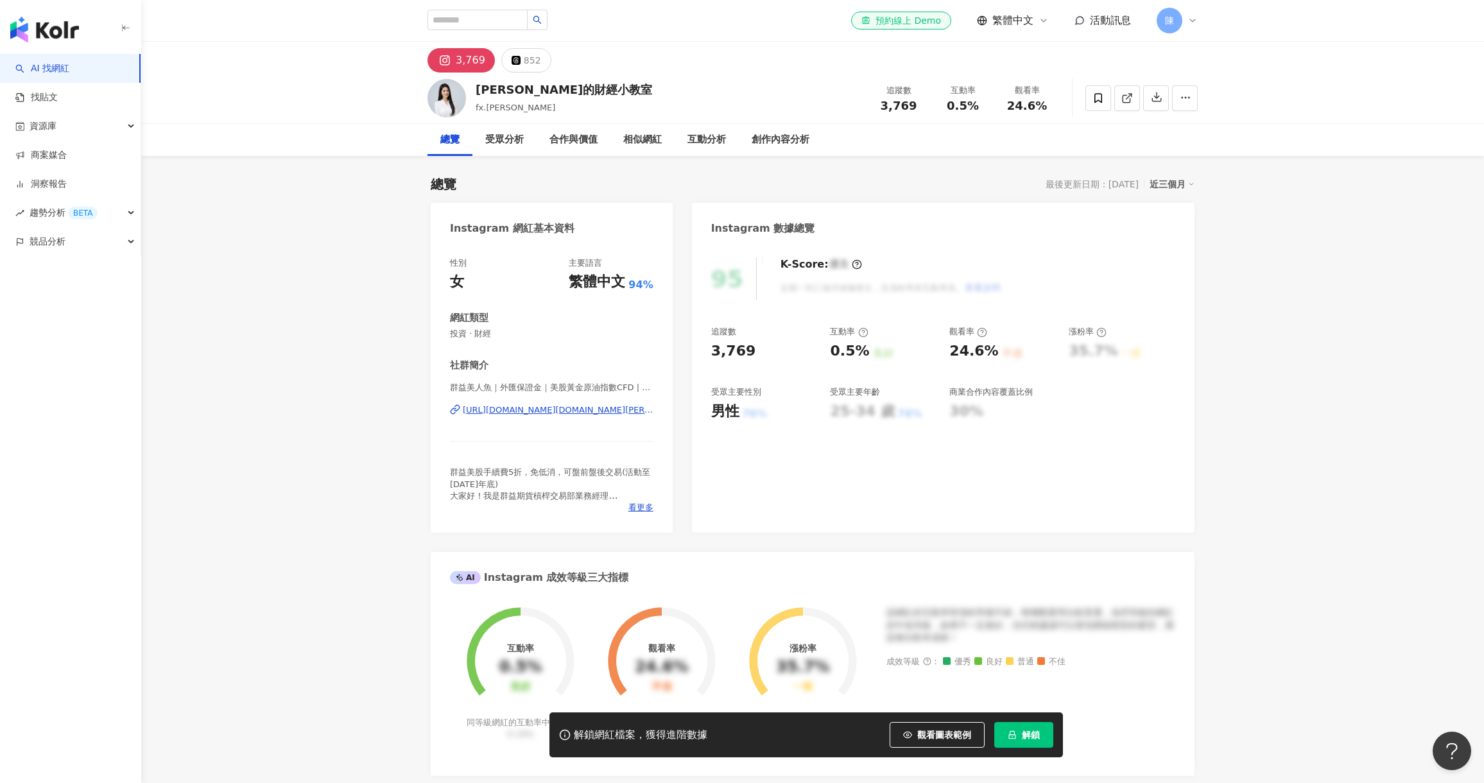
click at [581, 411] on div "[URL][DOMAIN_NAME][DOMAIN_NAME][PERSON_NAME]" at bounding box center [558, 410] width 191 height 12
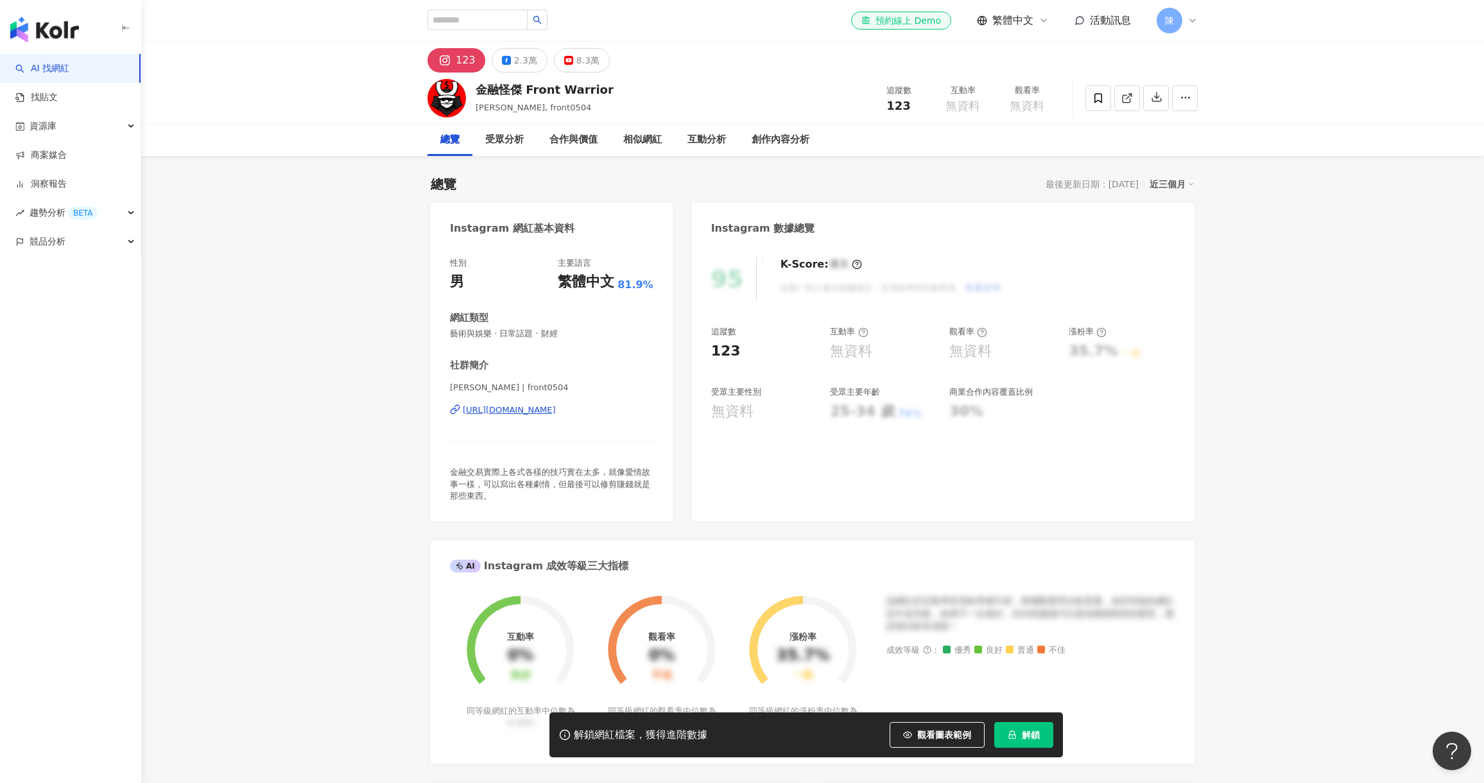
click at [576, 61] on div "8.3萬" at bounding box center [587, 60] width 23 height 18
click at [589, 64] on div "8.3萬" at bounding box center [587, 60] width 23 height 18
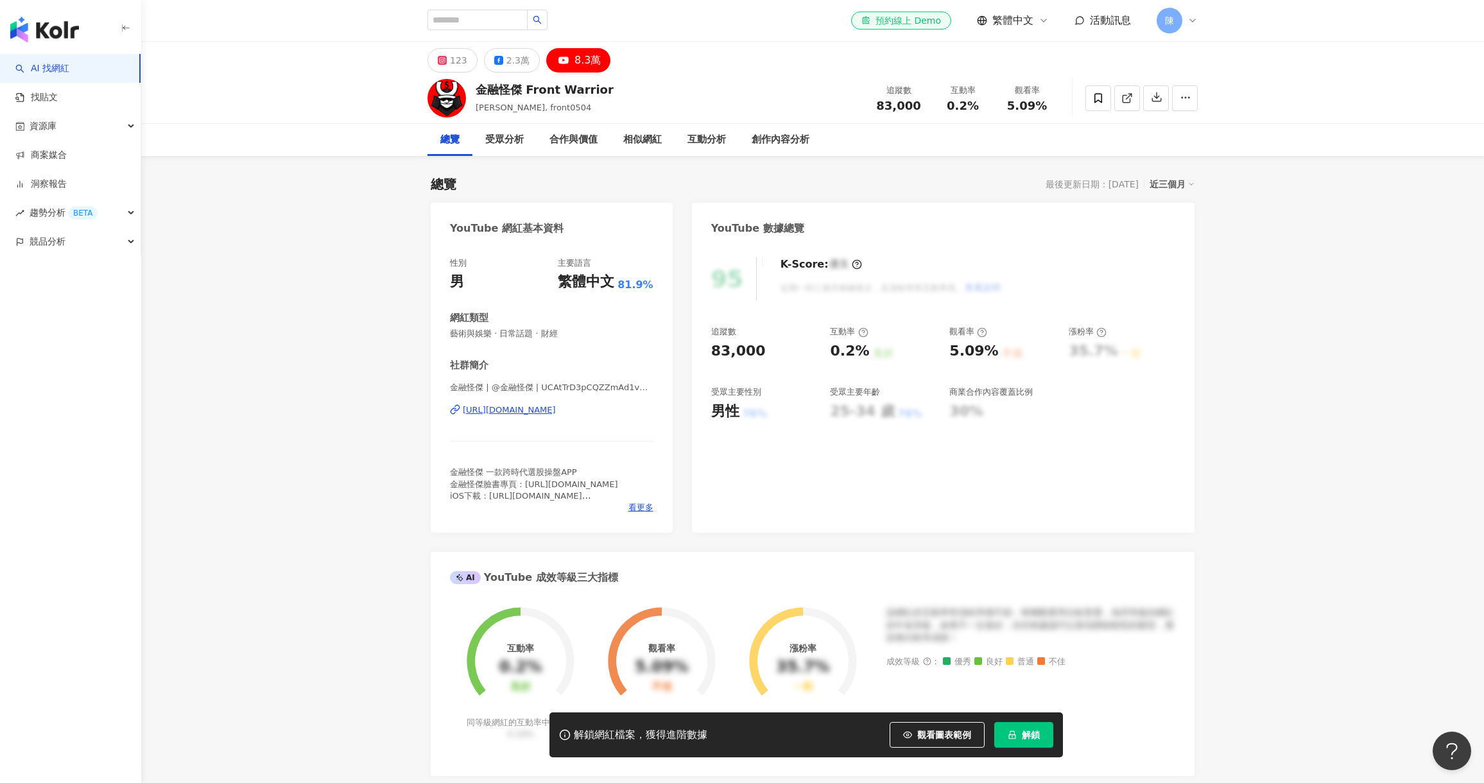
click at [556, 408] on div "https://www.youtube.com/channel/UCAtTrD3pCQZZmAd1vOCTOtQ" at bounding box center [509, 410] width 93 height 12
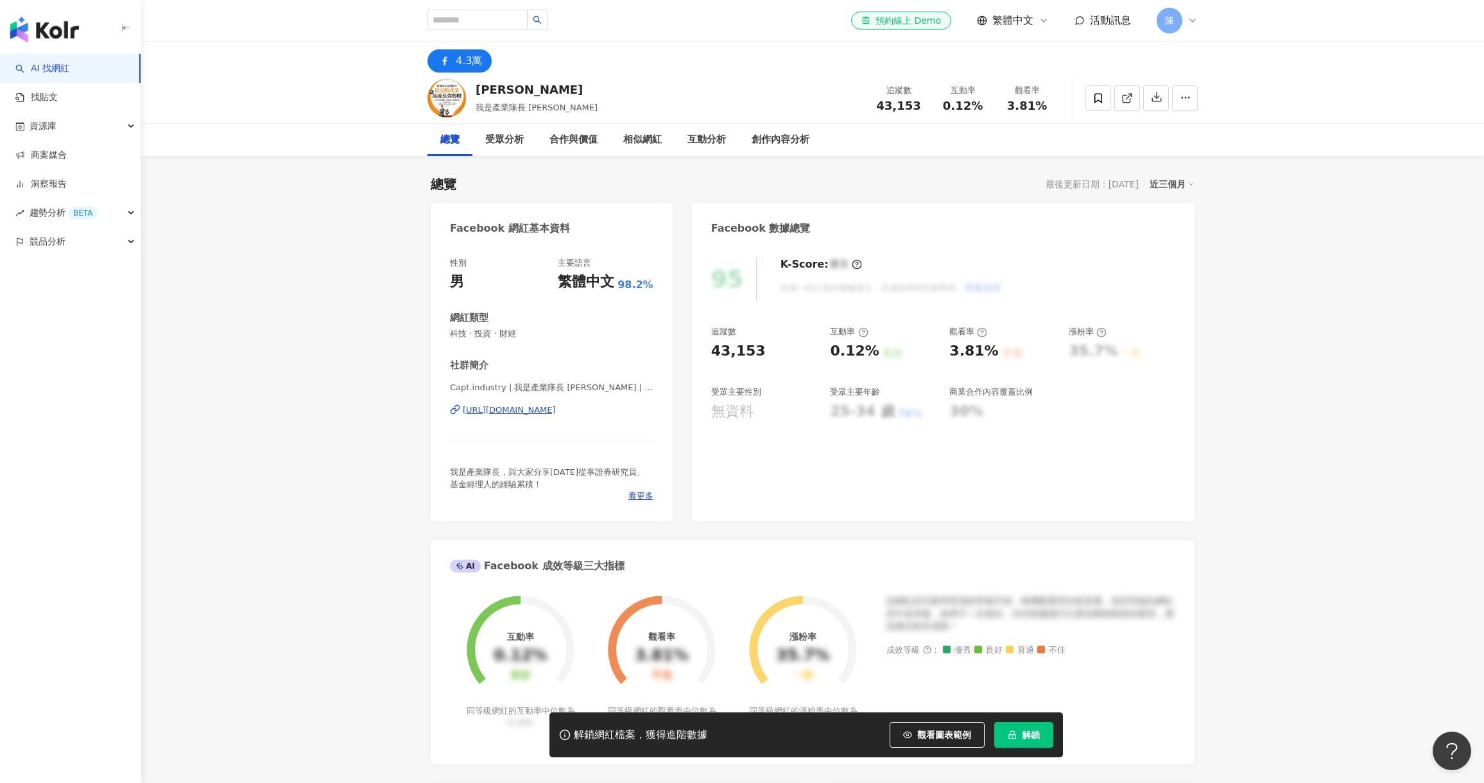
click at [556, 408] on div "[URL][DOMAIN_NAME]" at bounding box center [509, 410] width 93 height 12
click at [642, 502] on span "看更多" at bounding box center [640, 496] width 25 height 12
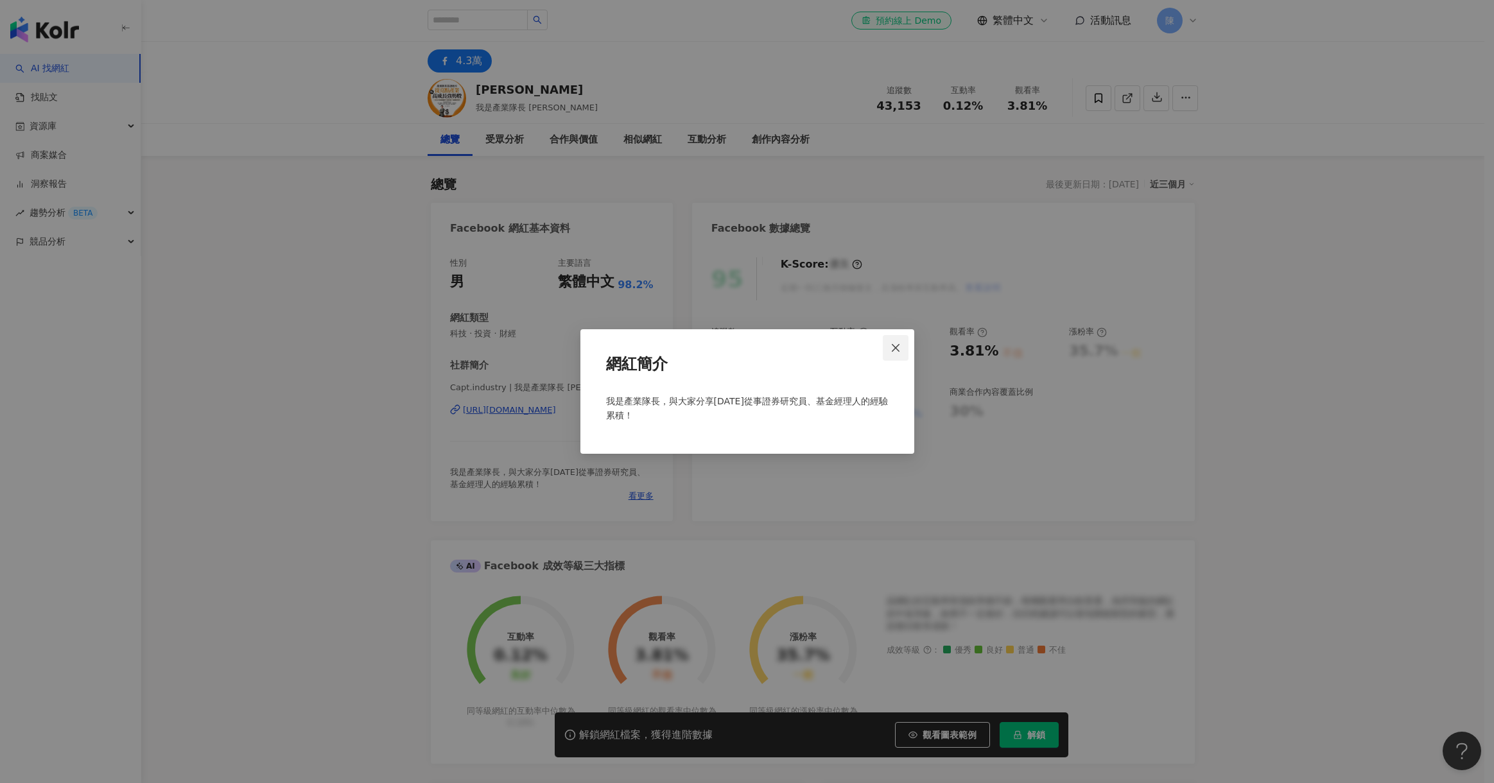
click at [891, 343] on icon "close" at bounding box center [895, 348] width 10 height 10
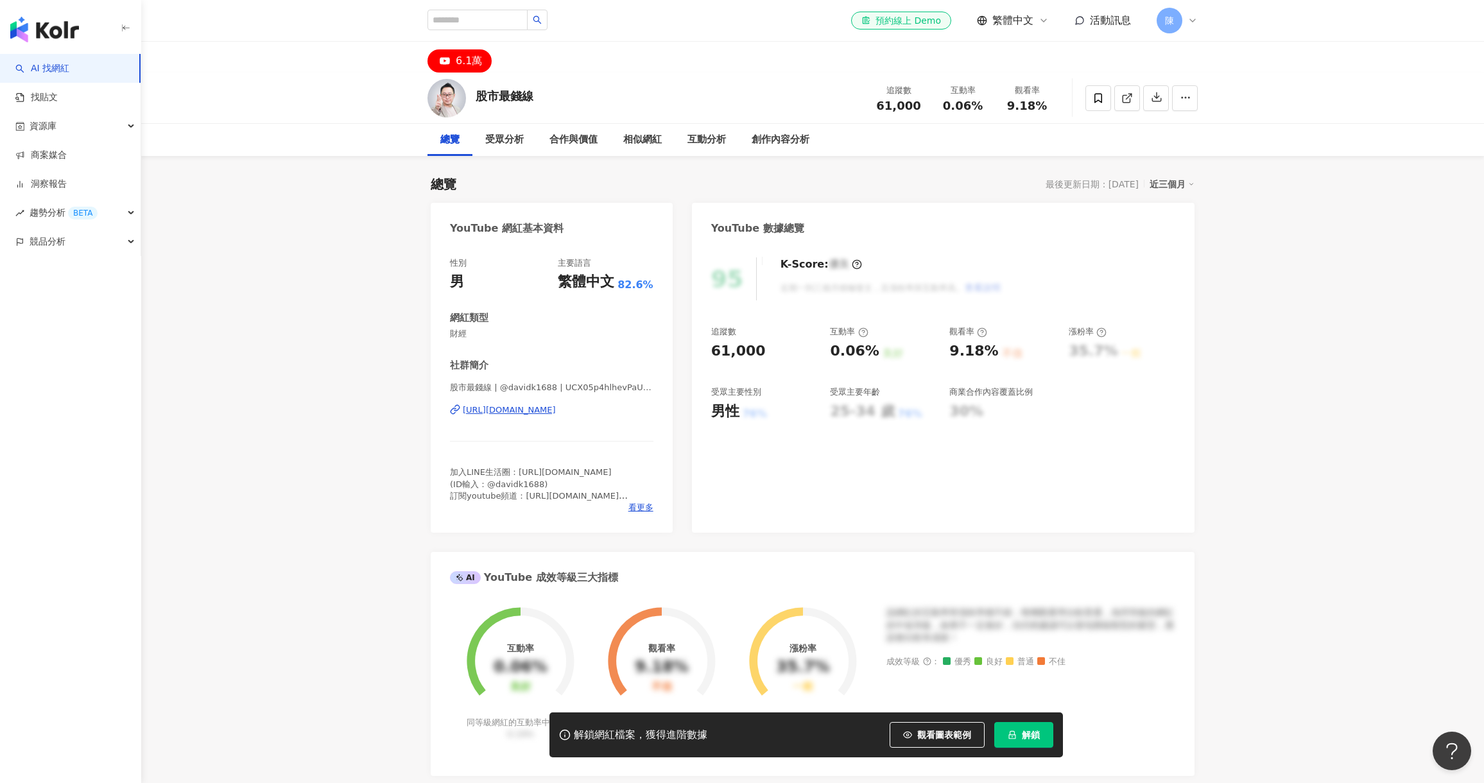
click at [556, 406] on div "[URL][DOMAIN_NAME]" at bounding box center [509, 410] width 93 height 12
click at [556, 409] on div "[URL][DOMAIN_NAME]" at bounding box center [509, 410] width 93 height 12
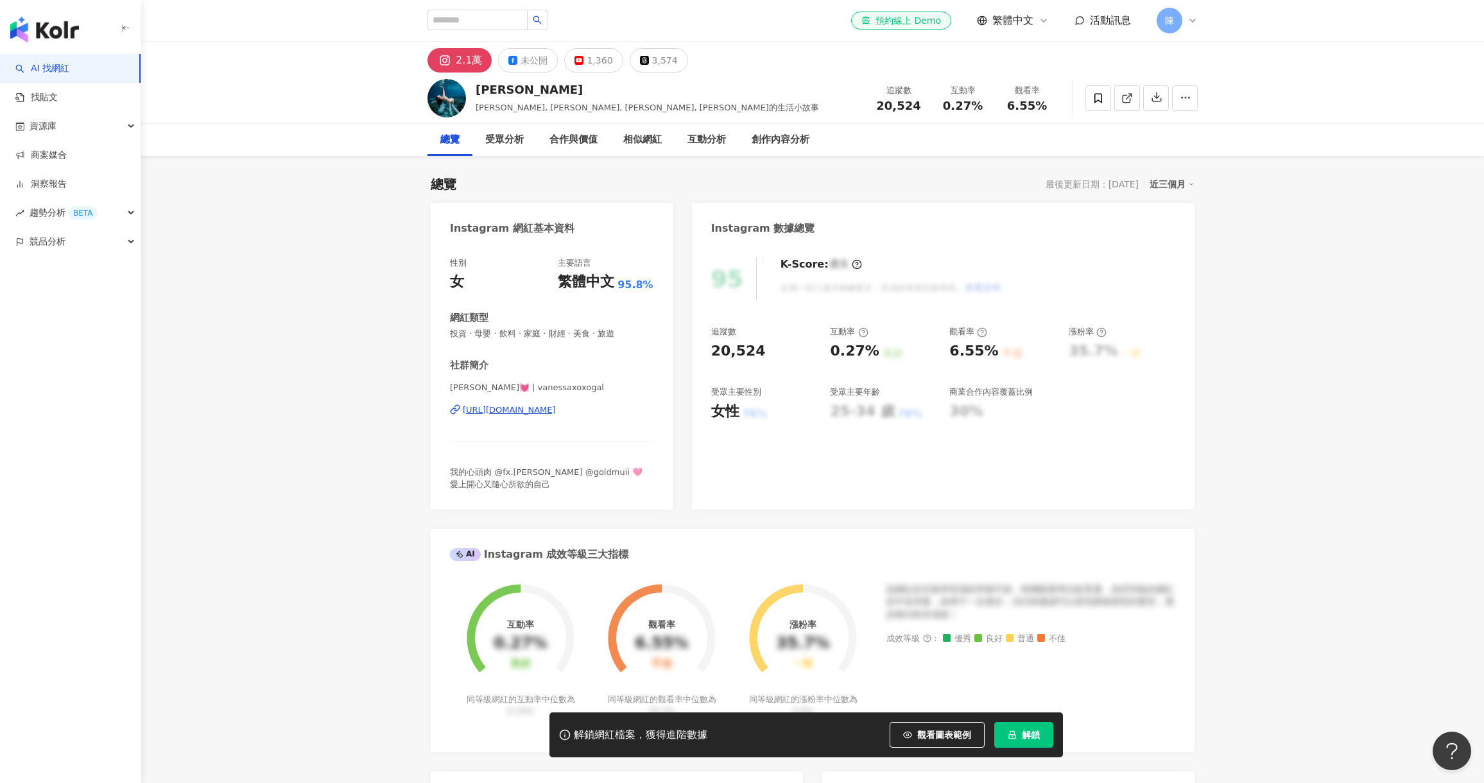
click at [556, 411] on div "[URL][DOMAIN_NAME]" at bounding box center [509, 410] width 93 height 12
click at [556, 413] on div "[URL][DOMAIN_NAME]" at bounding box center [509, 410] width 93 height 12
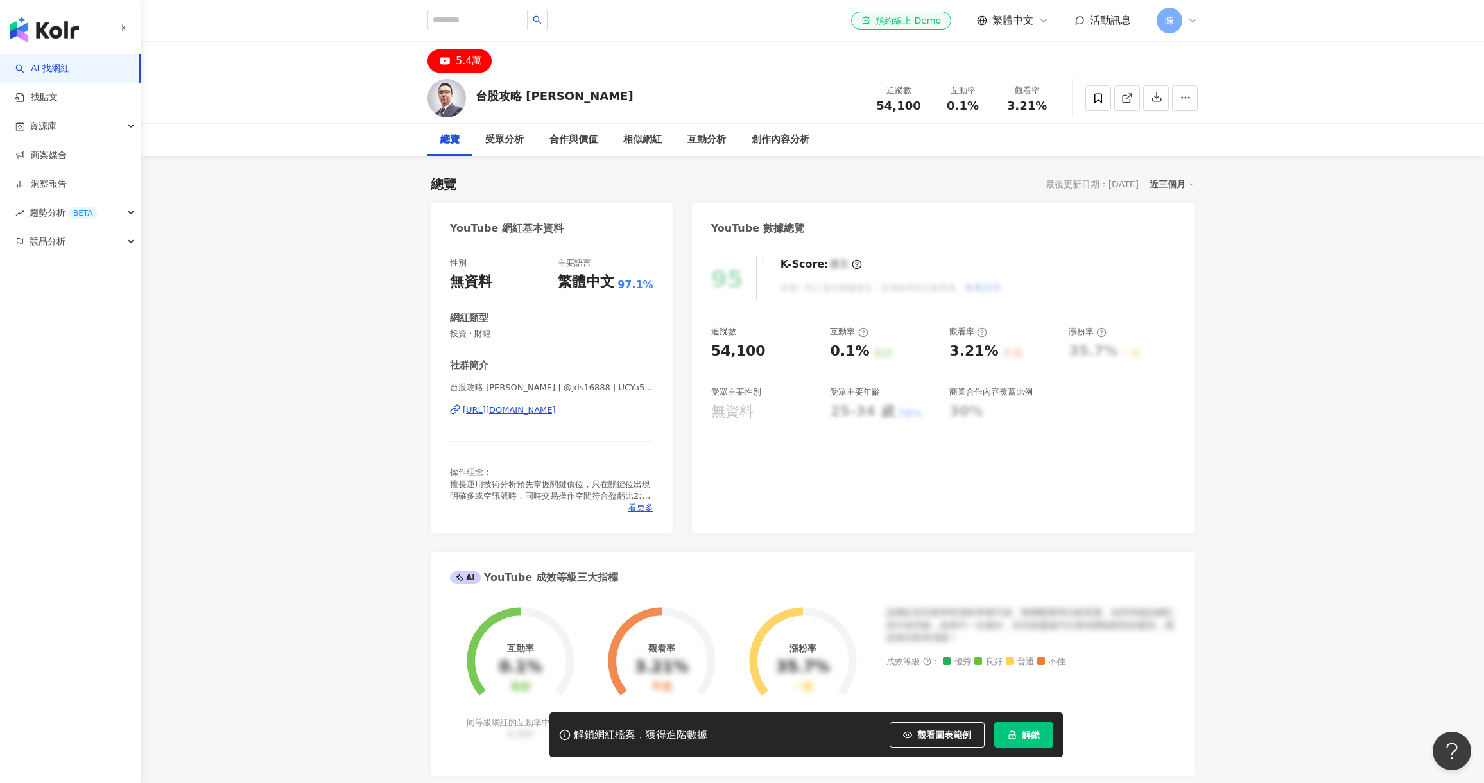
click at [556, 408] on div "https://www.youtube.com/channel/UCYa5i3Yvcr9q_KuY9FjZXsg" at bounding box center [509, 410] width 93 height 12
click at [556, 406] on div "https://www.youtube.com/channel/UCowBS1JoAFDqY2Wy8wxSQ2Q" at bounding box center [509, 410] width 93 height 12
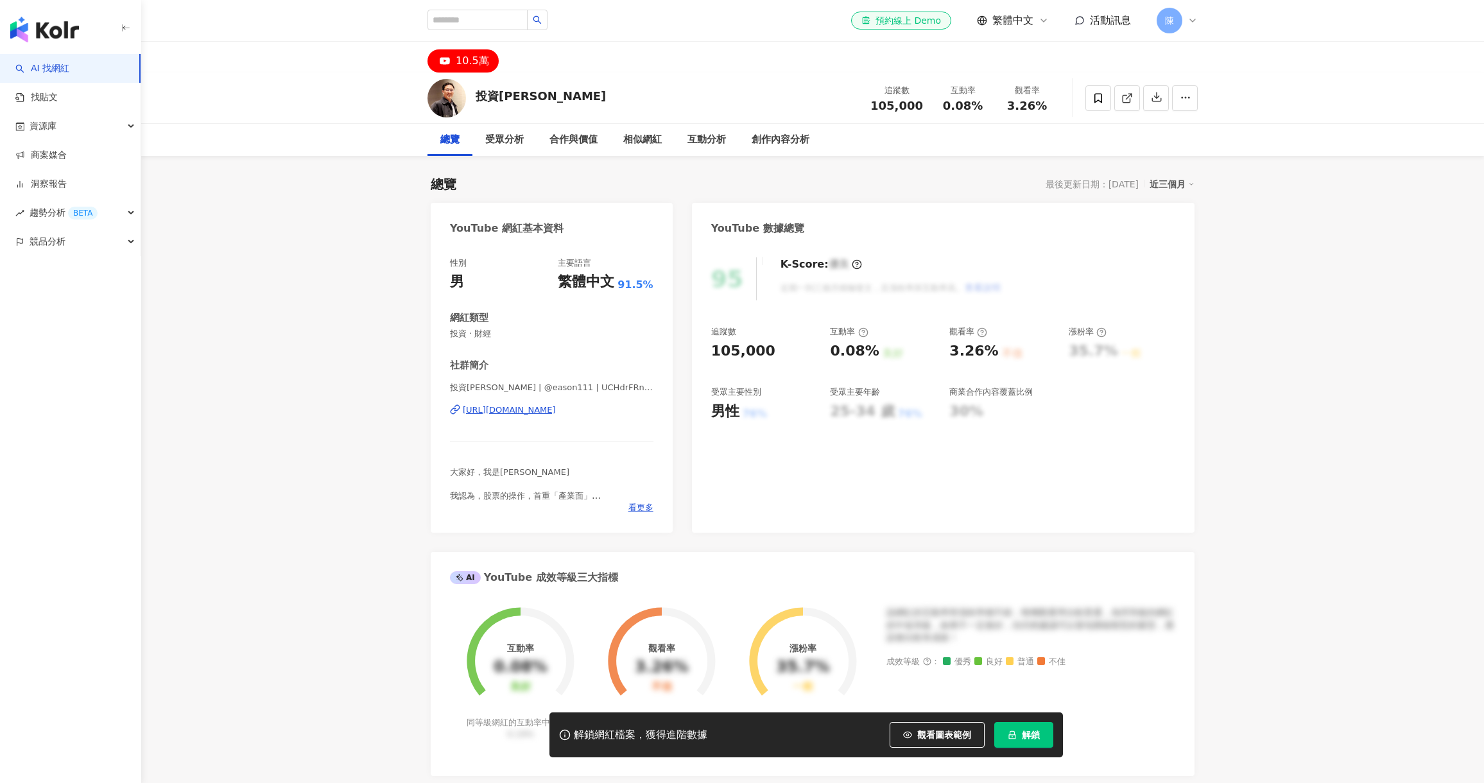
click at [556, 407] on div "[URL][DOMAIN_NAME]" at bounding box center [509, 410] width 93 height 12
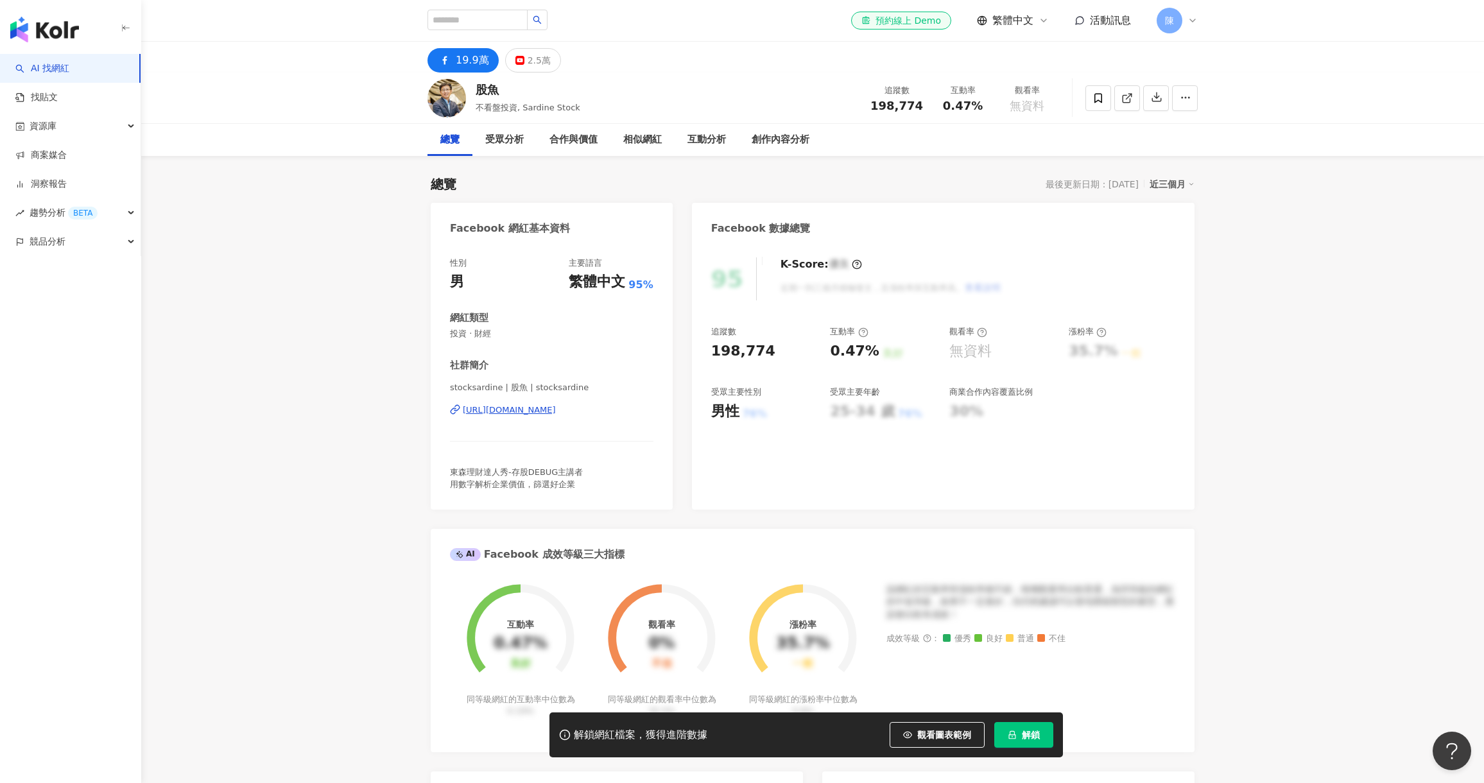
click at [553, 406] on div "https://www.facebook.com/348865871806345" at bounding box center [509, 410] width 93 height 12
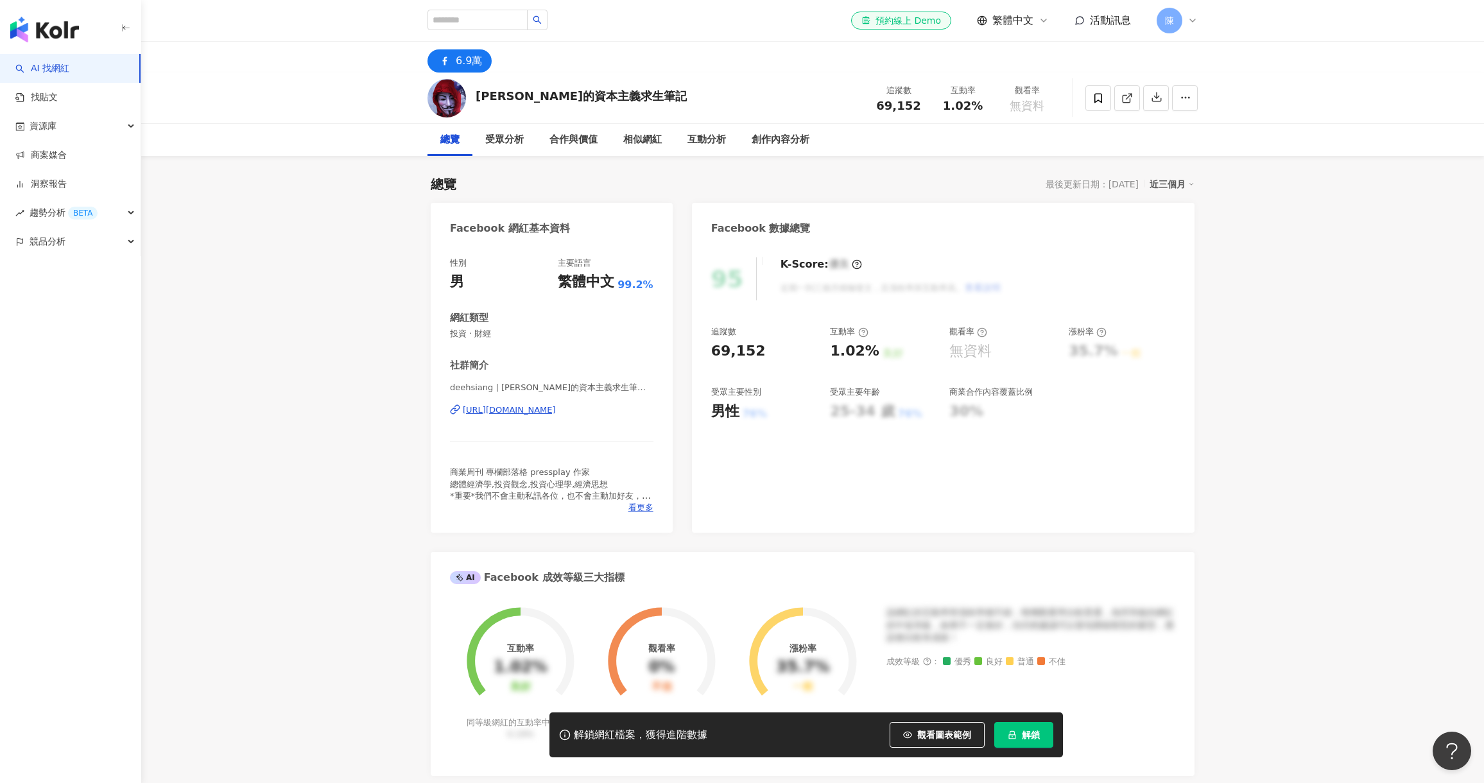
click at [536, 406] on div "[URL][DOMAIN_NAME]" at bounding box center [509, 410] width 93 height 12
click at [1028, 742] on button "解鎖" at bounding box center [1023, 735] width 59 height 26
